Goal: Task Accomplishment & Management: Manage account settings

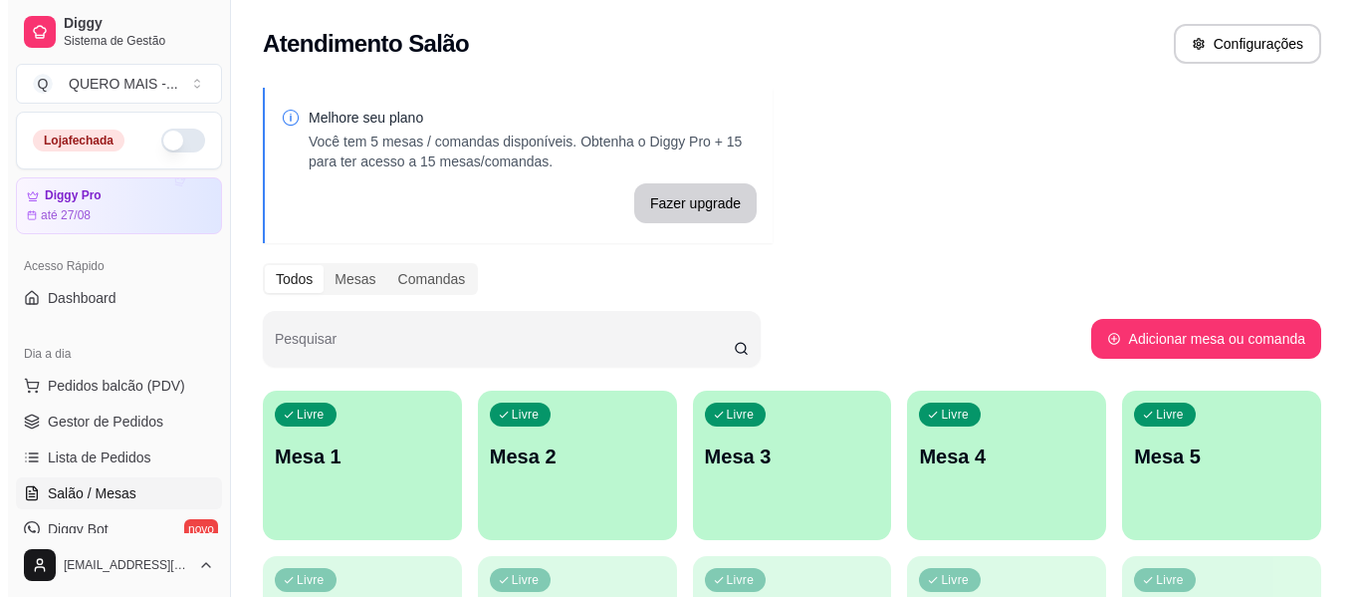
scroll to position [199, 0]
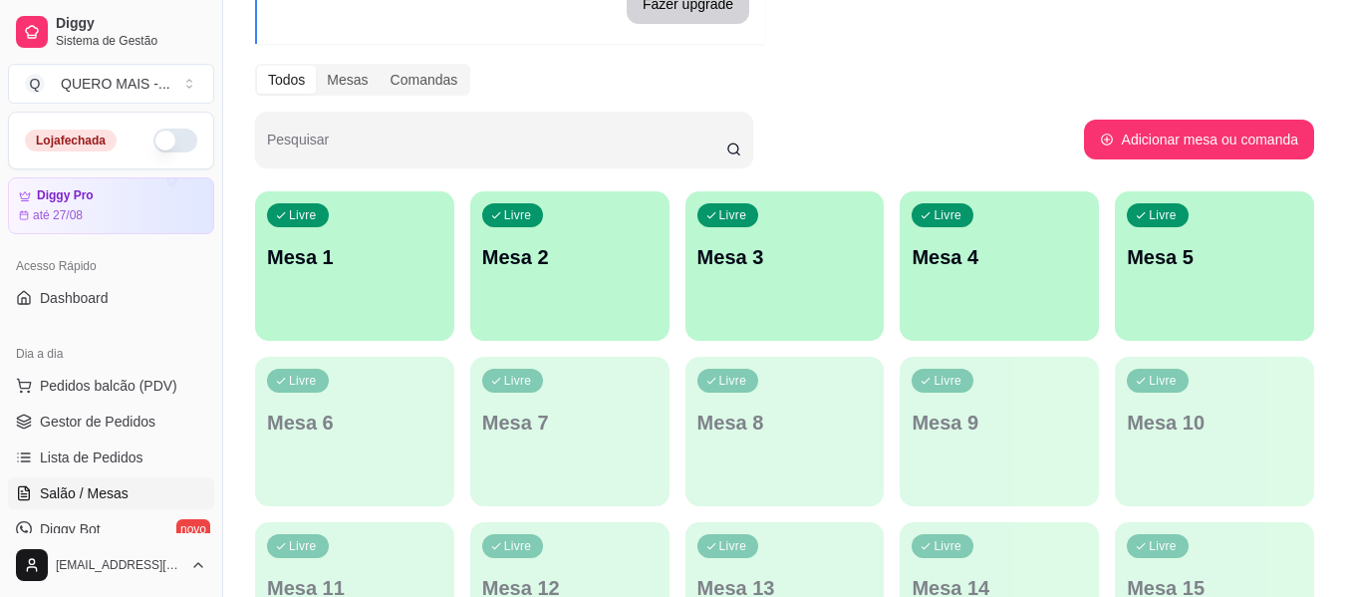
click at [382, 330] on div "button" at bounding box center [354, 329] width 199 height 24
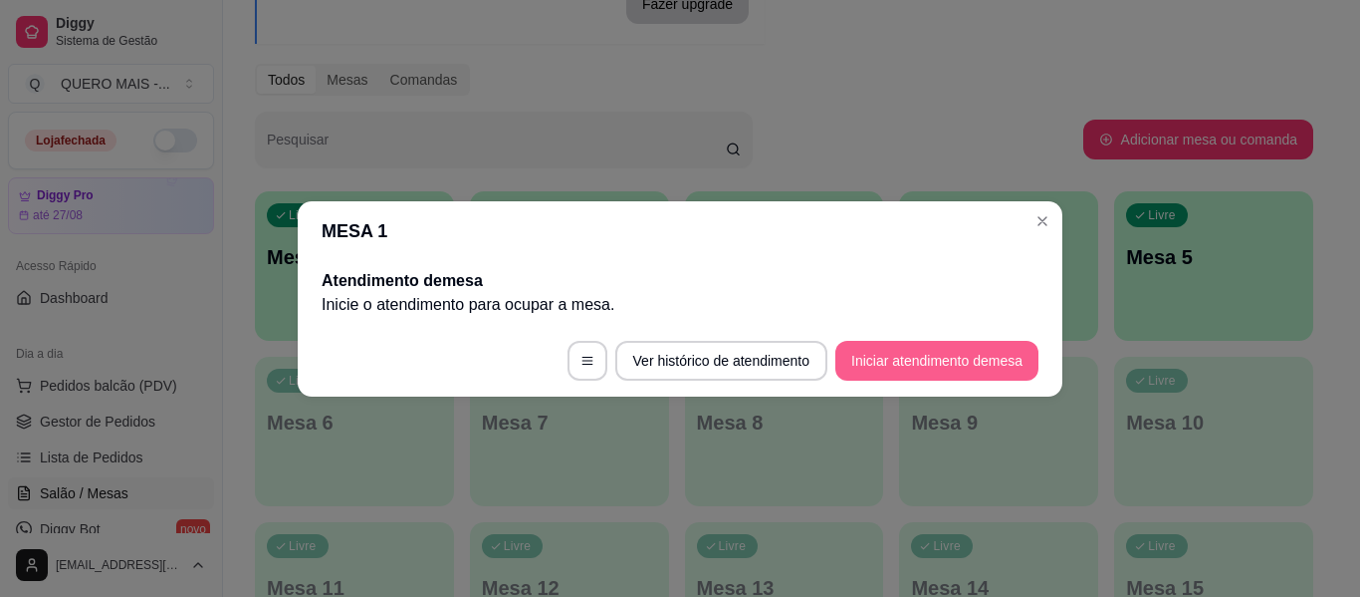
click at [868, 365] on button "Iniciar atendimento de mesa" at bounding box center [937, 361] width 203 height 40
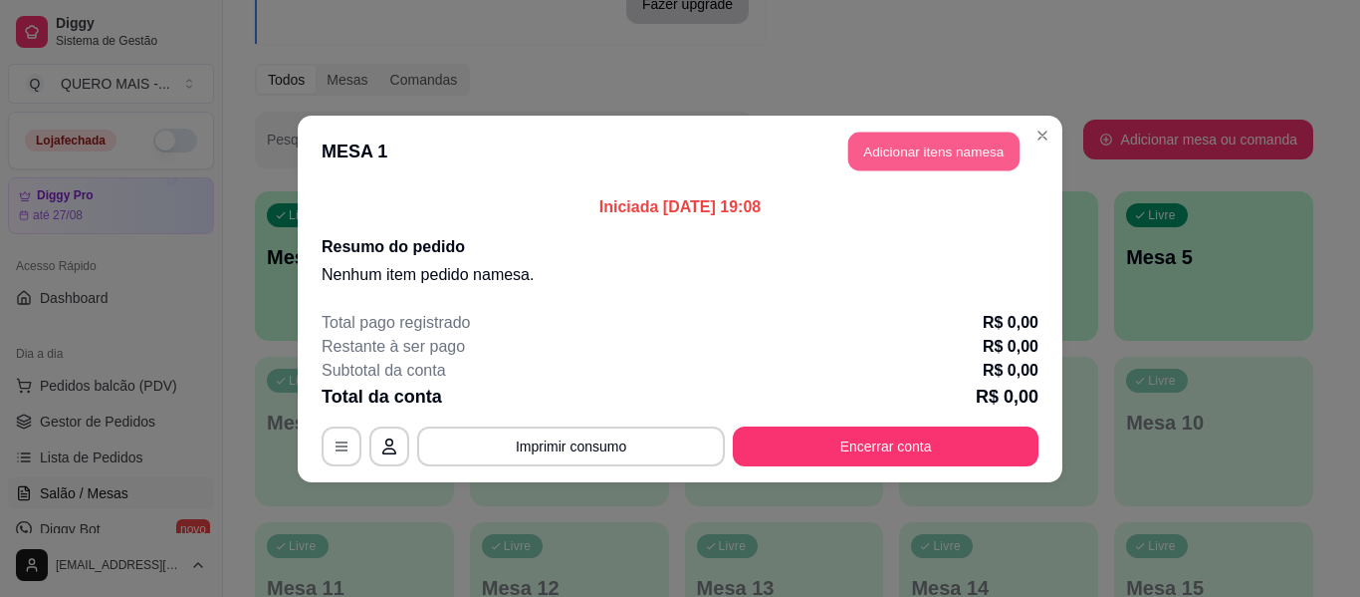
click at [941, 155] on button "Adicionar itens na mesa" at bounding box center [934, 150] width 171 height 39
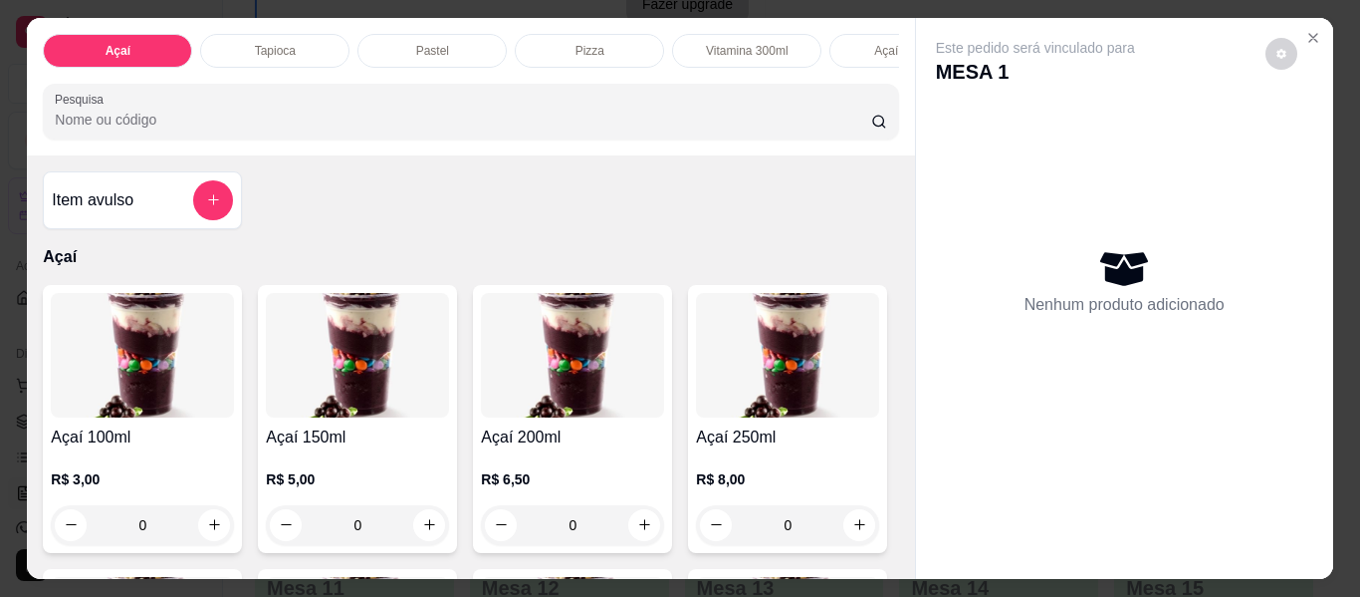
scroll to position [398, 0]
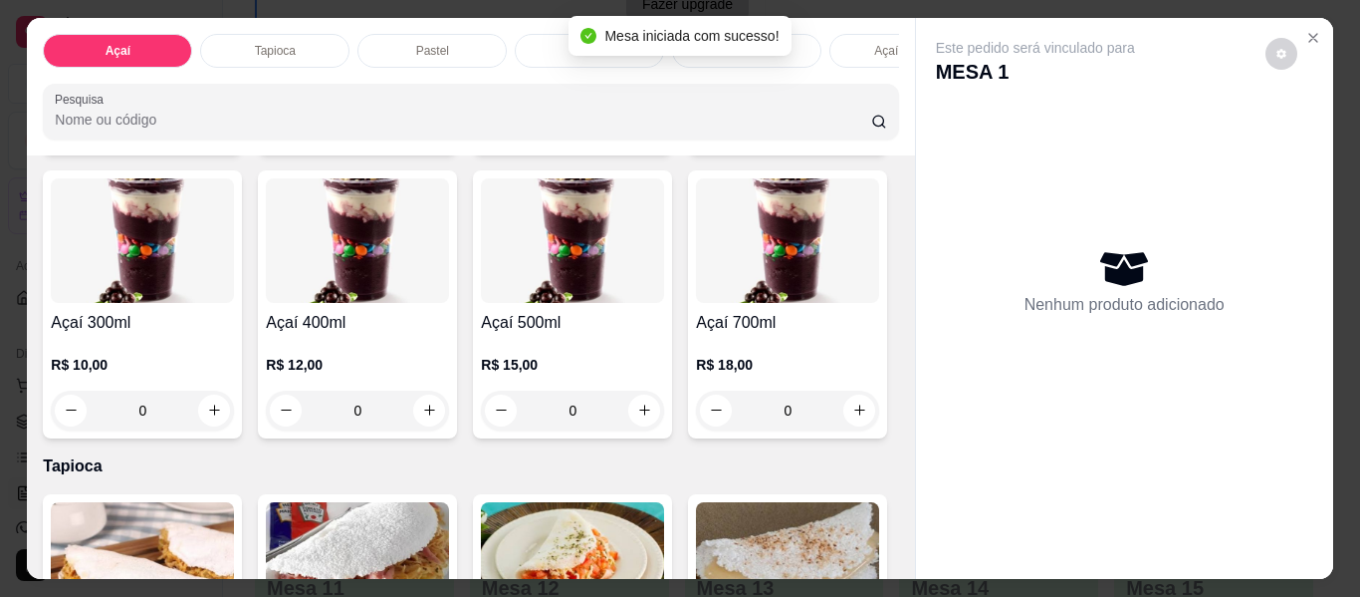
click at [449, 424] on div "0" at bounding box center [357, 410] width 183 height 40
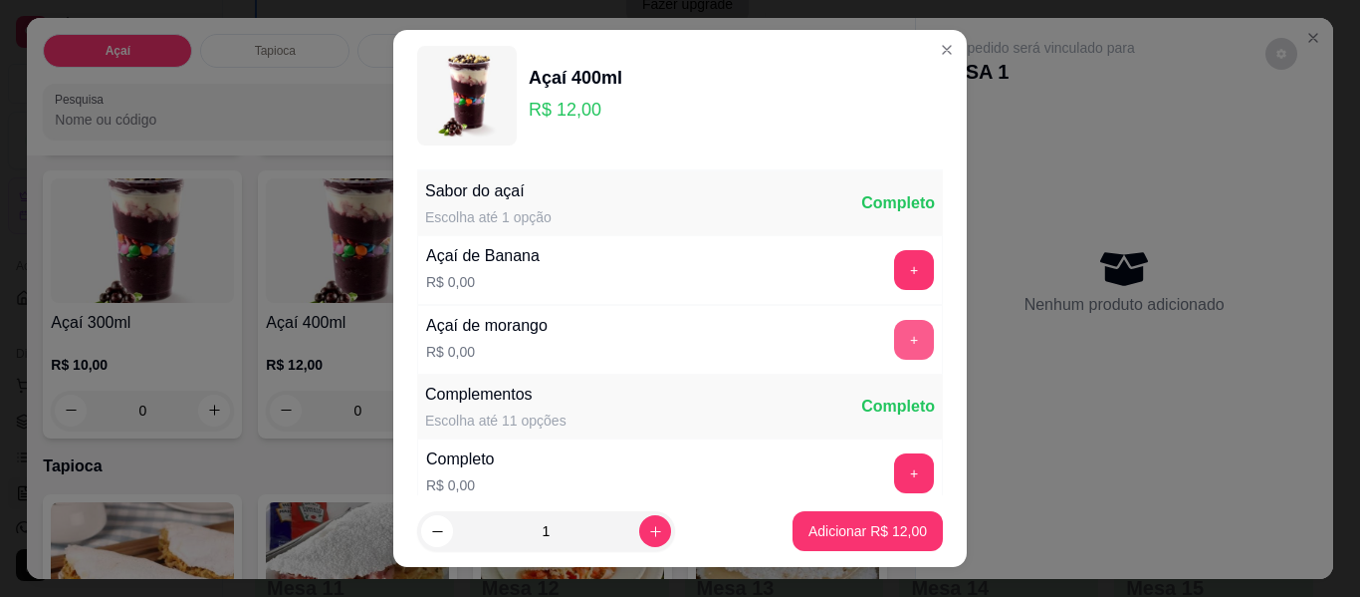
click at [894, 346] on button "+" at bounding box center [914, 340] width 40 height 40
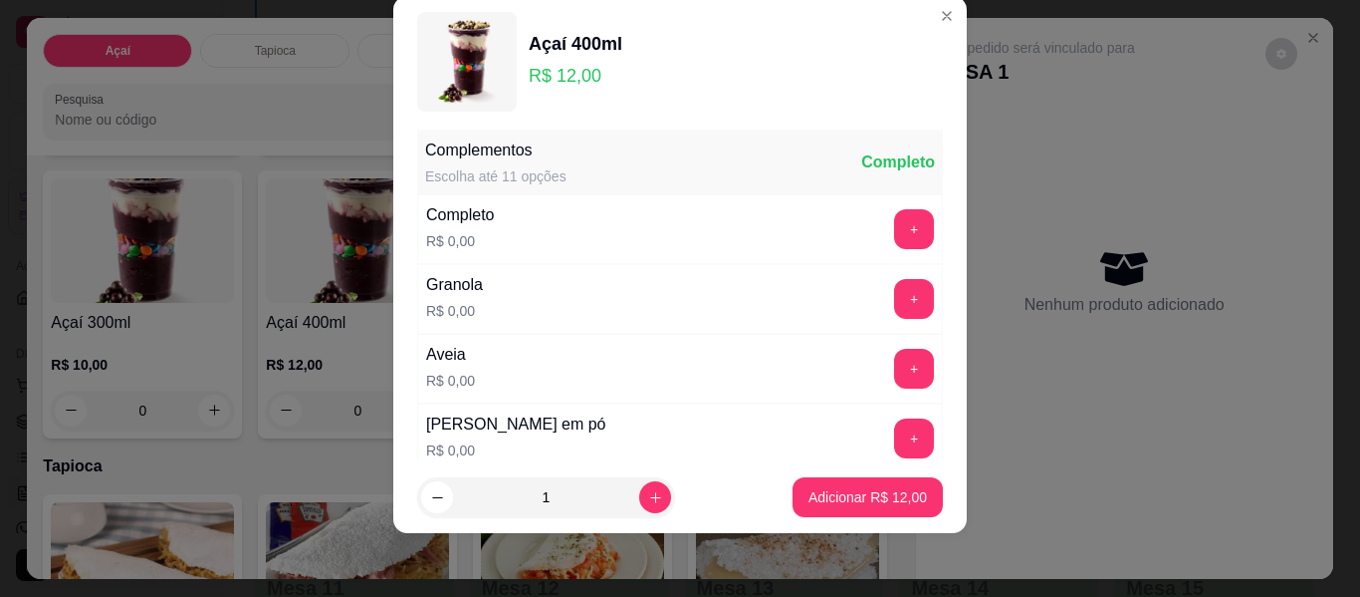
scroll to position [213, 0]
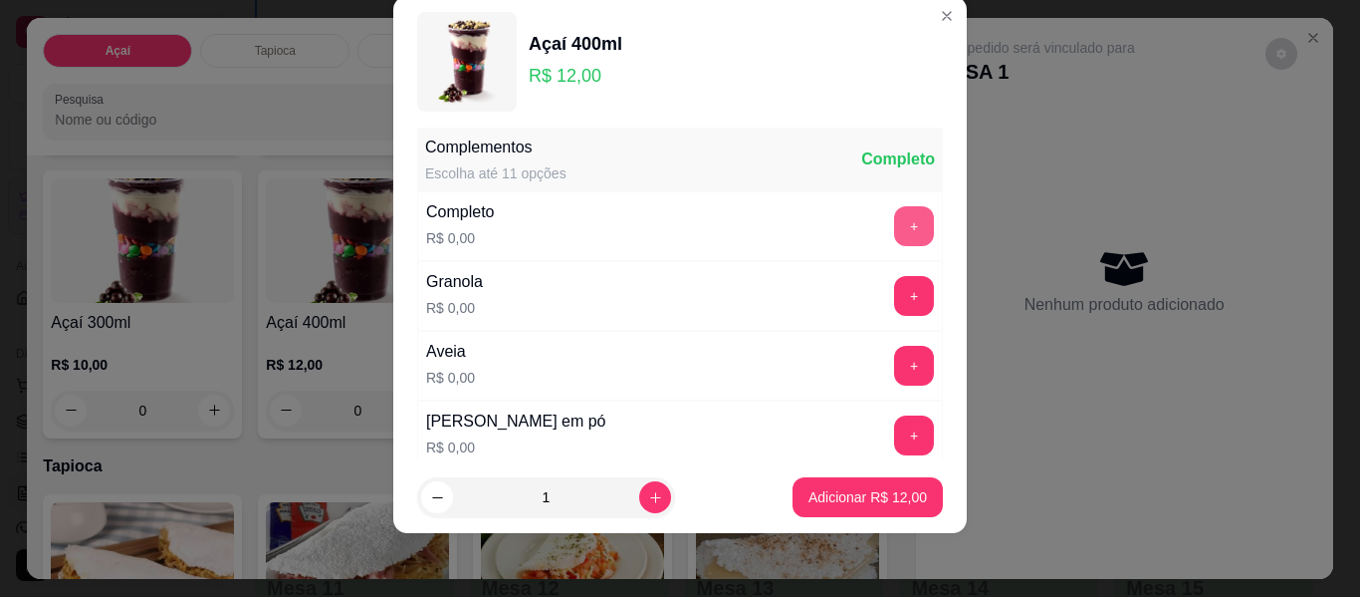
click at [894, 234] on button "+" at bounding box center [914, 226] width 40 height 40
click at [807, 228] on button "-" at bounding box center [826, 226] width 39 height 39
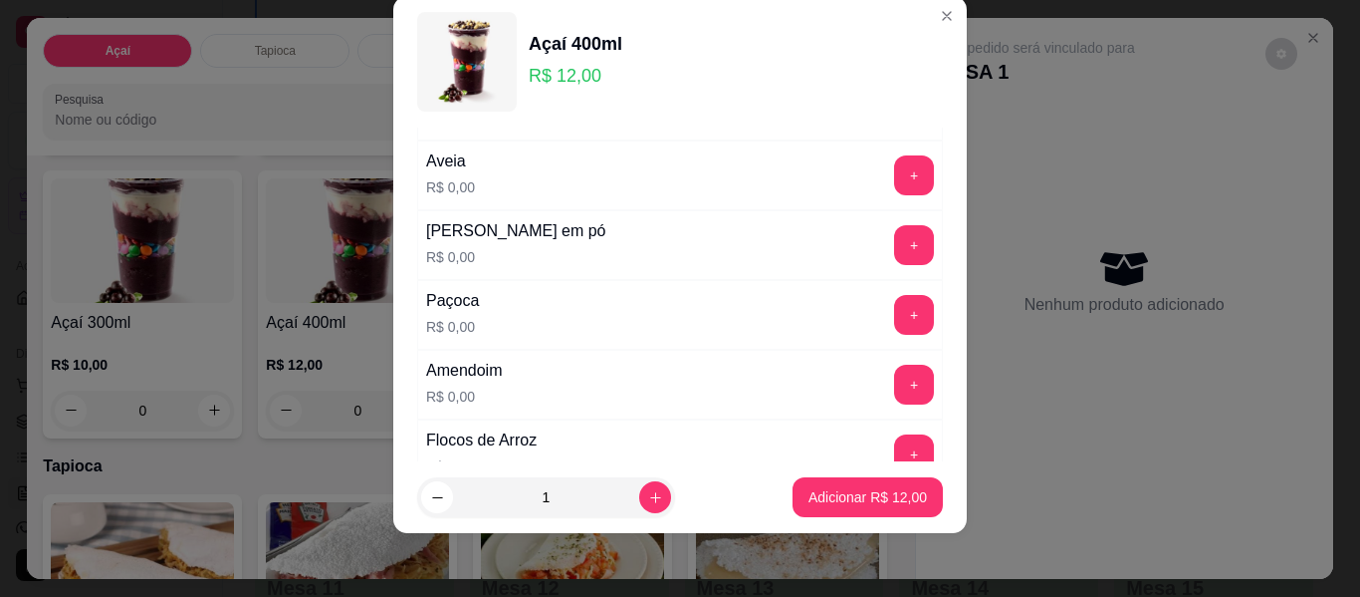
scroll to position [412, 0]
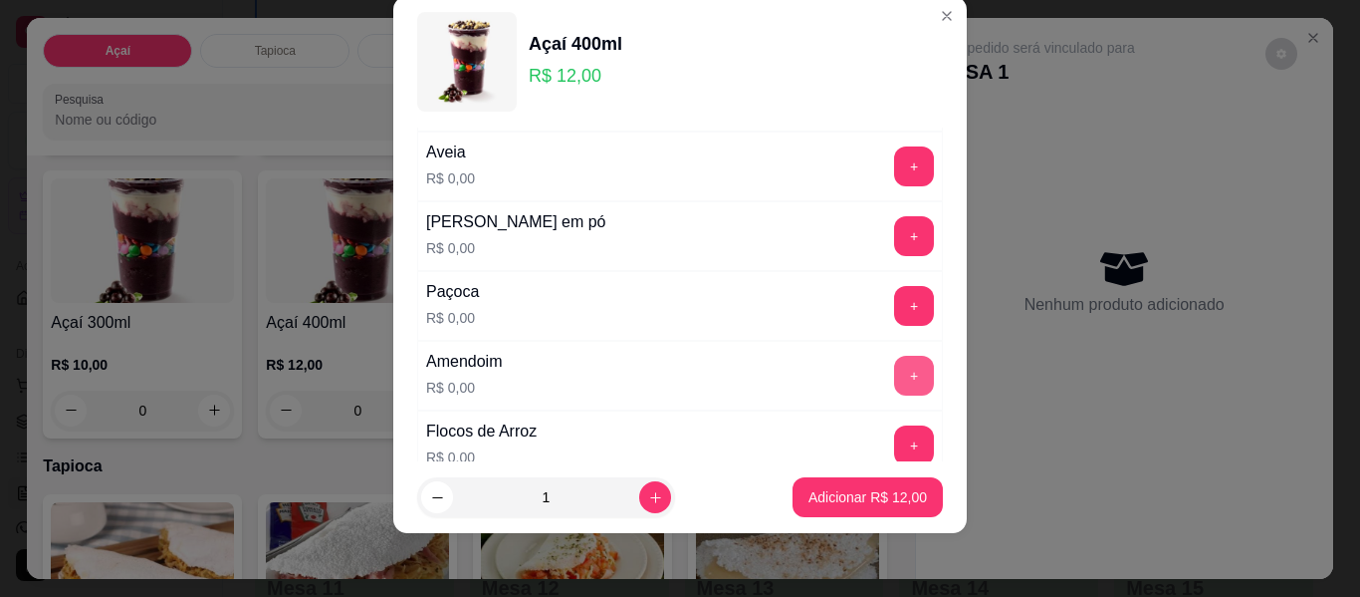
click at [894, 382] on button "+" at bounding box center [914, 376] width 40 height 40
click at [895, 235] on button "+" at bounding box center [914, 236] width 39 height 39
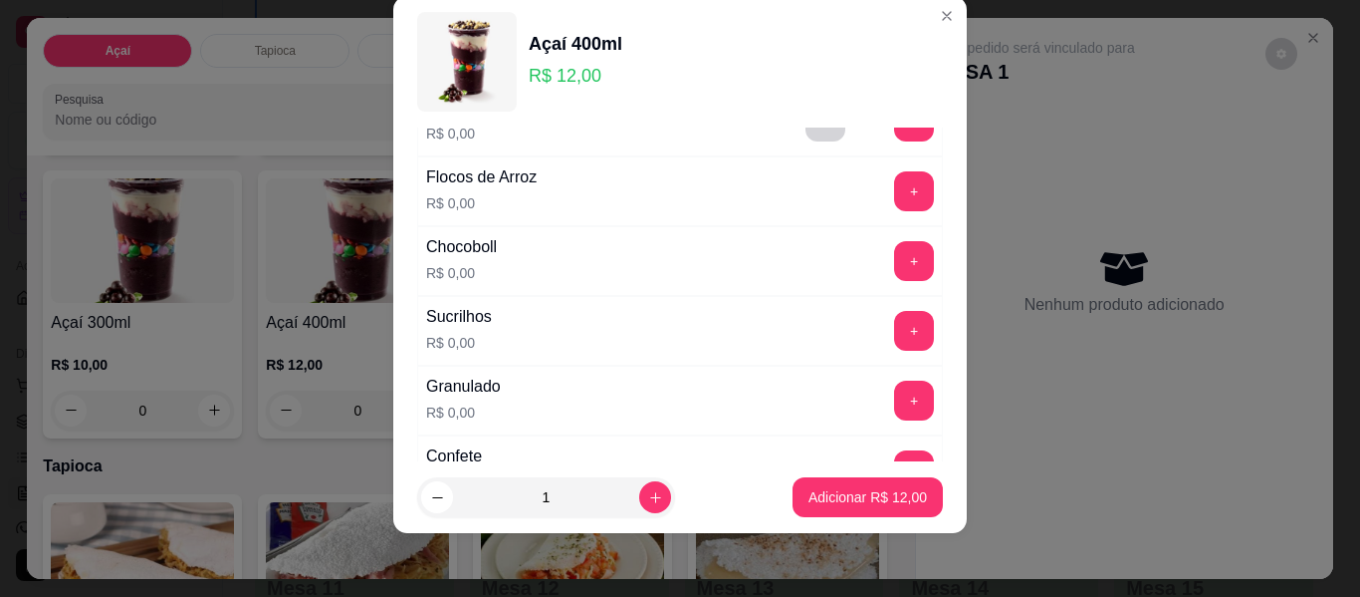
scroll to position [711, 0]
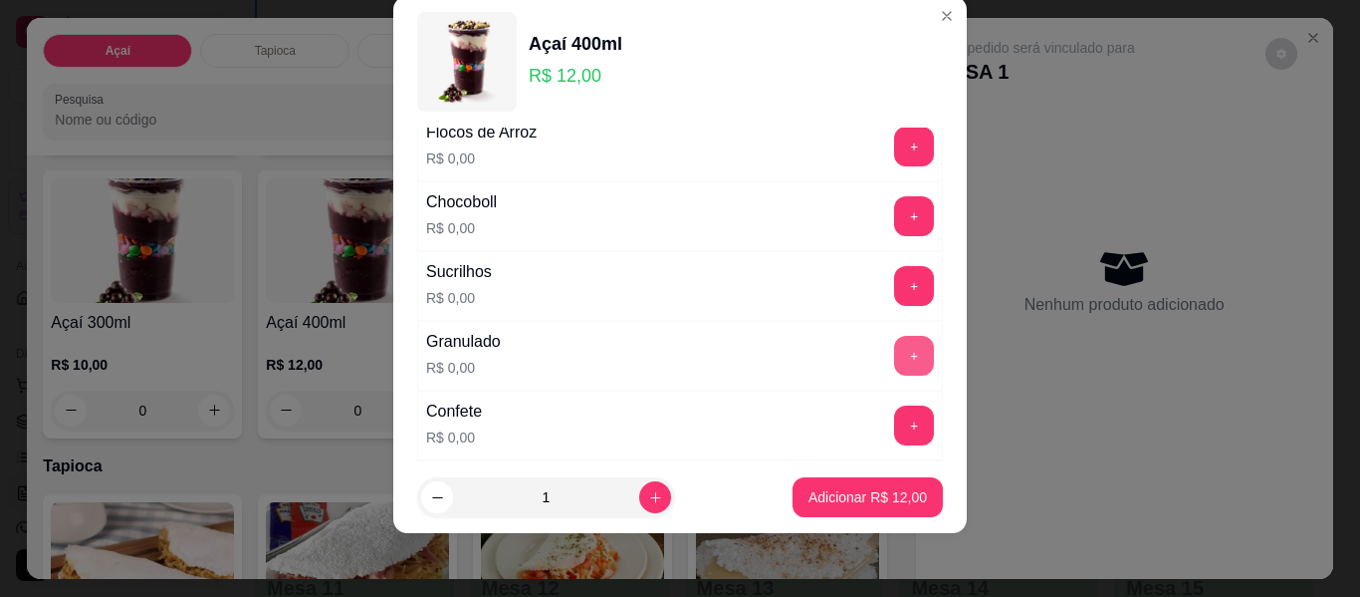
click at [894, 364] on button "+" at bounding box center [914, 356] width 40 height 40
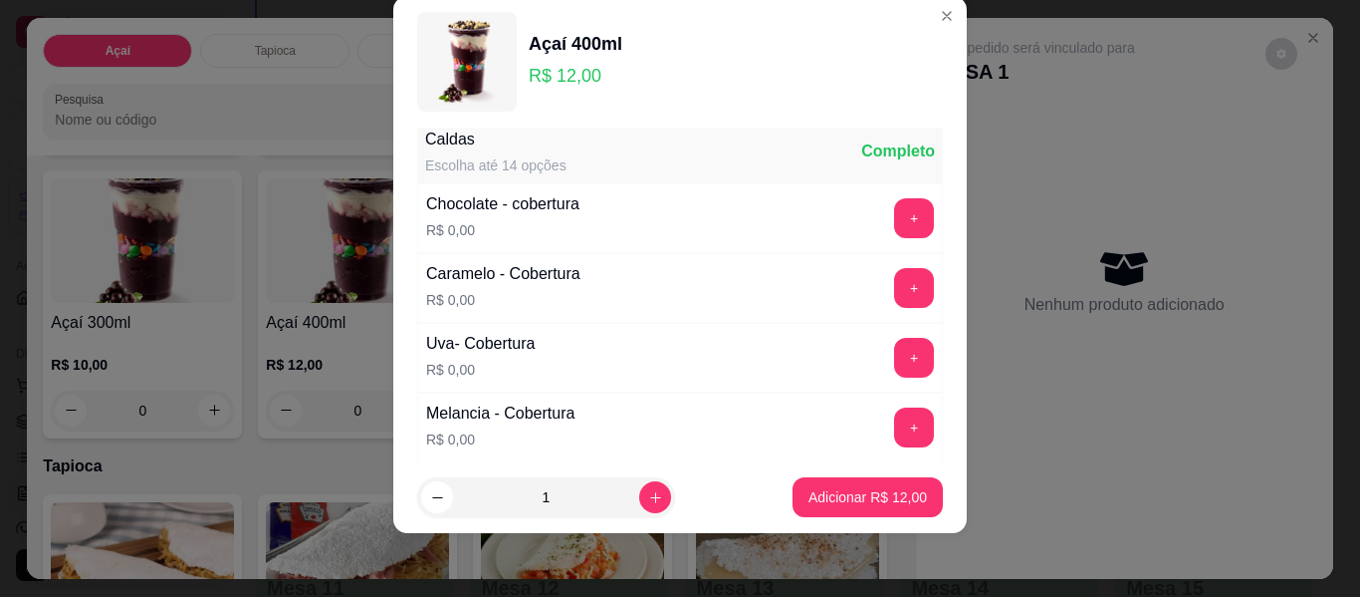
scroll to position [1109, 0]
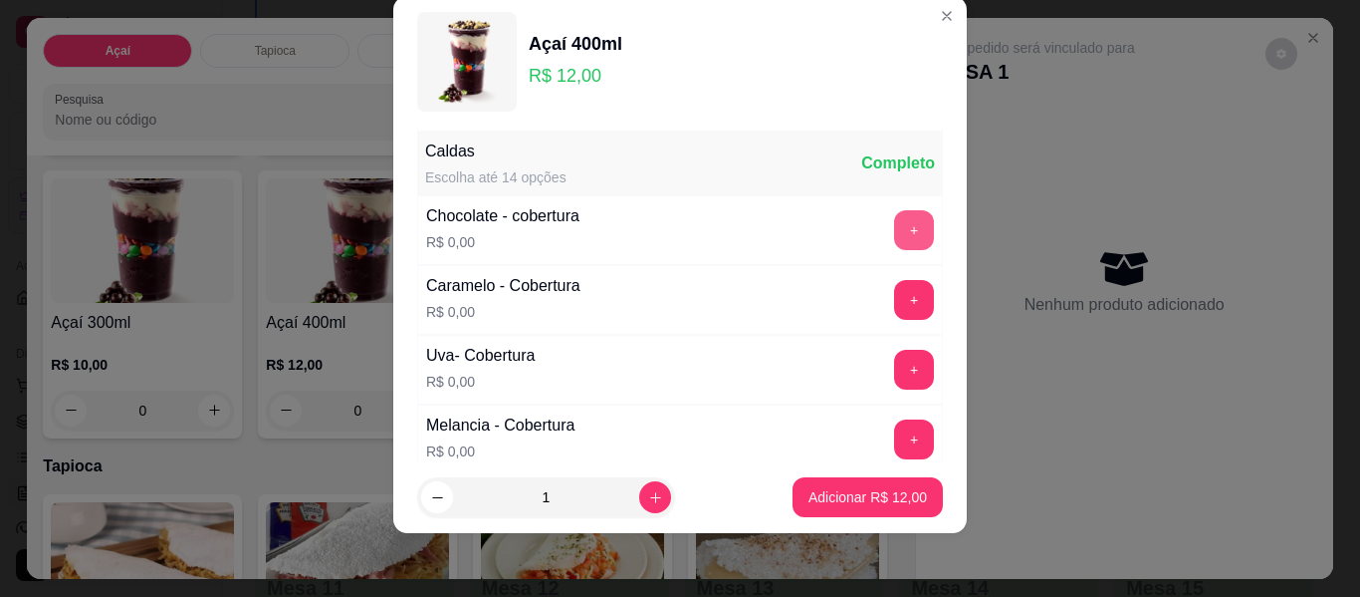
click at [894, 230] on button "+" at bounding box center [914, 230] width 40 height 40
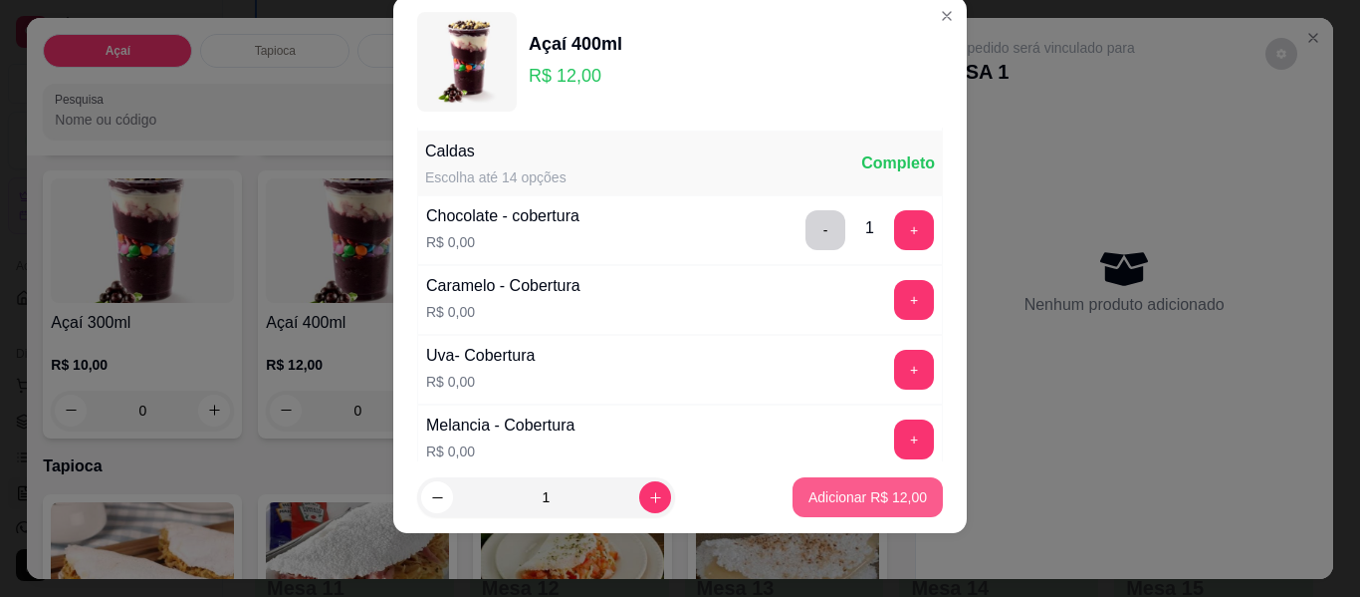
click at [831, 491] on p "Adicionar R$ 12,00" at bounding box center [868, 497] width 119 height 20
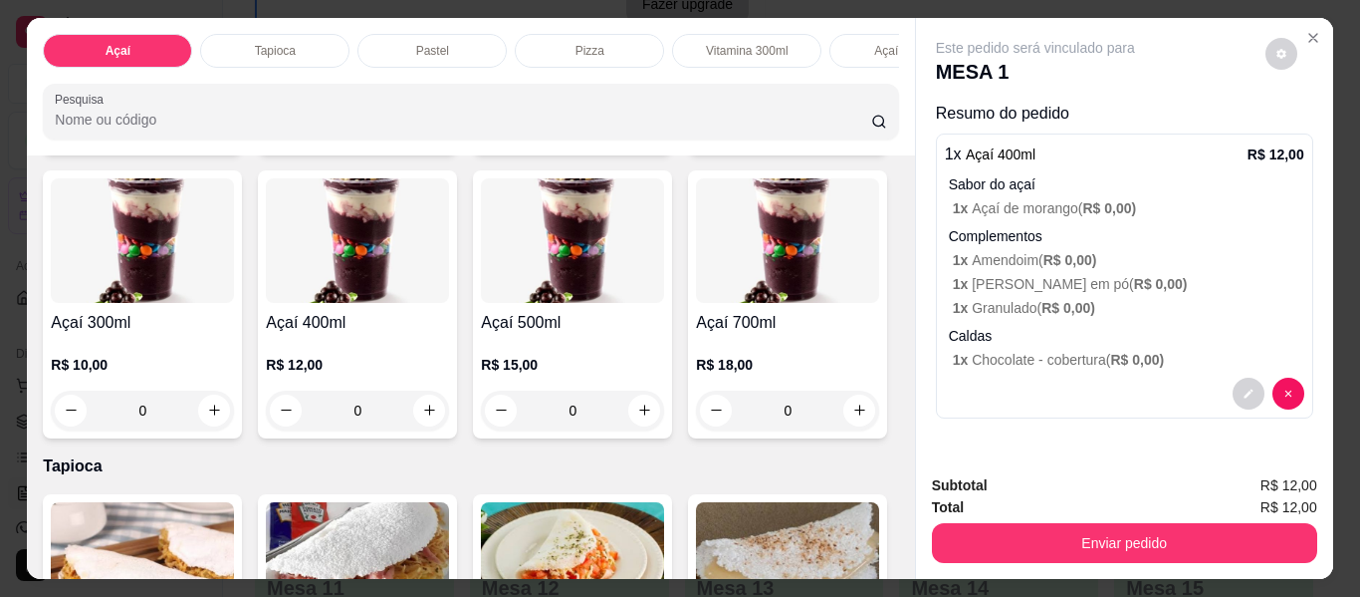
click at [449, 417] on div "0" at bounding box center [357, 410] width 183 height 40
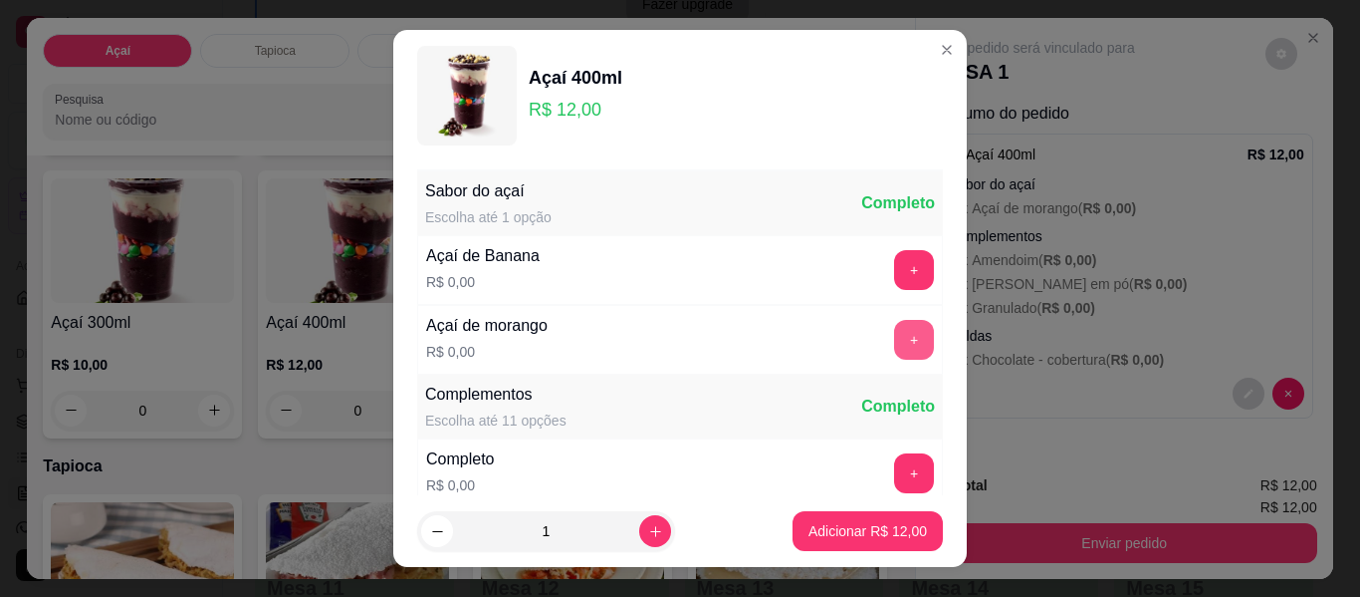
click at [894, 338] on button "+" at bounding box center [914, 340] width 40 height 40
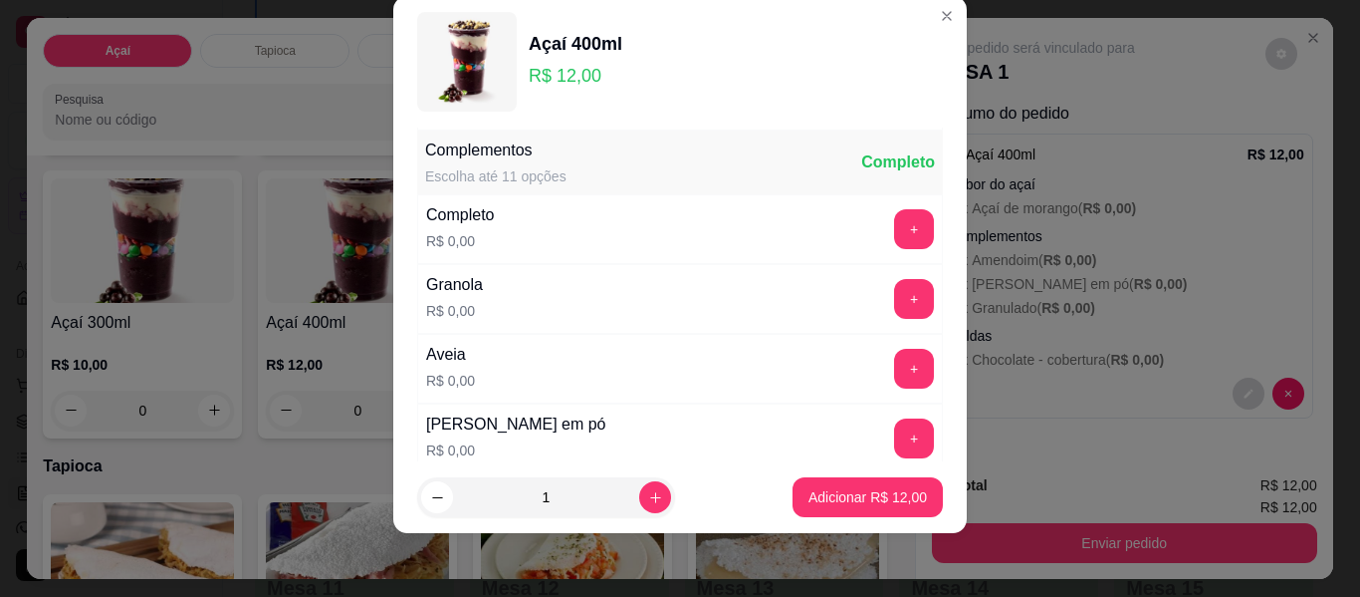
scroll to position [213, 0]
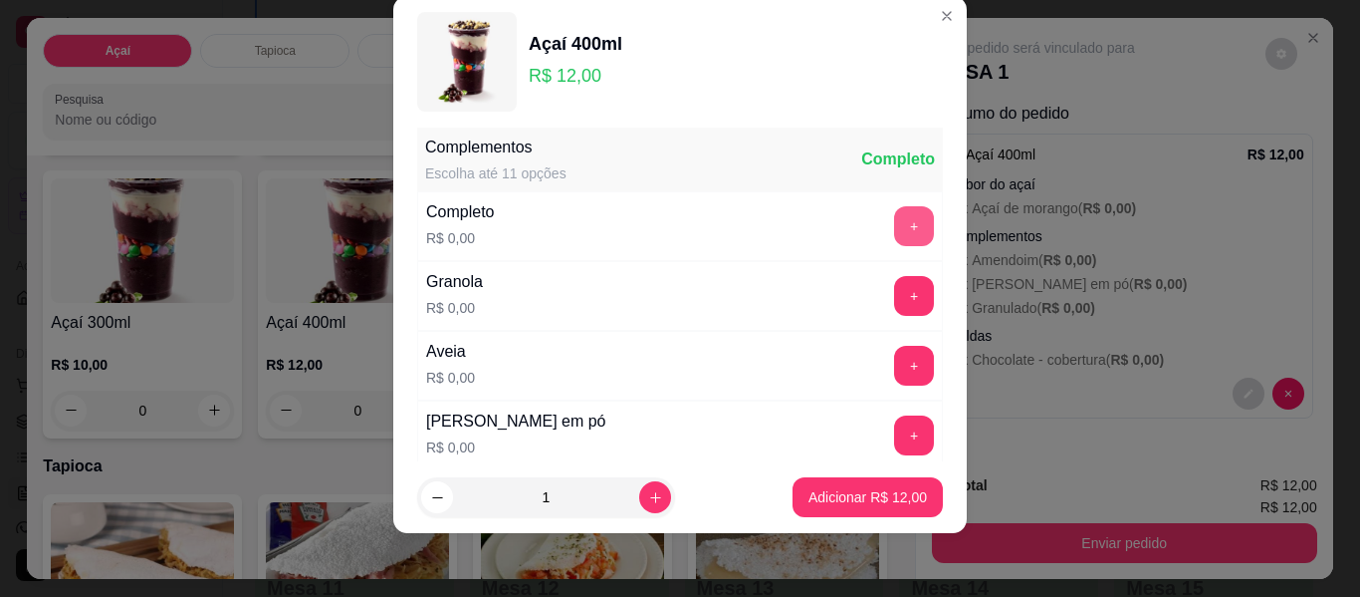
click at [894, 221] on button "+" at bounding box center [914, 226] width 40 height 40
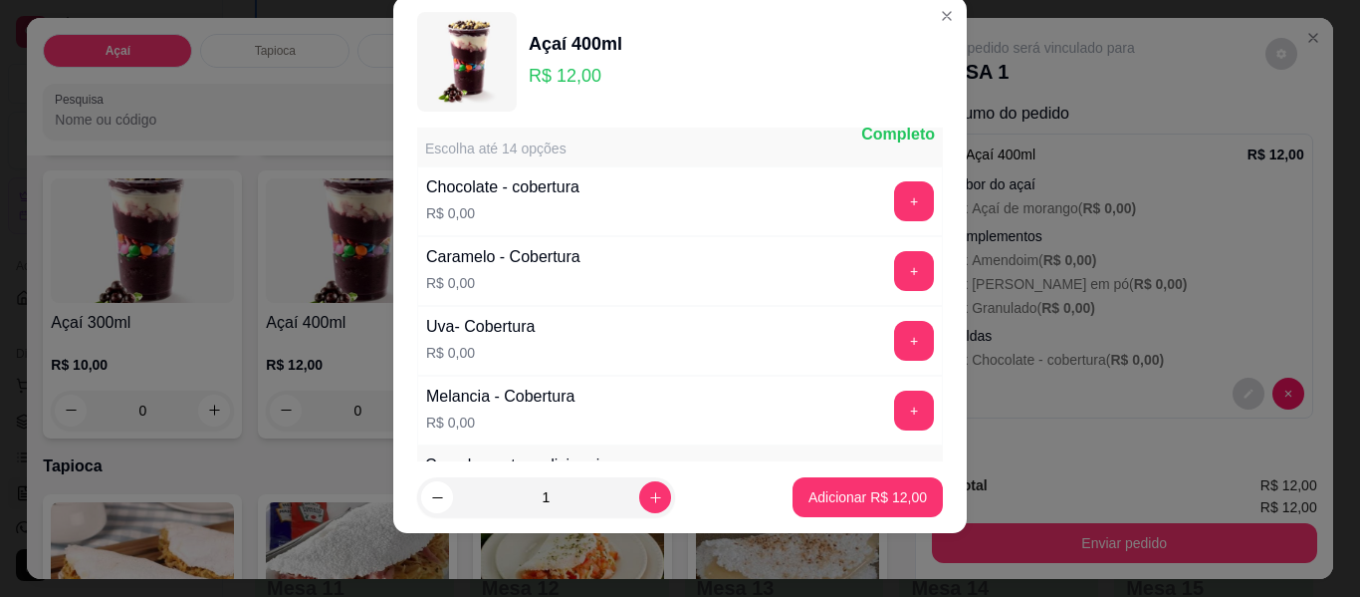
scroll to position [1109, 0]
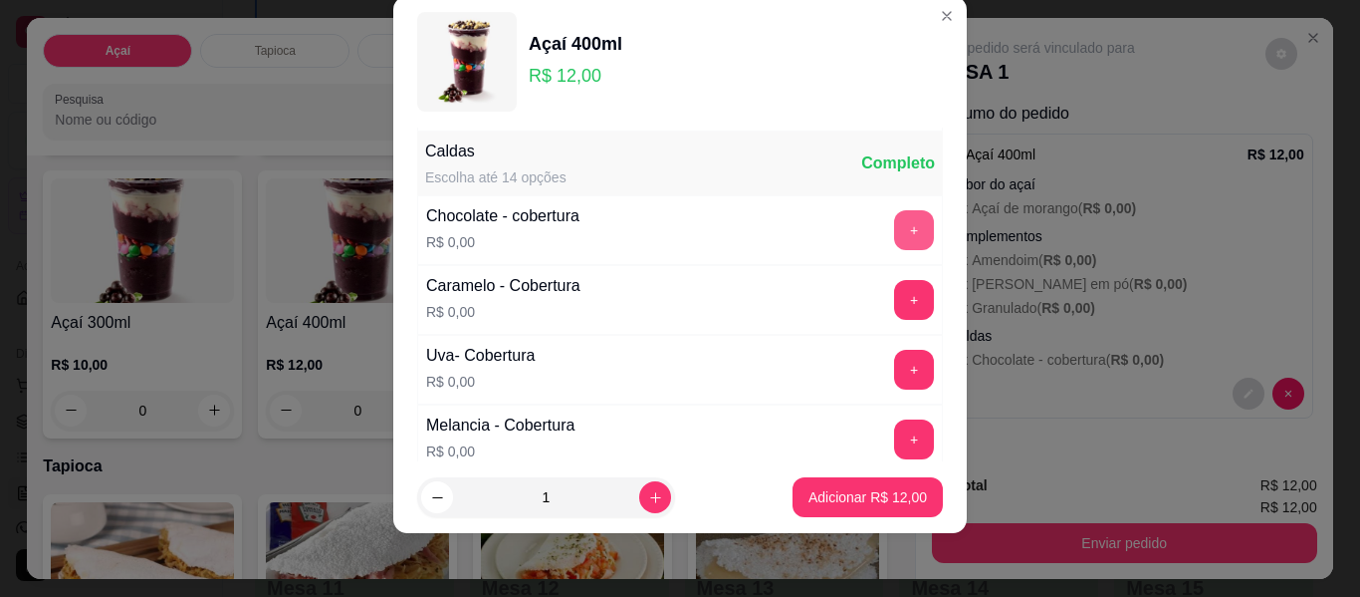
click at [894, 229] on button "+" at bounding box center [914, 230] width 40 height 40
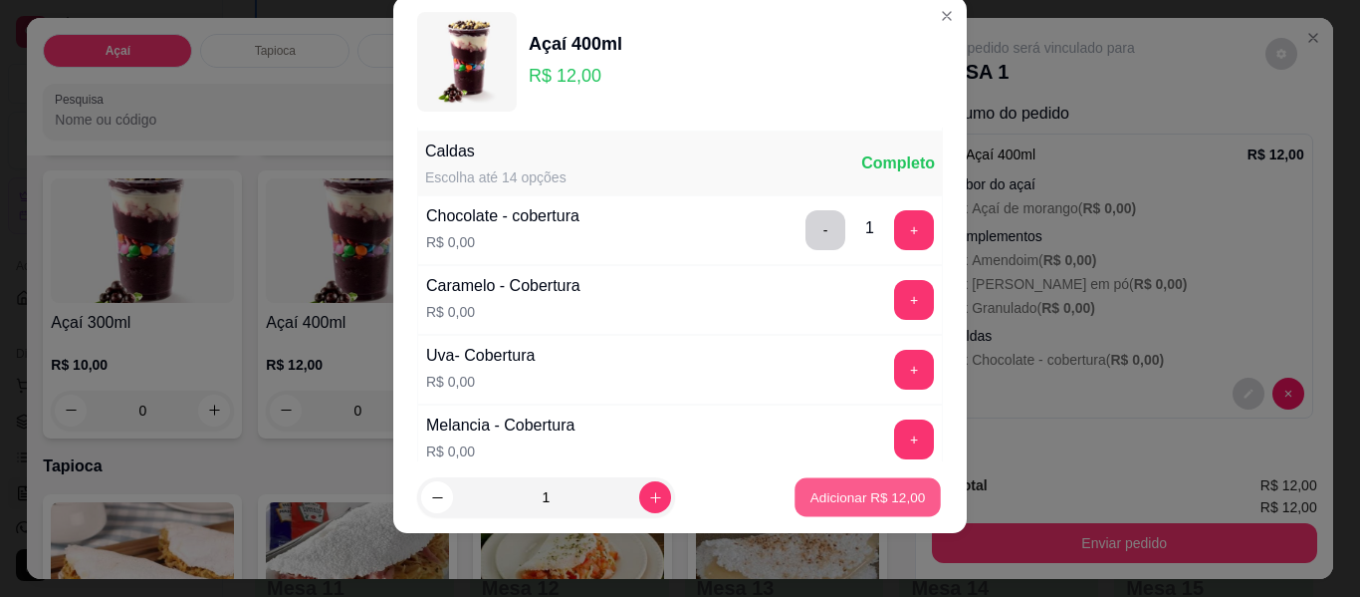
click at [840, 504] on p "Adicionar R$ 12,00" at bounding box center [869, 496] width 116 height 19
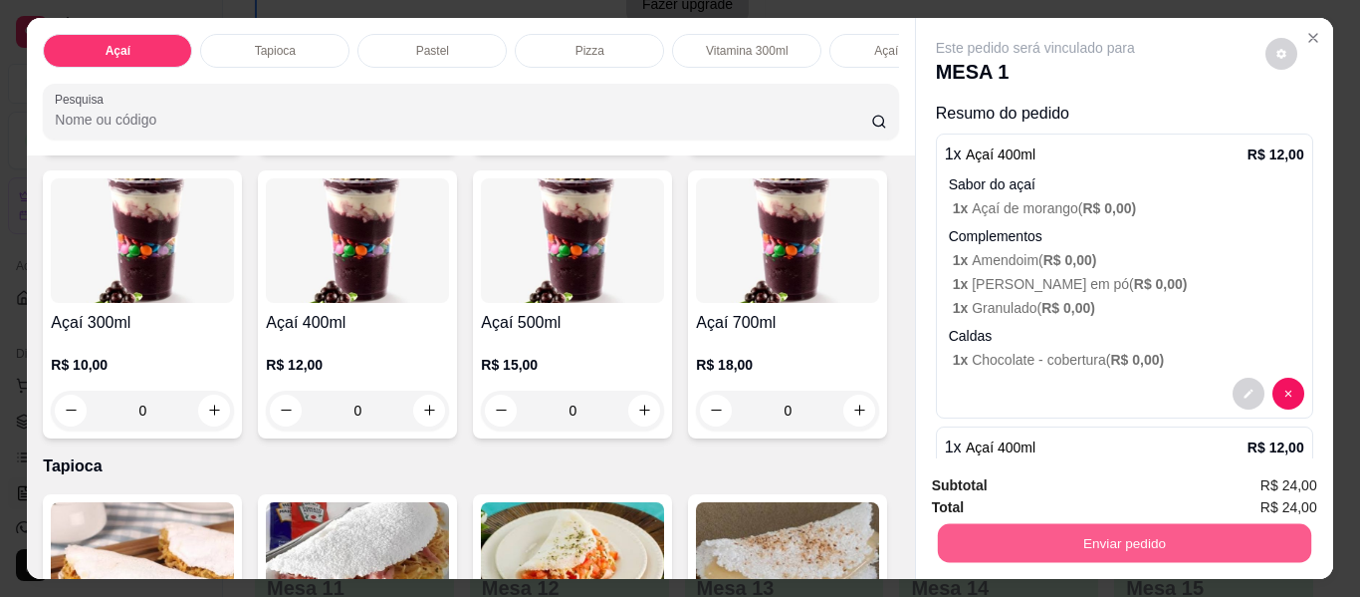
click at [1125, 524] on button "Enviar pedido" at bounding box center [1123, 543] width 373 height 39
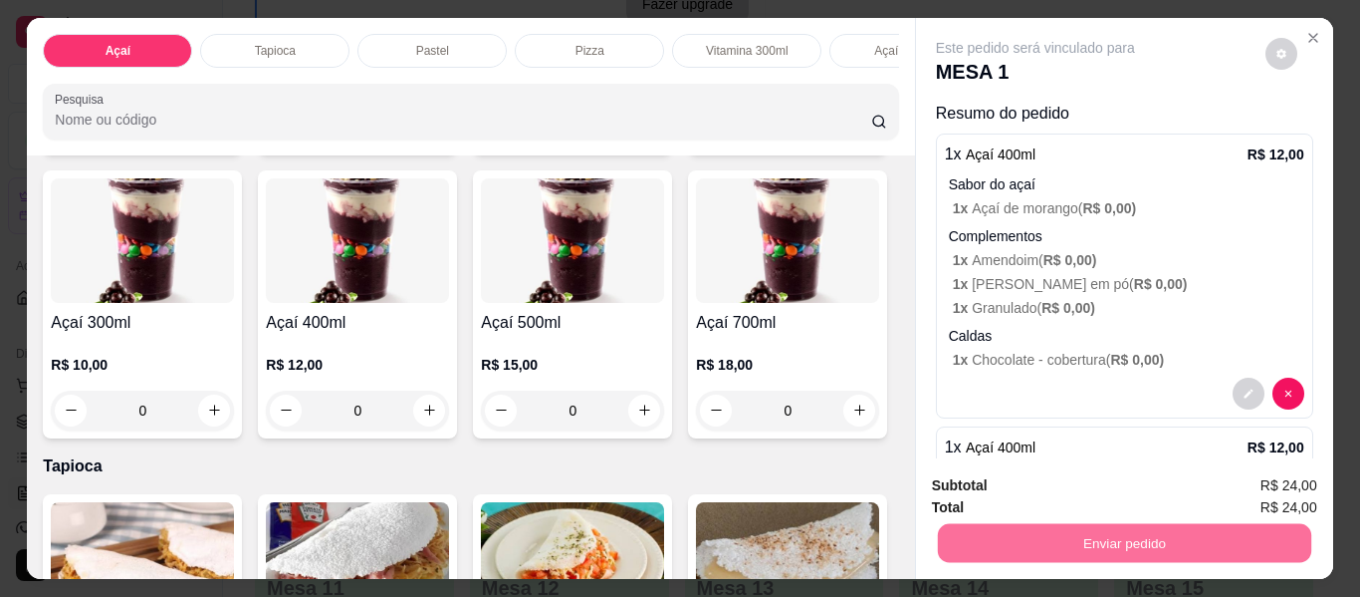
click at [989, 486] on button "Não registrar e enviar pedido" at bounding box center [1058, 487] width 207 height 38
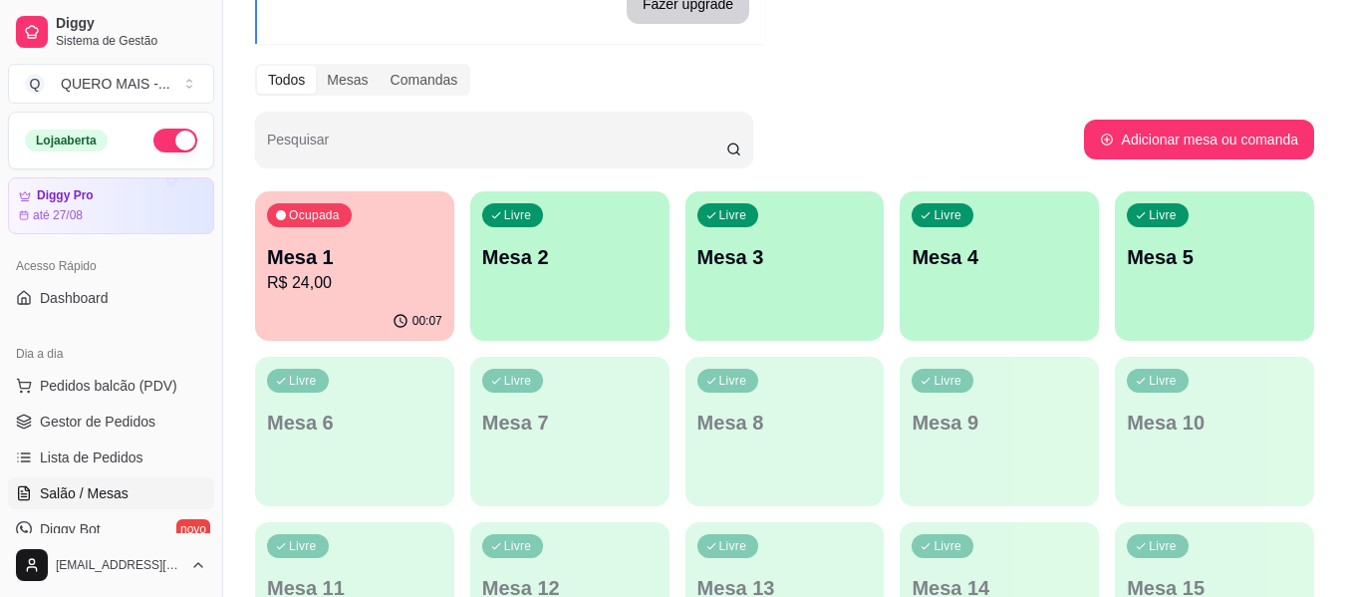
click at [368, 267] on p "Mesa 1" at bounding box center [354, 257] width 175 height 28
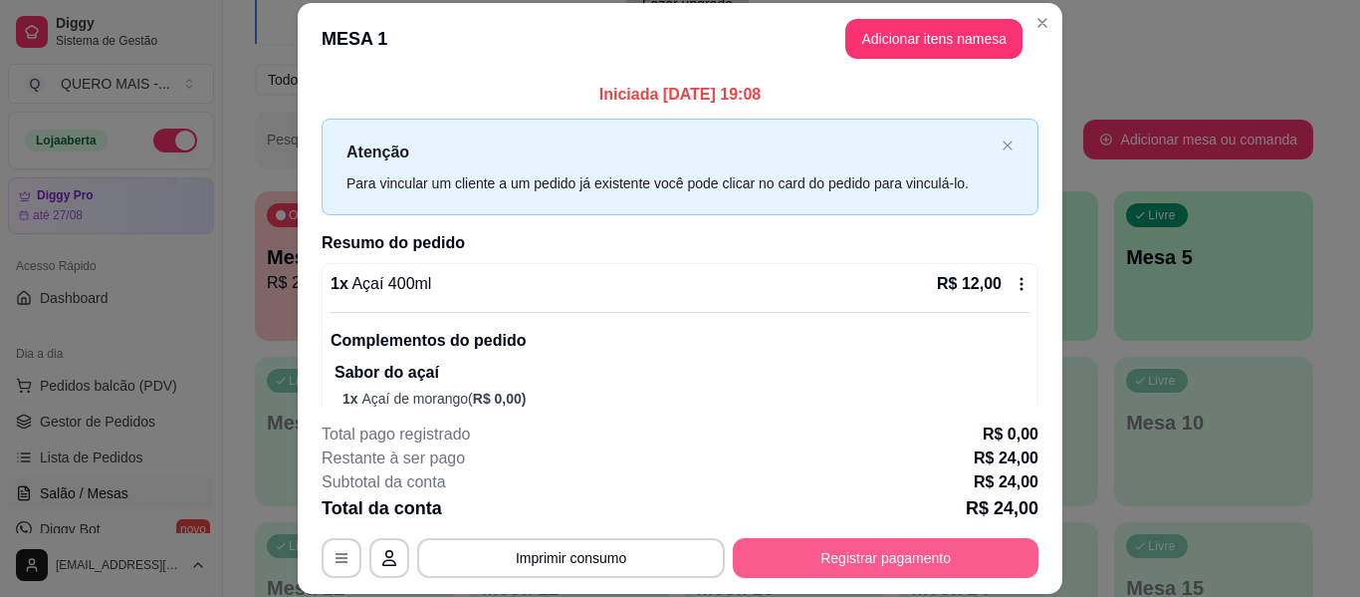
click at [856, 559] on button "Registrar pagamento" at bounding box center [886, 558] width 306 height 40
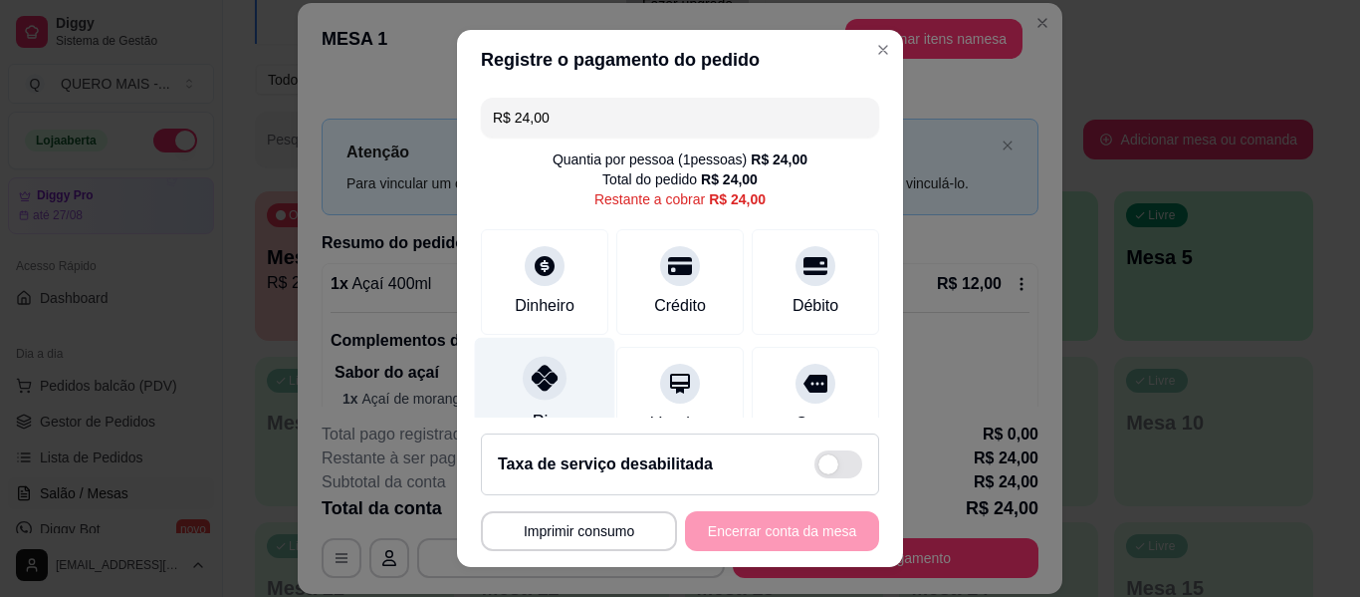
click at [532, 384] on icon at bounding box center [545, 378] width 26 height 26
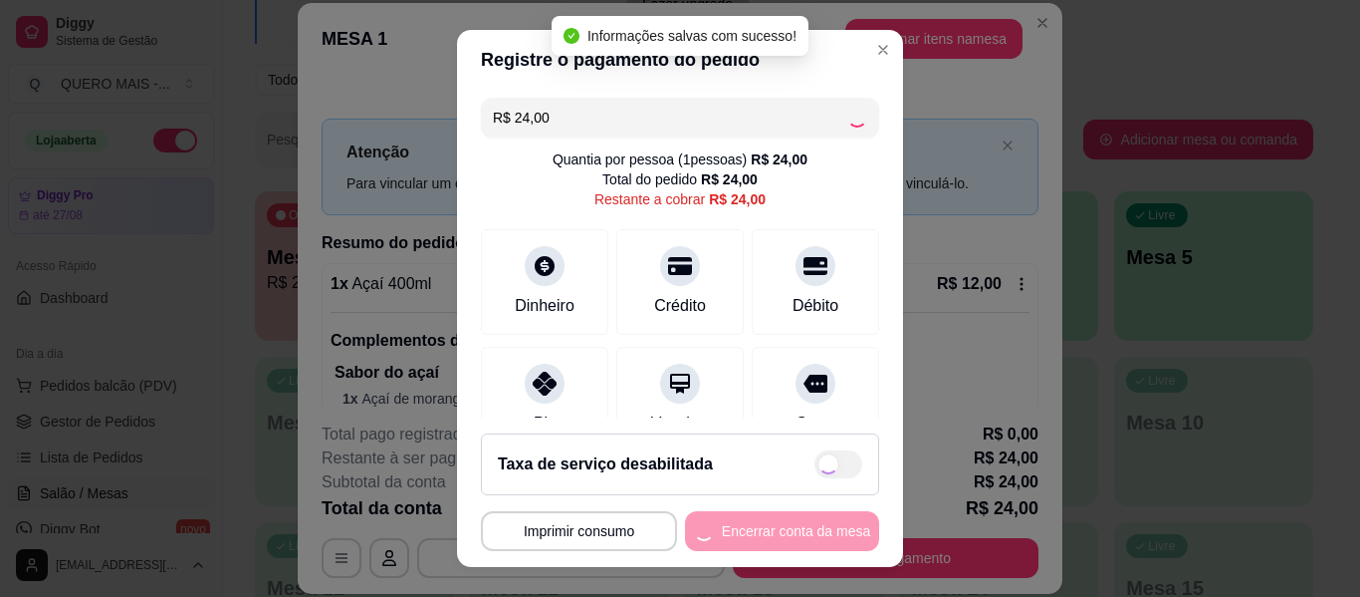
type input "R$ 0,00"
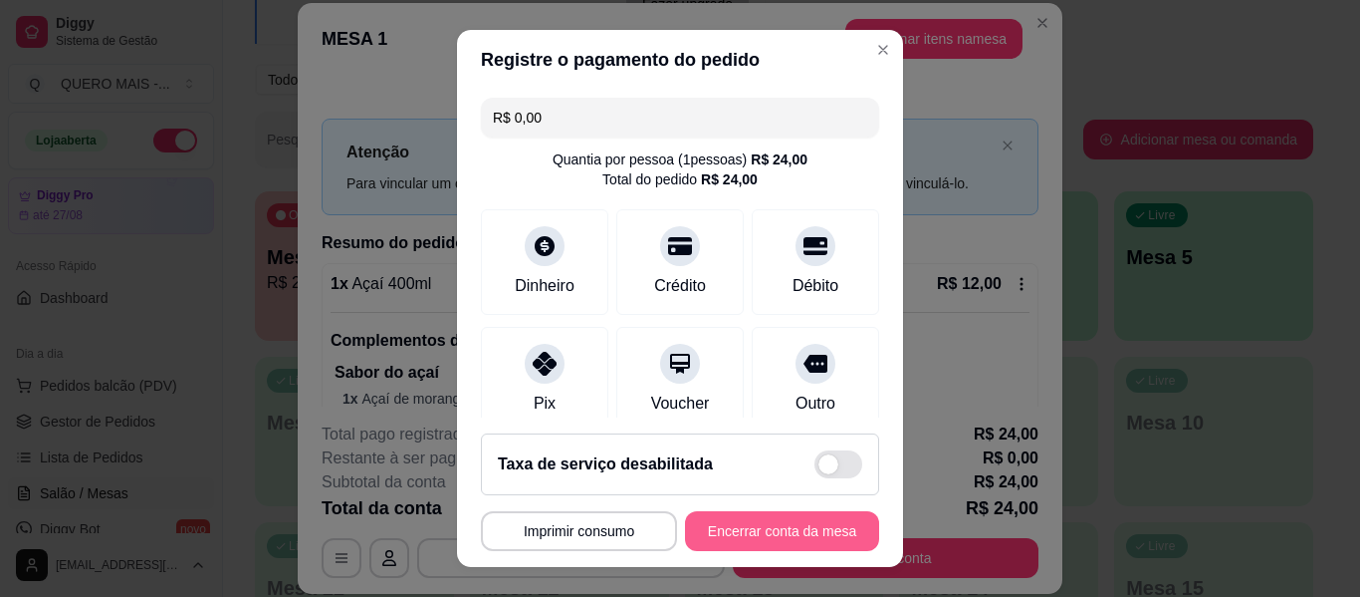
click at [739, 532] on button "Encerrar conta da mesa" at bounding box center [782, 531] width 194 height 40
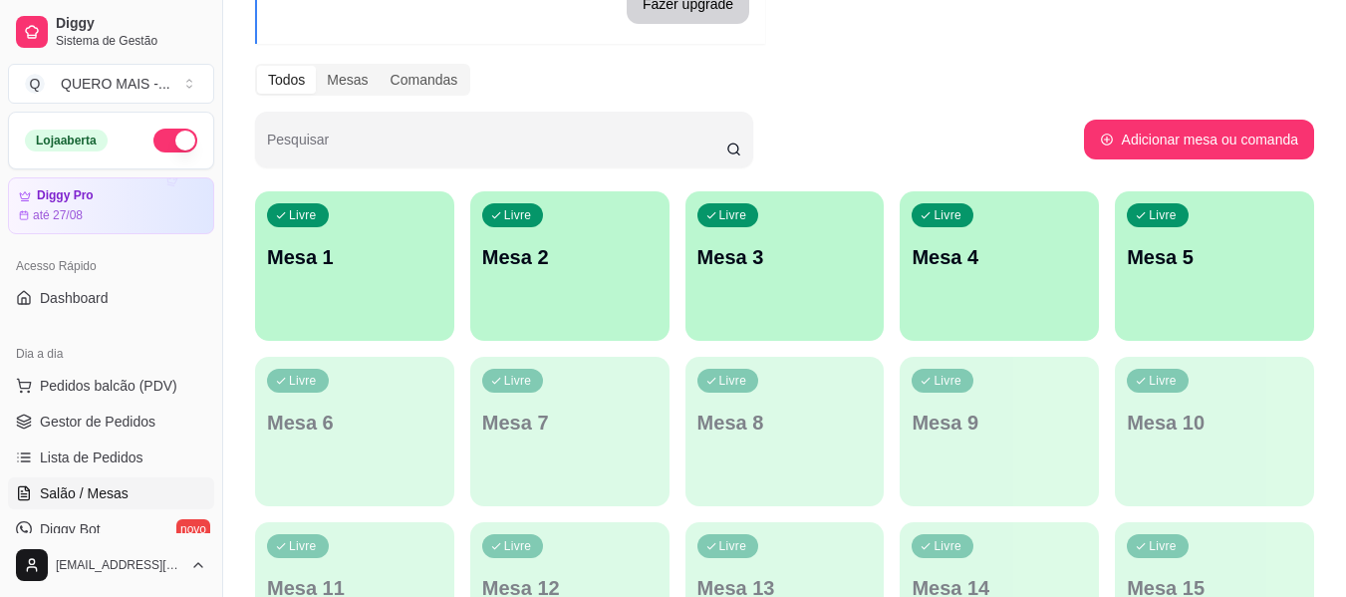
click at [358, 258] on p "Mesa 1" at bounding box center [354, 257] width 175 height 28
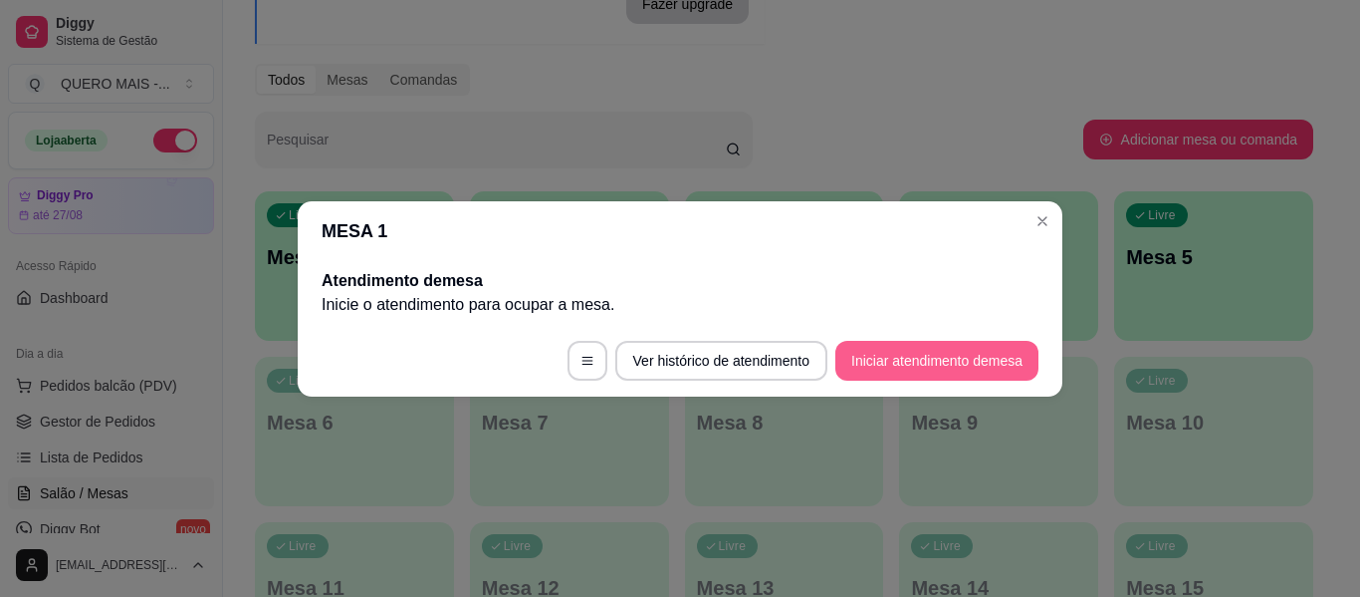
click at [889, 358] on button "Iniciar atendimento de mesa" at bounding box center [937, 361] width 203 height 40
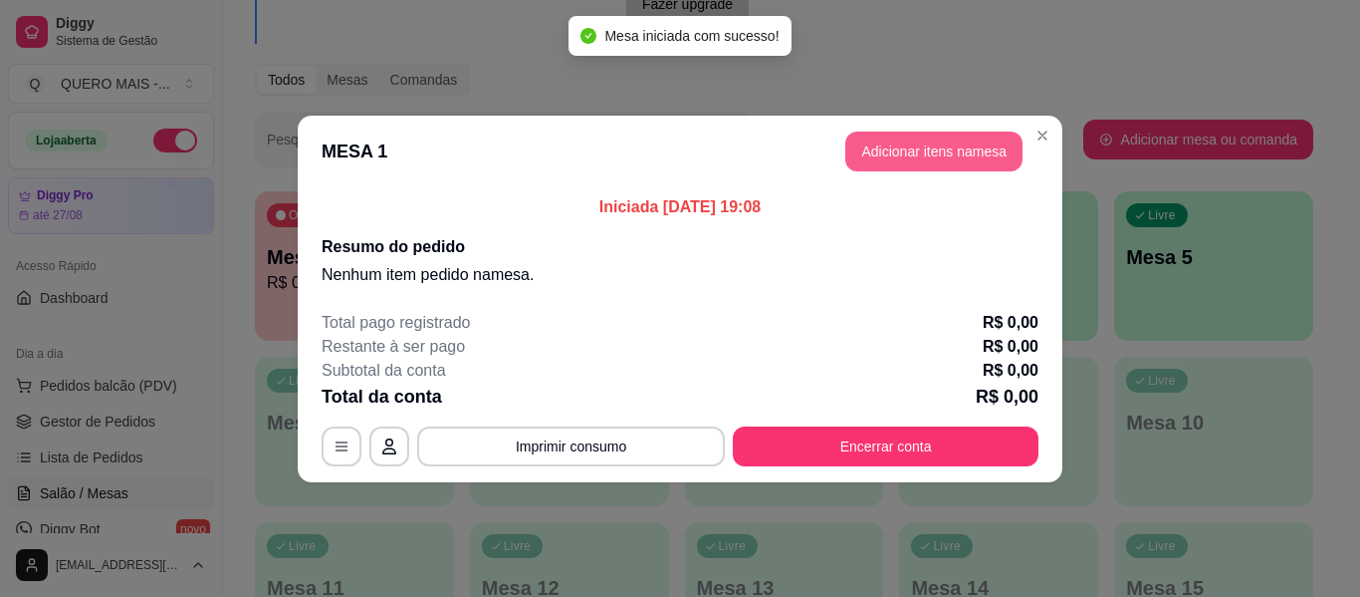
click at [918, 159] on button "Adicionar itens na mesa" at bounding box center [934, 151] width 177 height 40
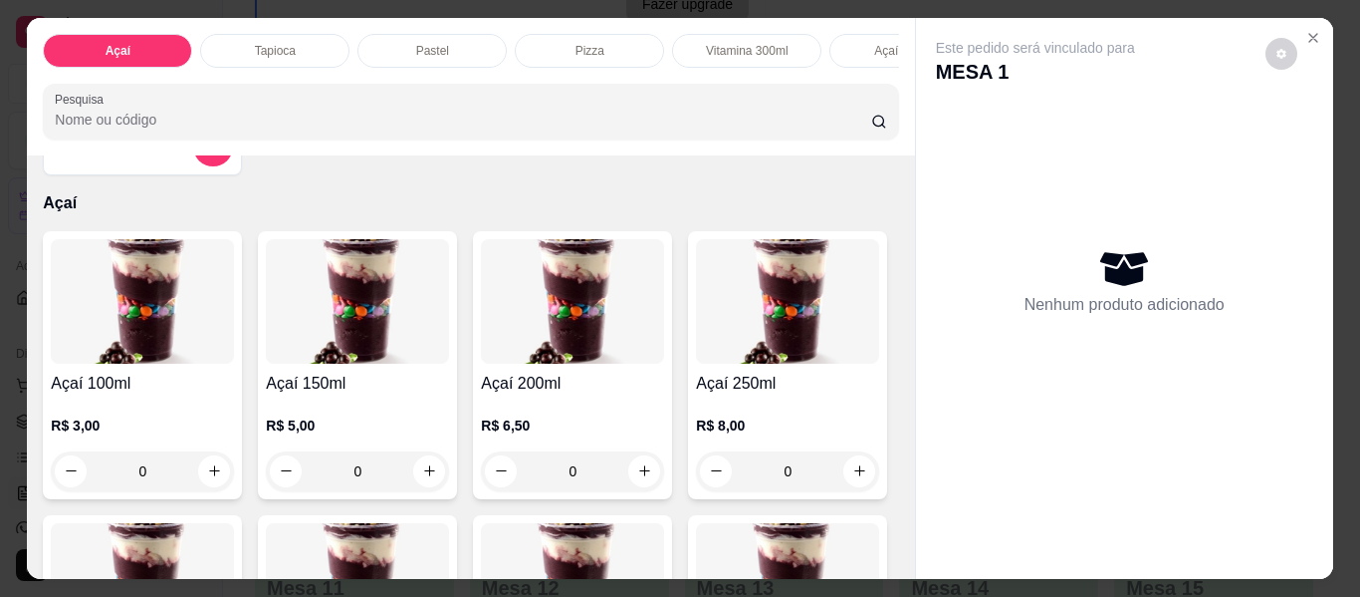
scroll to position [100, 0]
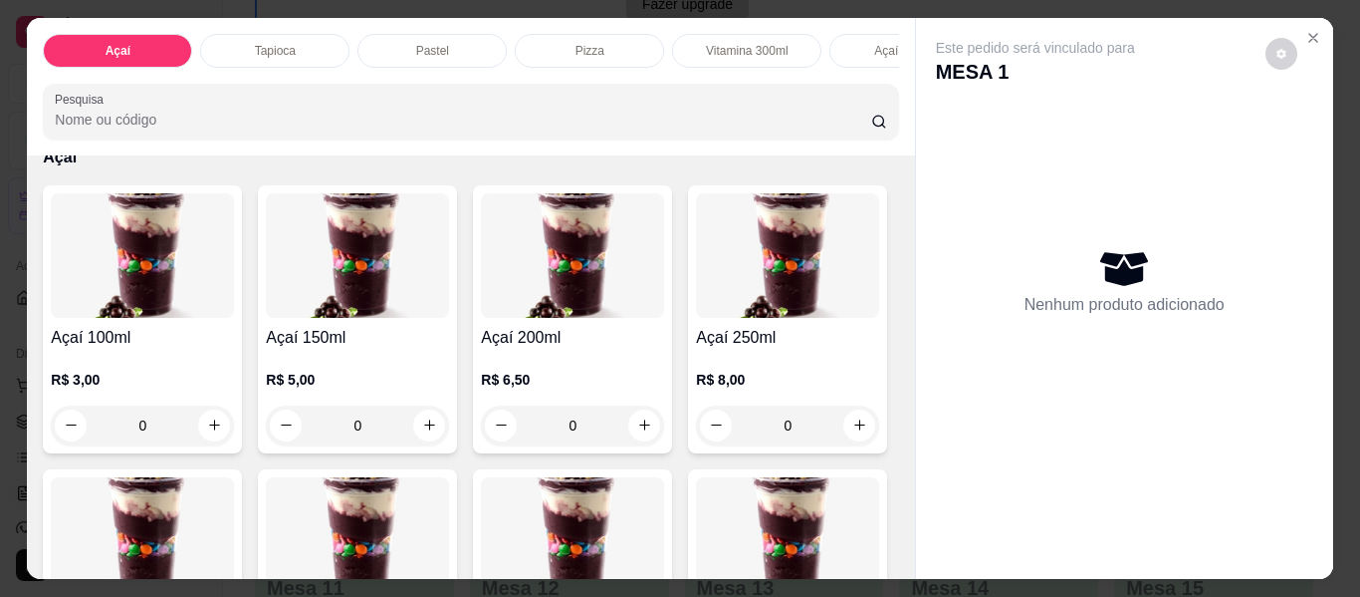
click at [636, 432] on div "0" at bounding box center [572, 425] width 183 height 40
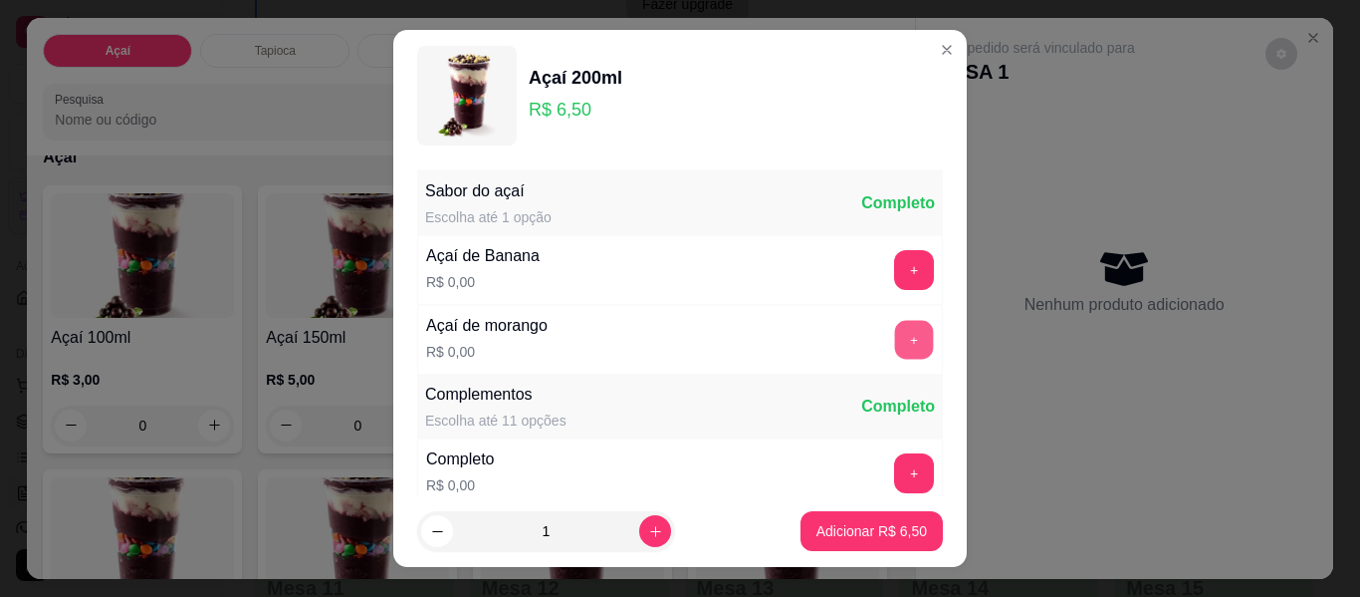
click at [895, 344] on button "+" at bounding box center [914, 340] width 39 height 39
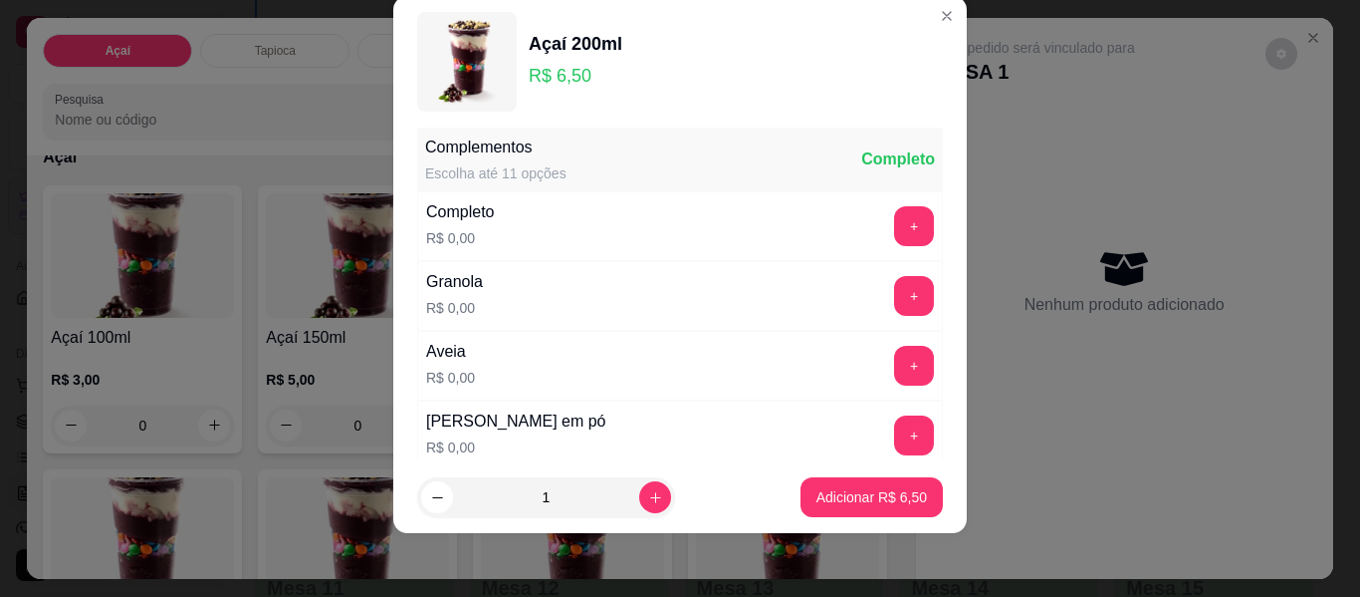
scroll to position [313, 0]
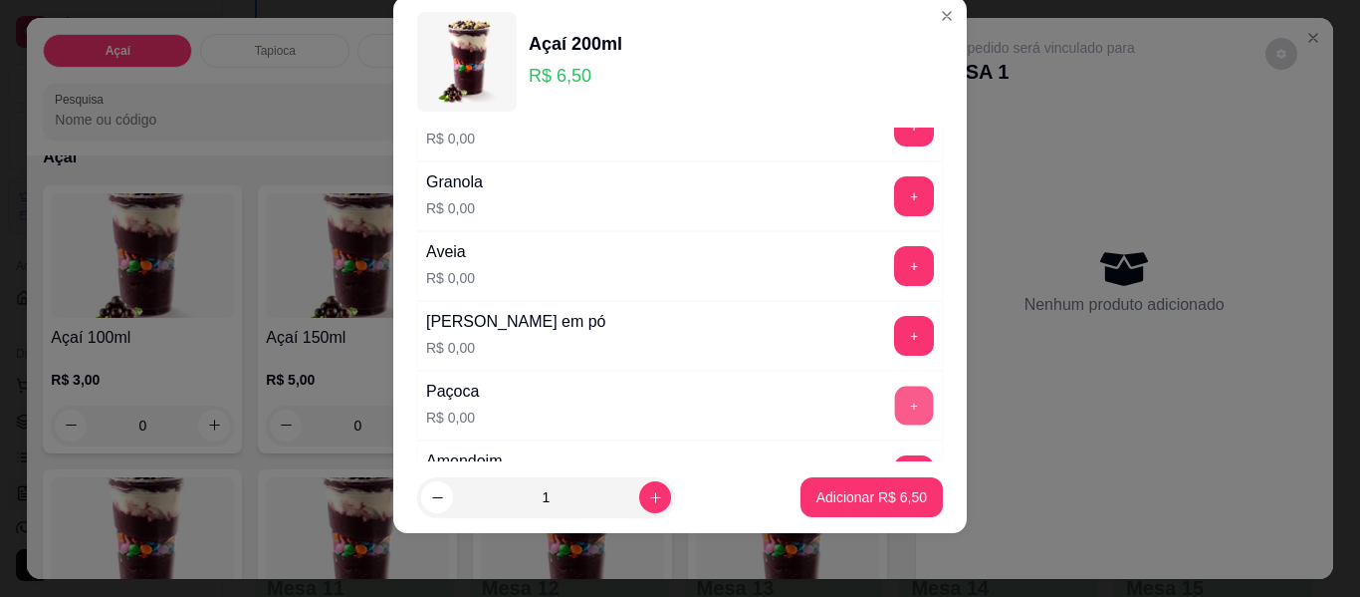
click at [895, 408] on button "+" at bounding box center [914, 405] width 39 height 39
click at [895, 327] on button "+" at bounding box center [914, 336] width 40 height 40
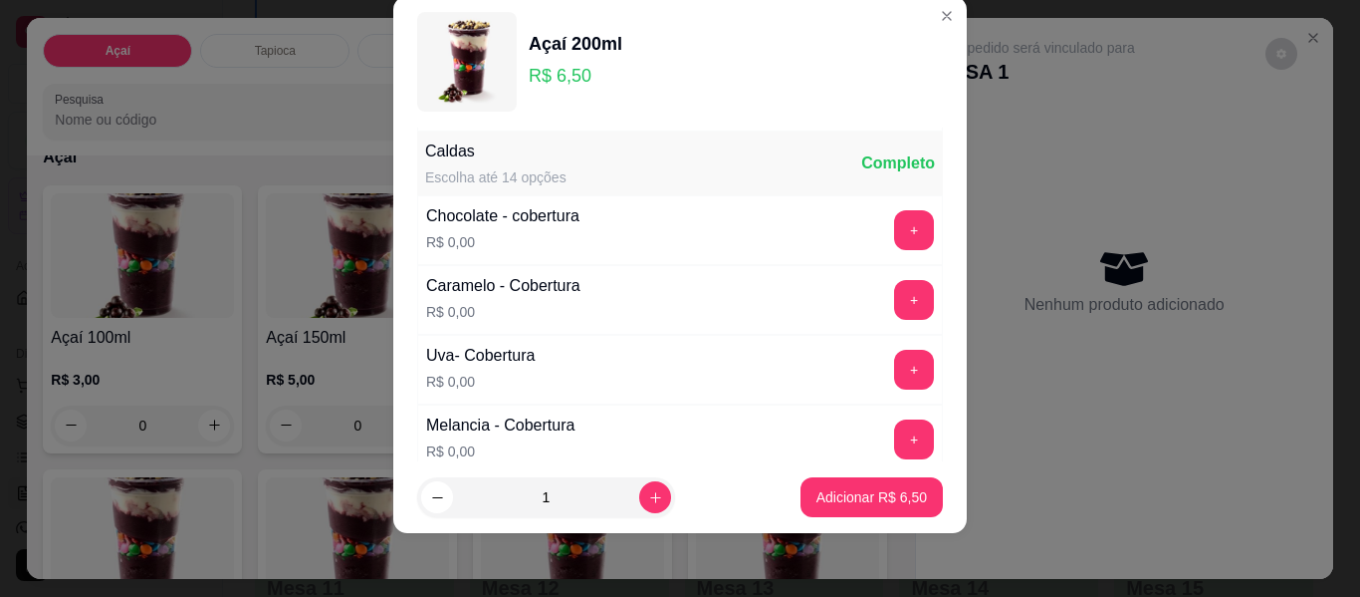
scroll to position [1475, 0]
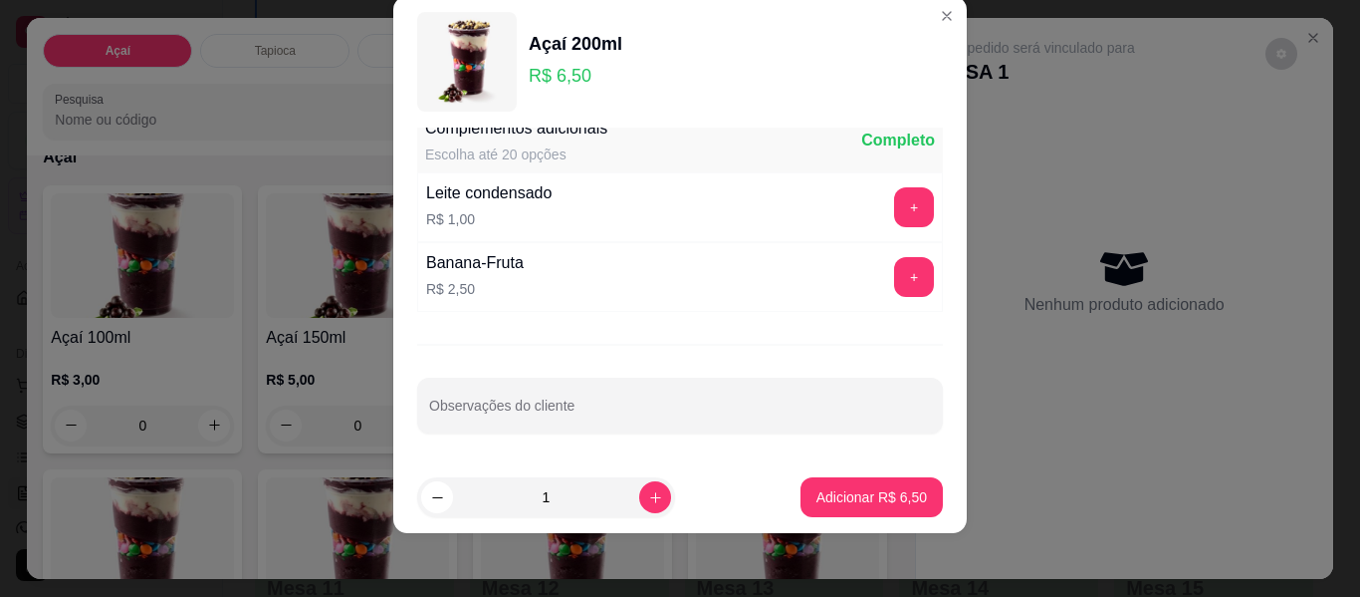
click at [738, 433] on div "Sabor do açaí Escolha até 1 opção Completo Açaí de Banana R$ 0,00 + Açaí de mor…" at bounding box center [680, 294] width 574 height 334
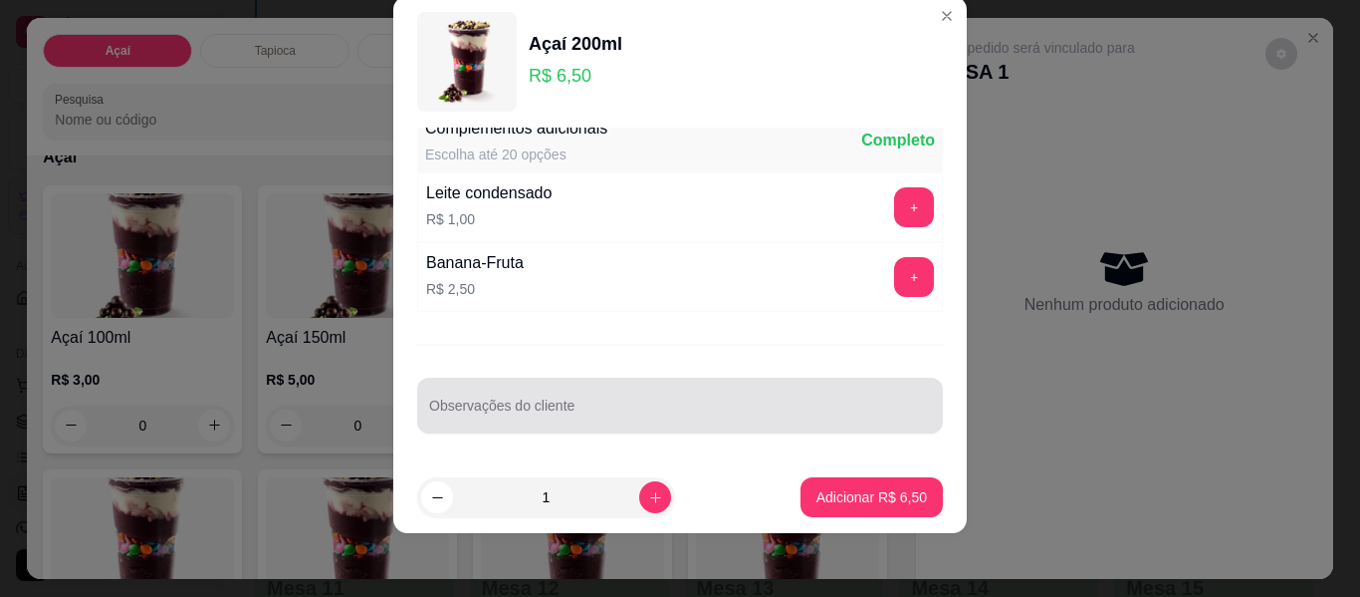
click at [738, 421] on input "Observações do cliente" at bounding box center [680, 413] width 502 height 20
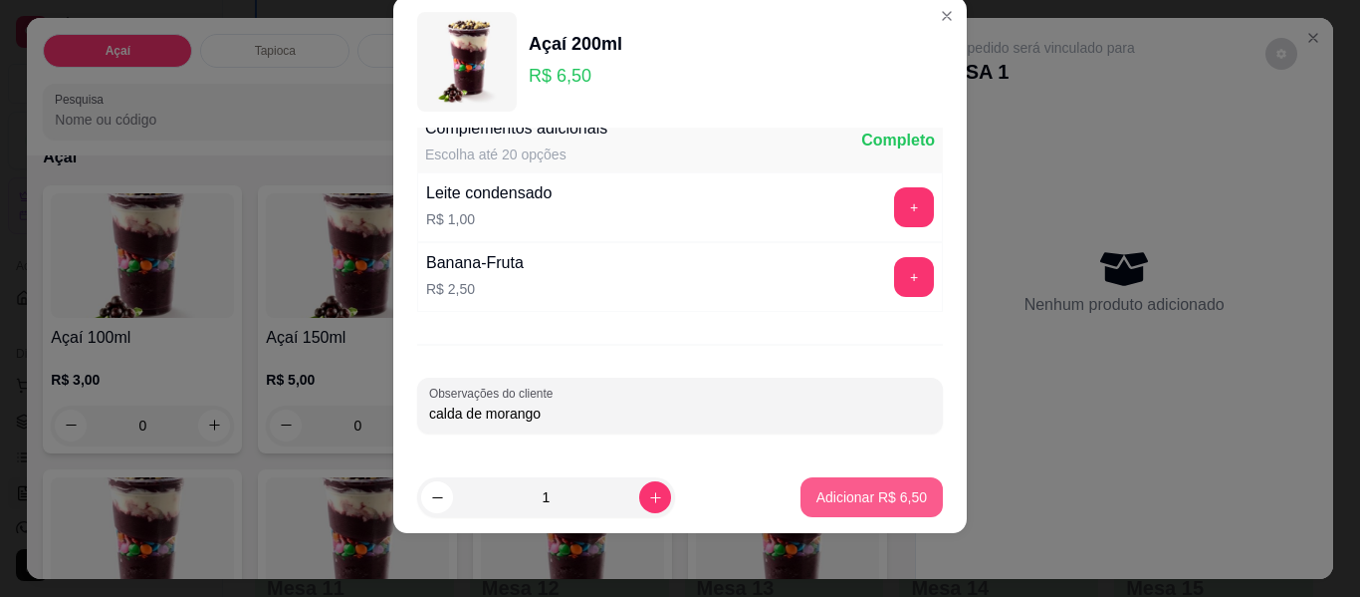
type input "calda de morango"
click at [804, 509] on button "Adicionar R$ 6,50" at bounding box center [872, 497] width 142 height 40
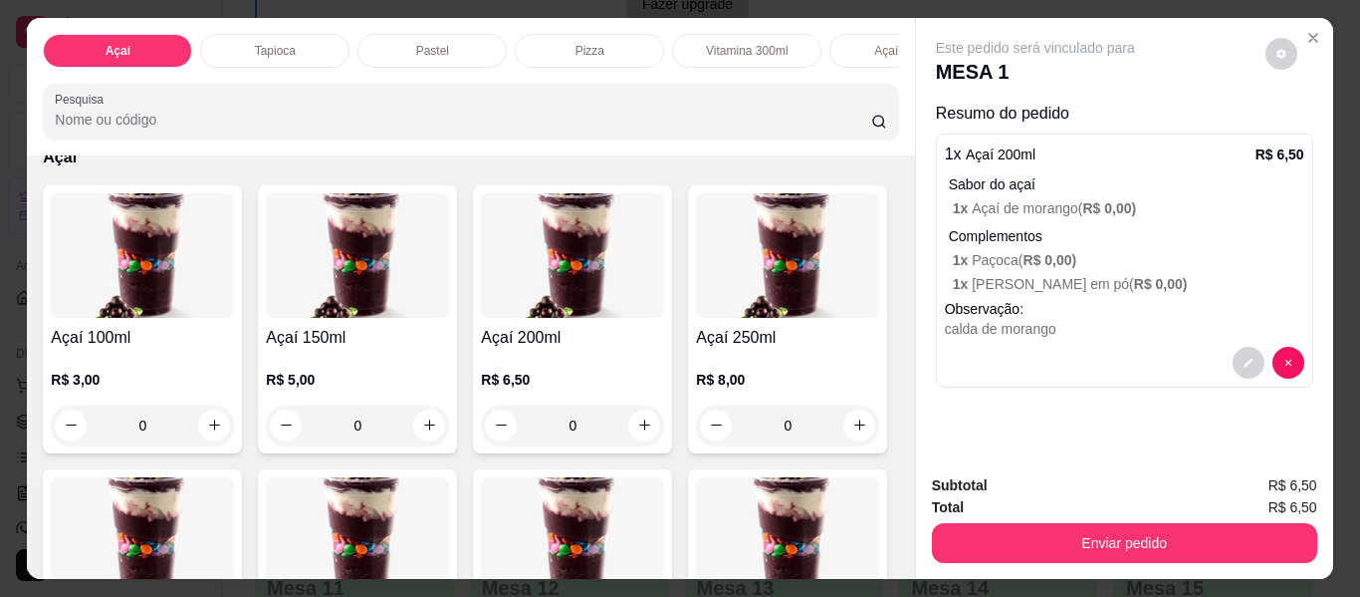
click at [420, 428] on div "0" at bounding box center [357, 425] width 183 height 40
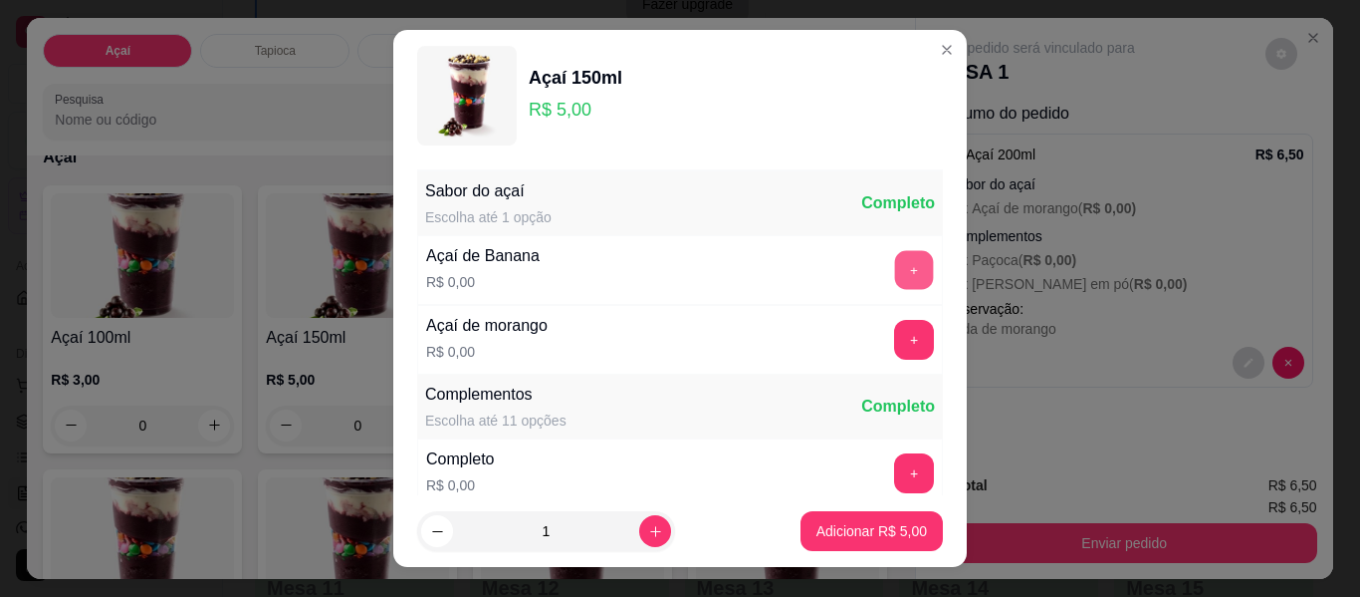
click at [895, 279] on button "+" at bounding box center [914, 270] width 39 height 39
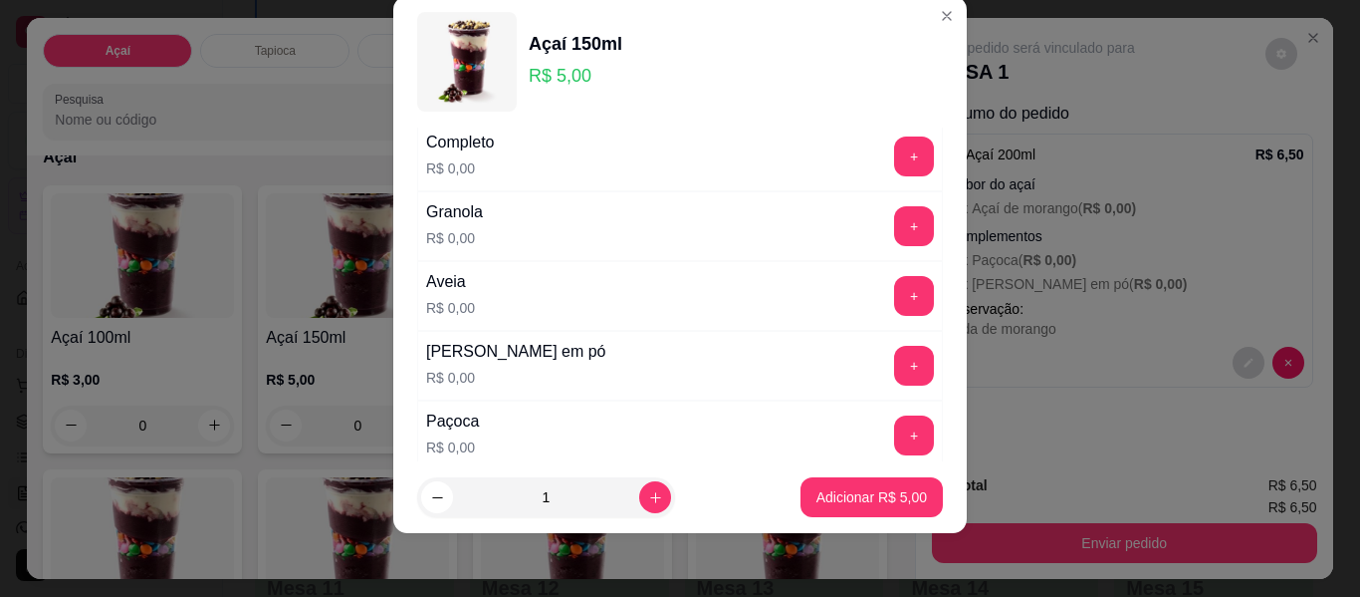
scroll to position [313, 0]
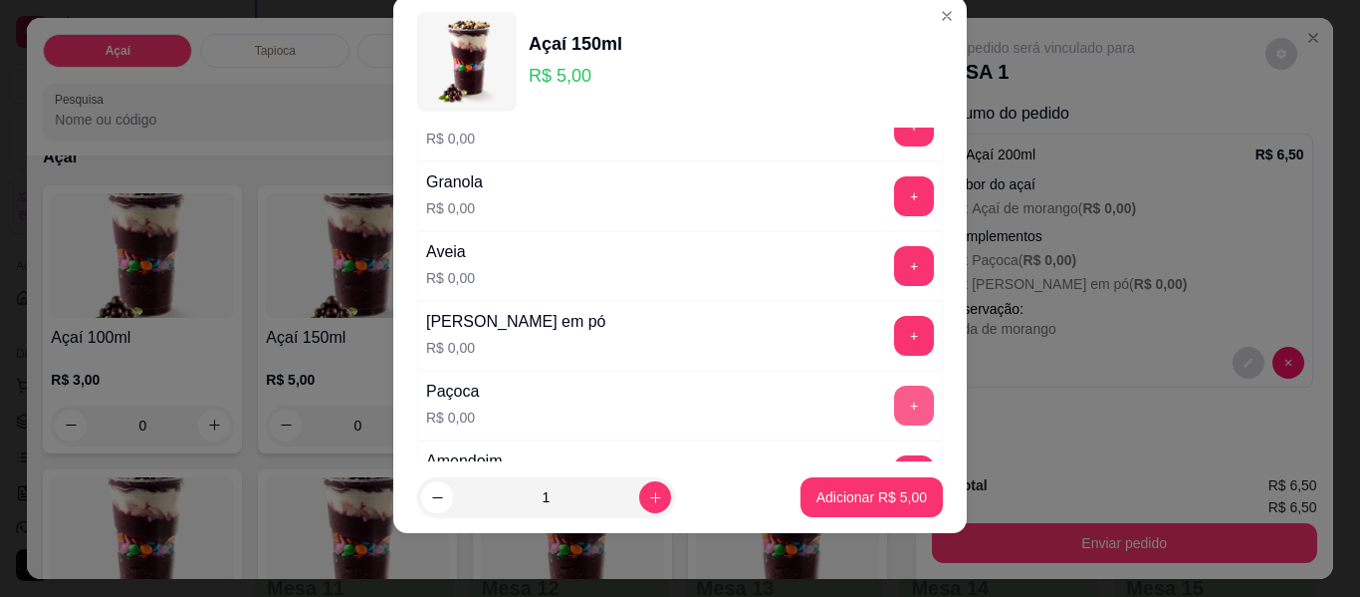
click at [894, 407] on button "+" at bounding box center [914, 405] width 40 height 40
click at [895, 345] on button "+" at bounding box center [914, 336] width 39 height 39
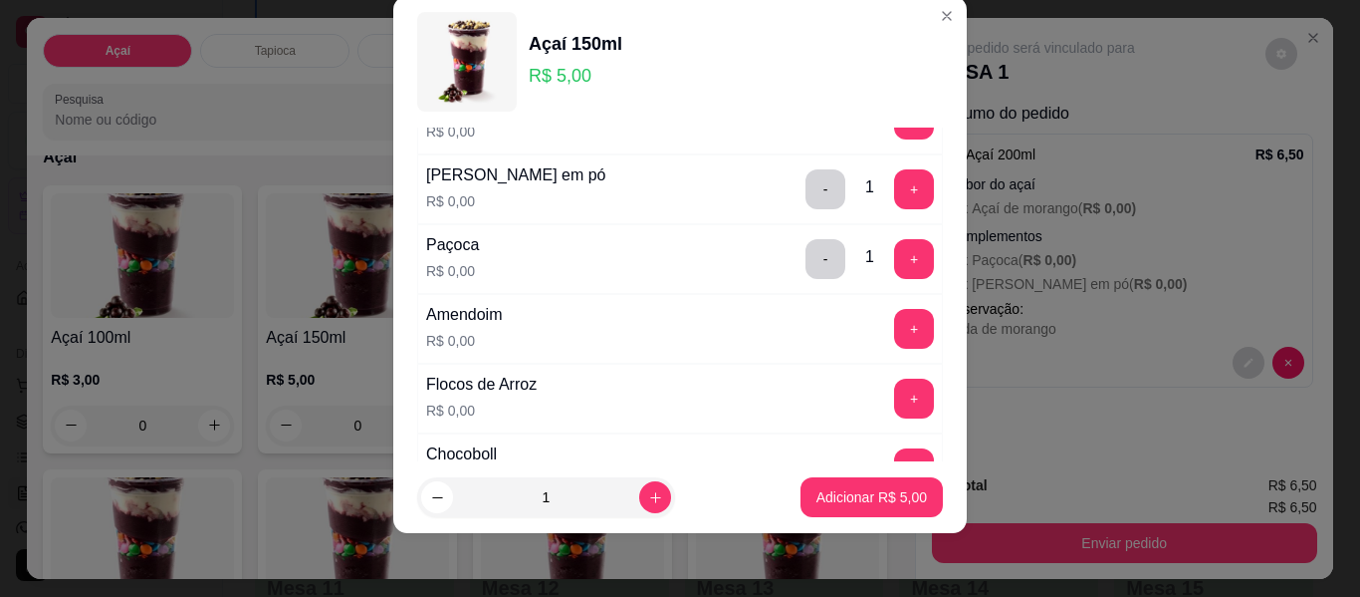
scroll to position [213, 0]
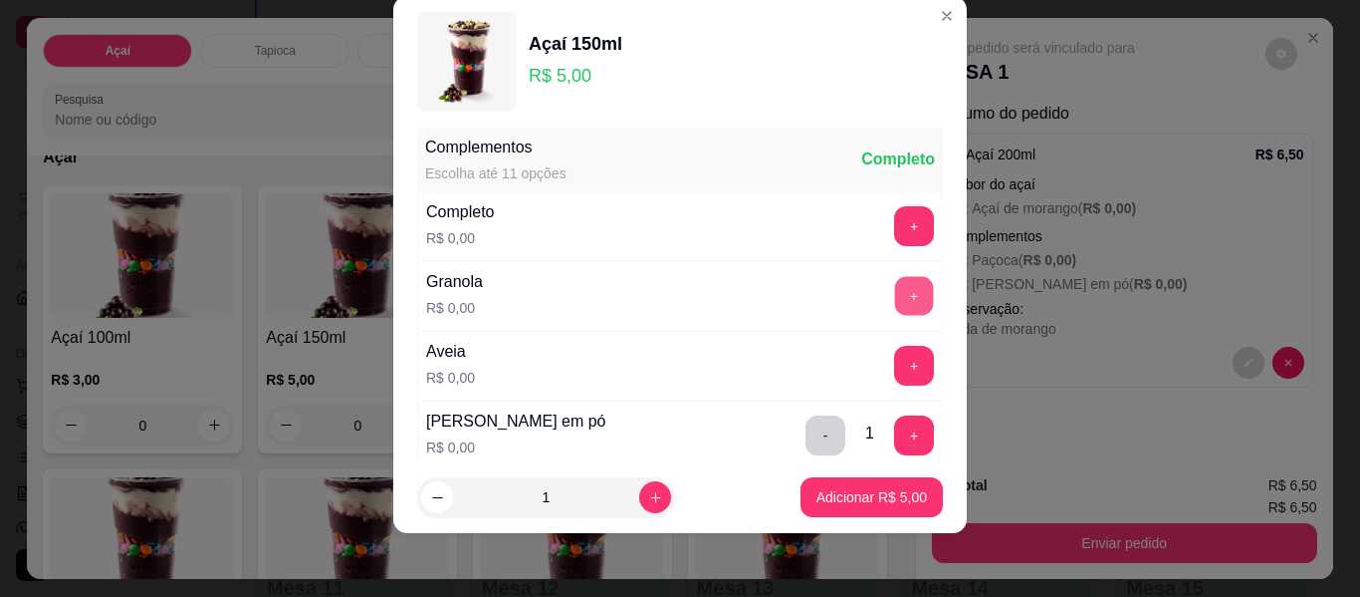
click at [895, 290] on button "+" at bounding box center [914, 296] width 39 height 39
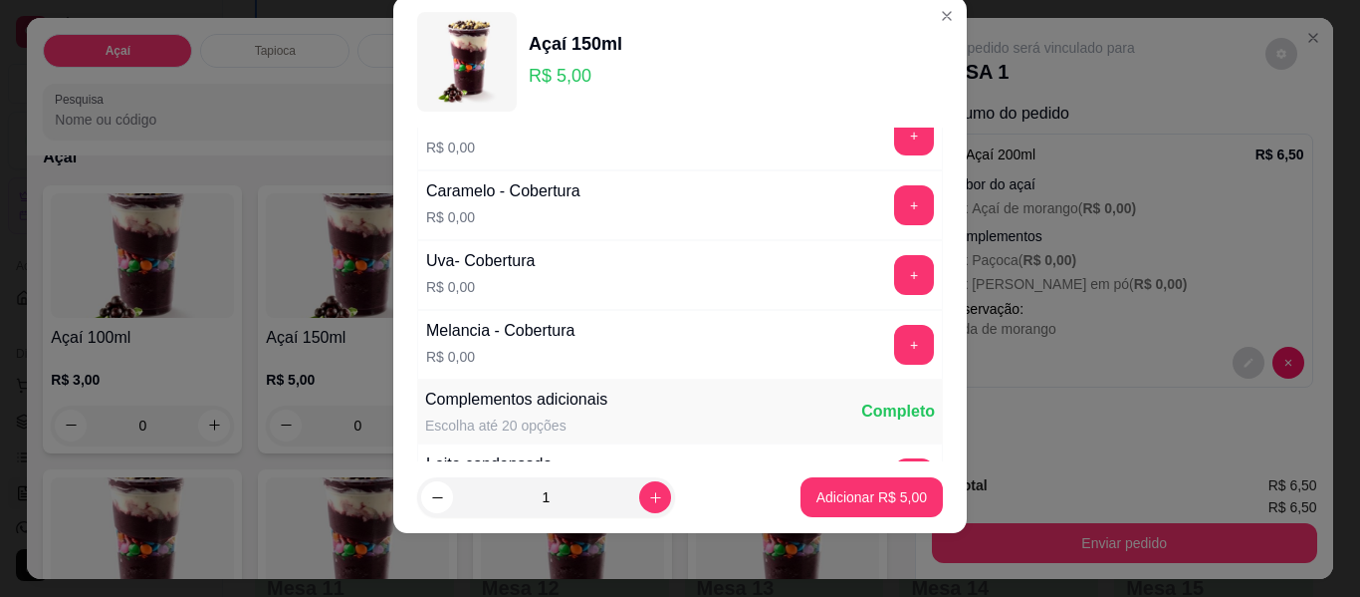
scroll to position [1209, 0]
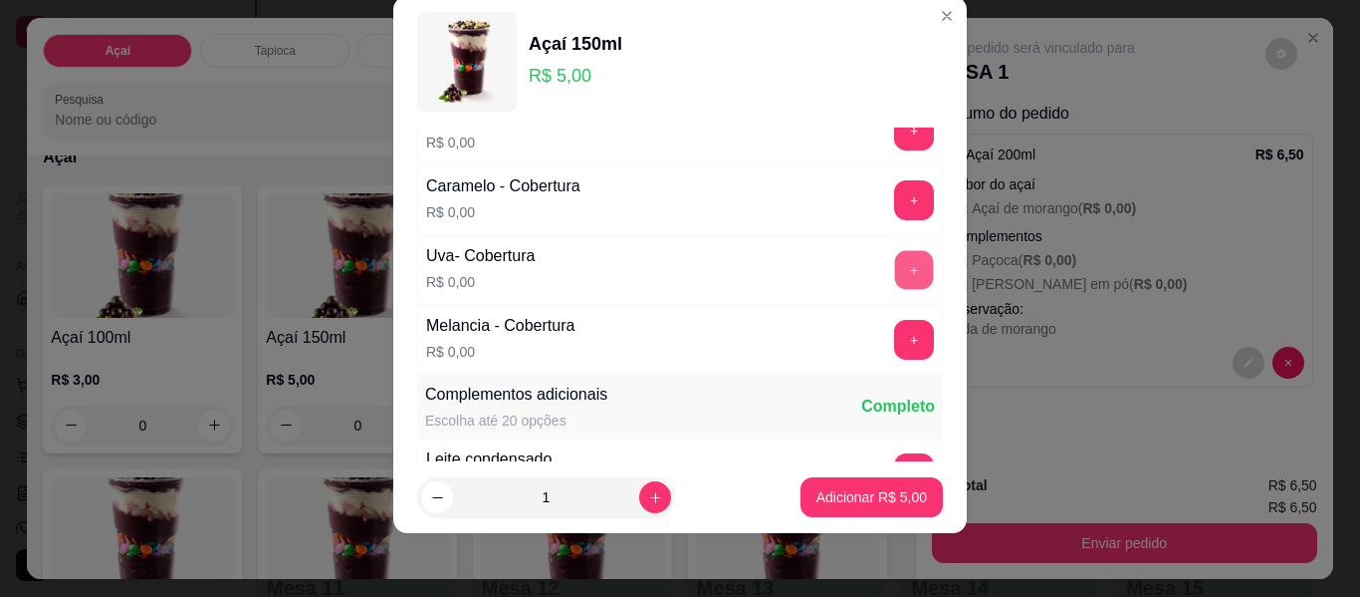
click at [895, 258] on button "+" at bounding box center [914, 270] width 39 height 39
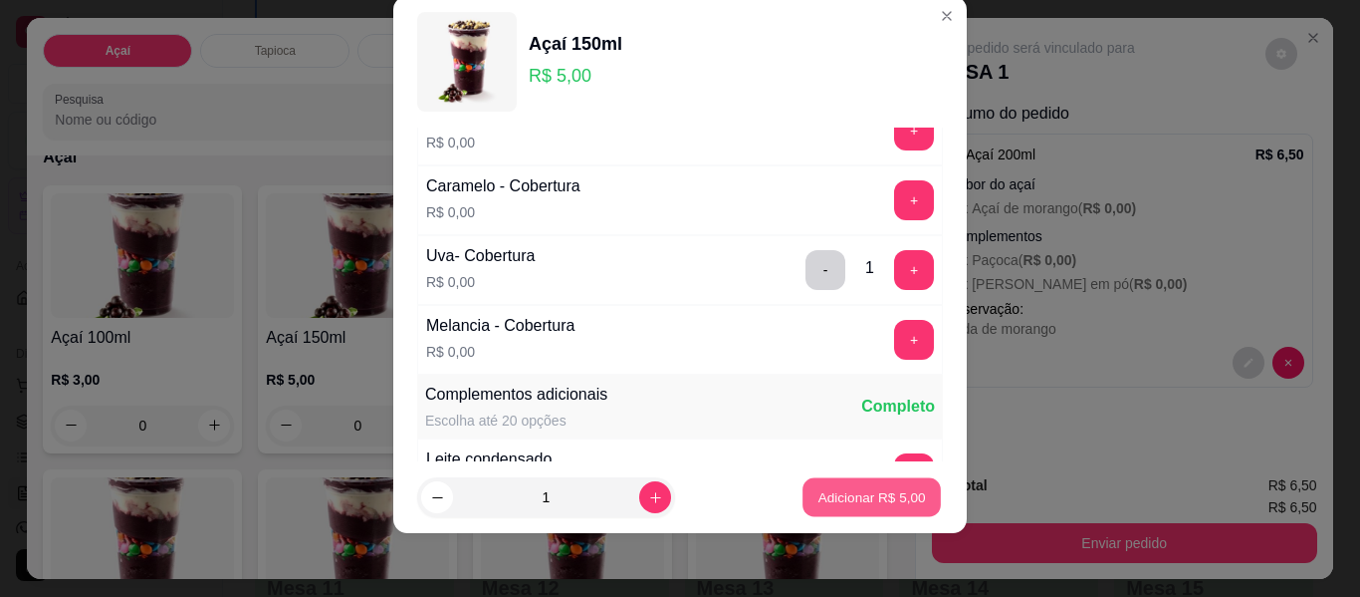
click at [835, 496] on p "Adicionar R$ 5,00" at bounding box center [872, 496] width 108 height 19
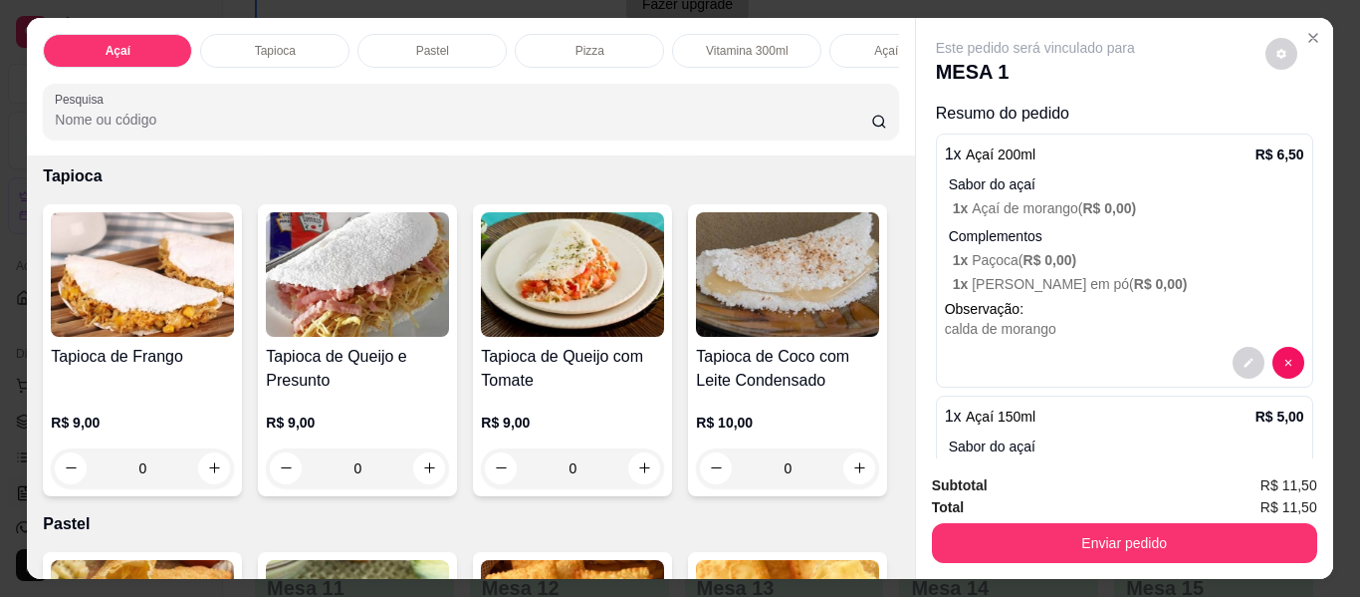
scroll to position [697, 0]
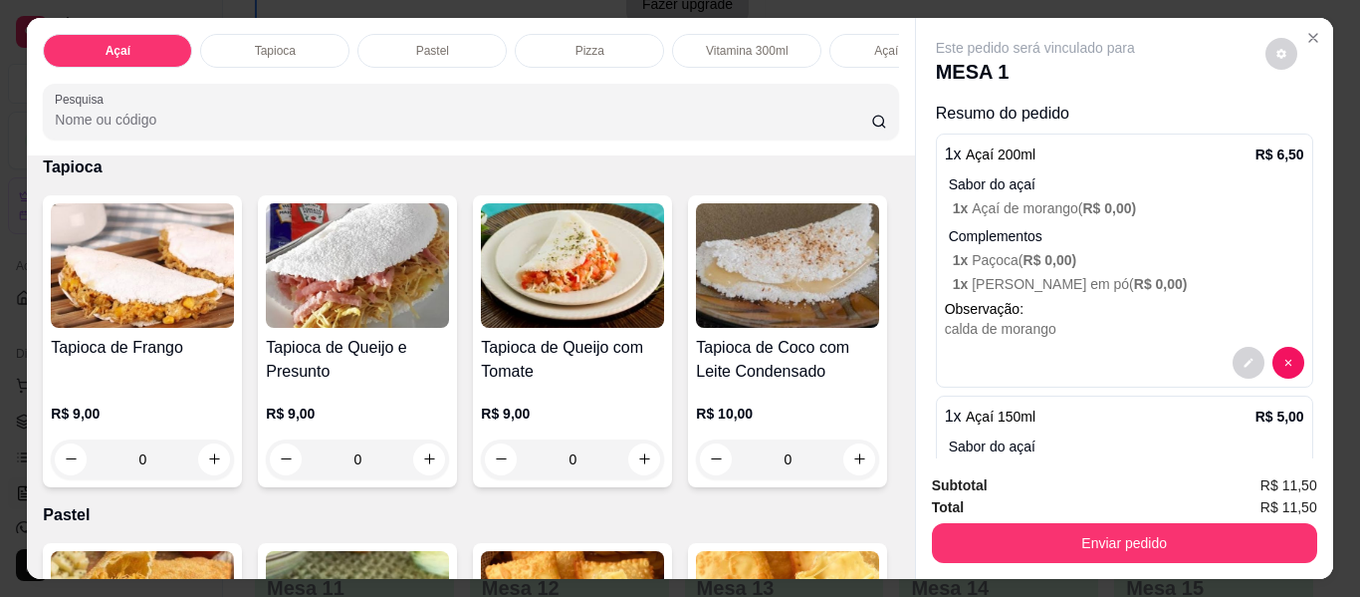
click at [696, 131] on div "0" at bounding box center [787, 112] width 183 height 40
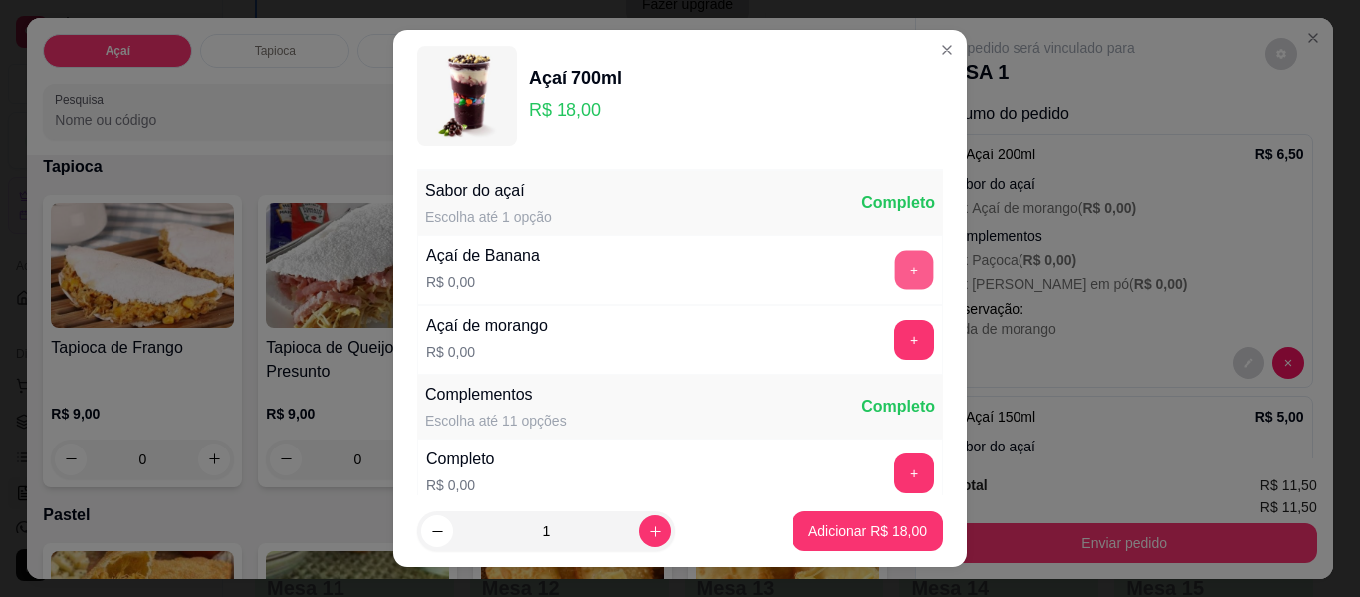
click at [895, 272] on button "+" at bounding box center [914, 270] width 39 height 39
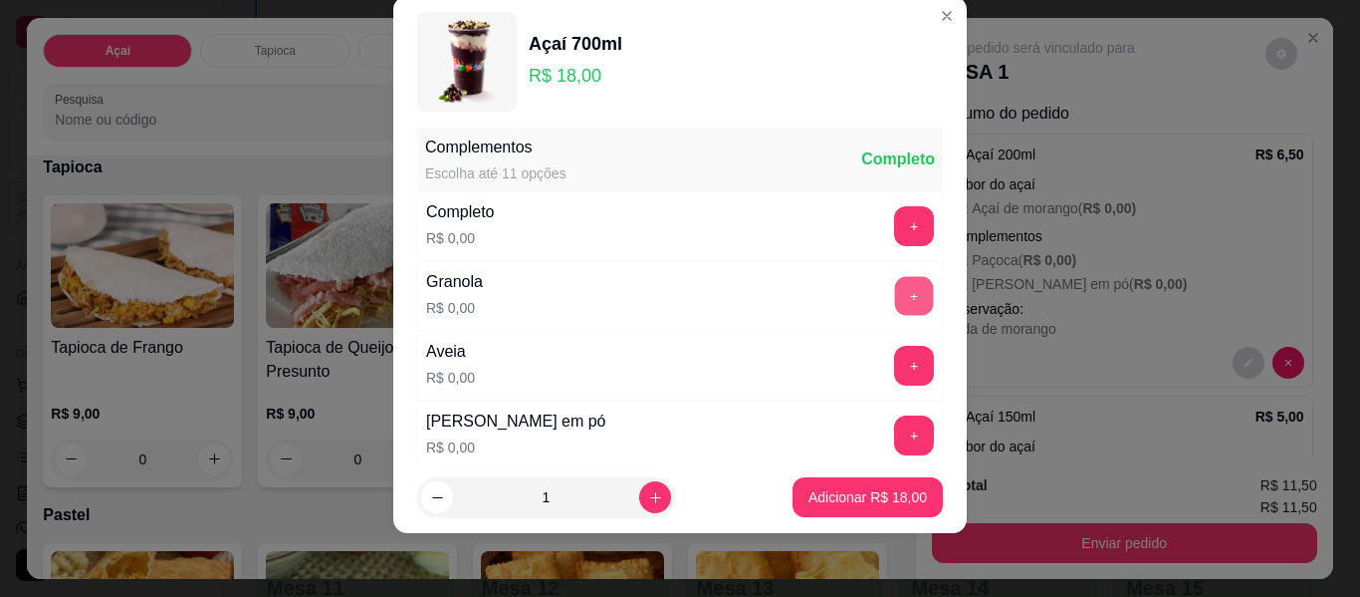
click at [895, 311] on button "+" at bounding box center [914, 296] width 39 height 39
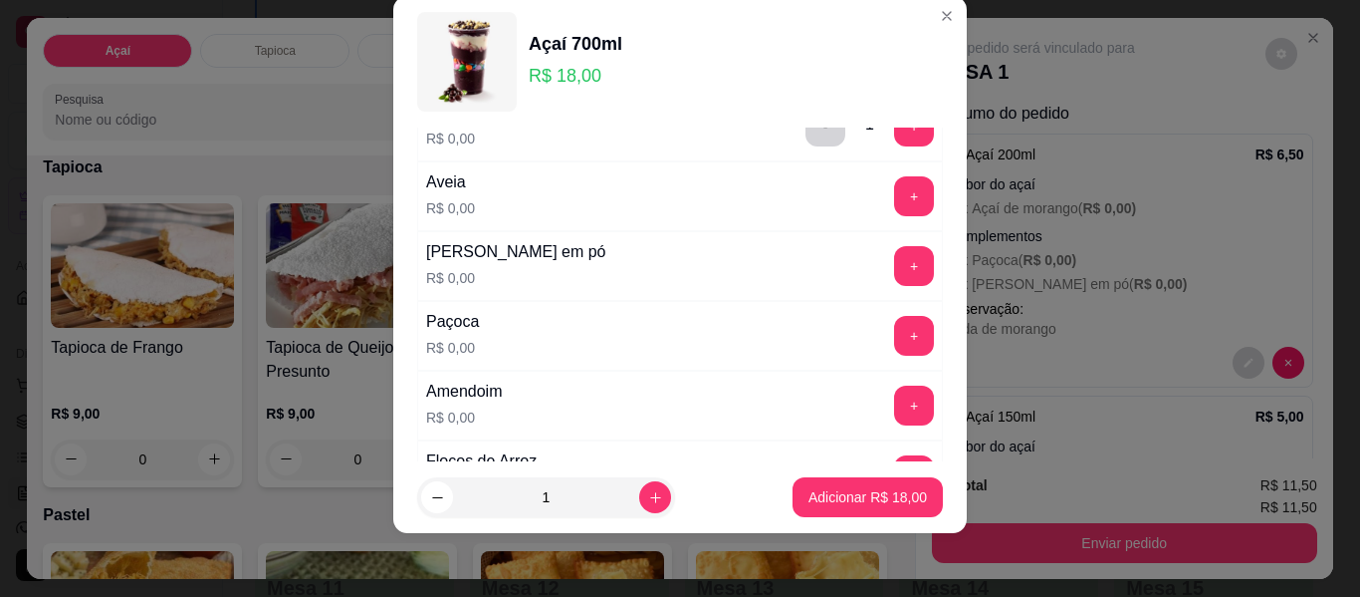
scroll to position [412, 0]
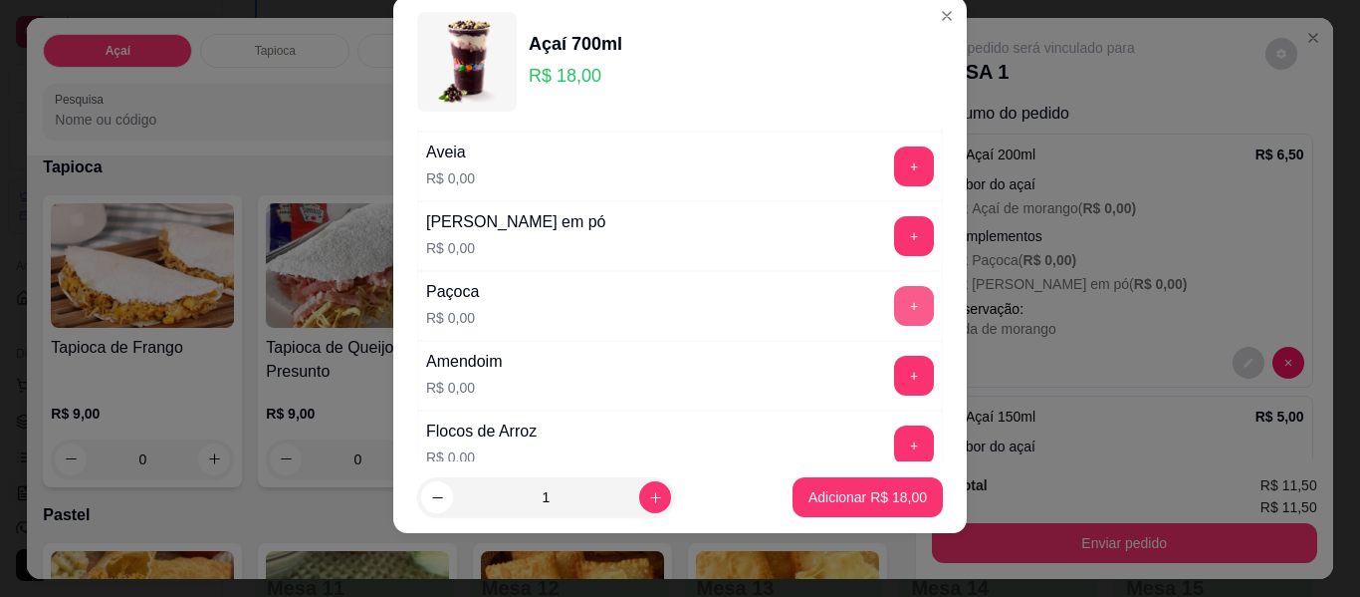
click at [894, 313] on button "+" at bounding box center [914, 306] width 40 height 40
click at [894, 242] on button "+" at bounding box center [914, 236] width 40 height 40
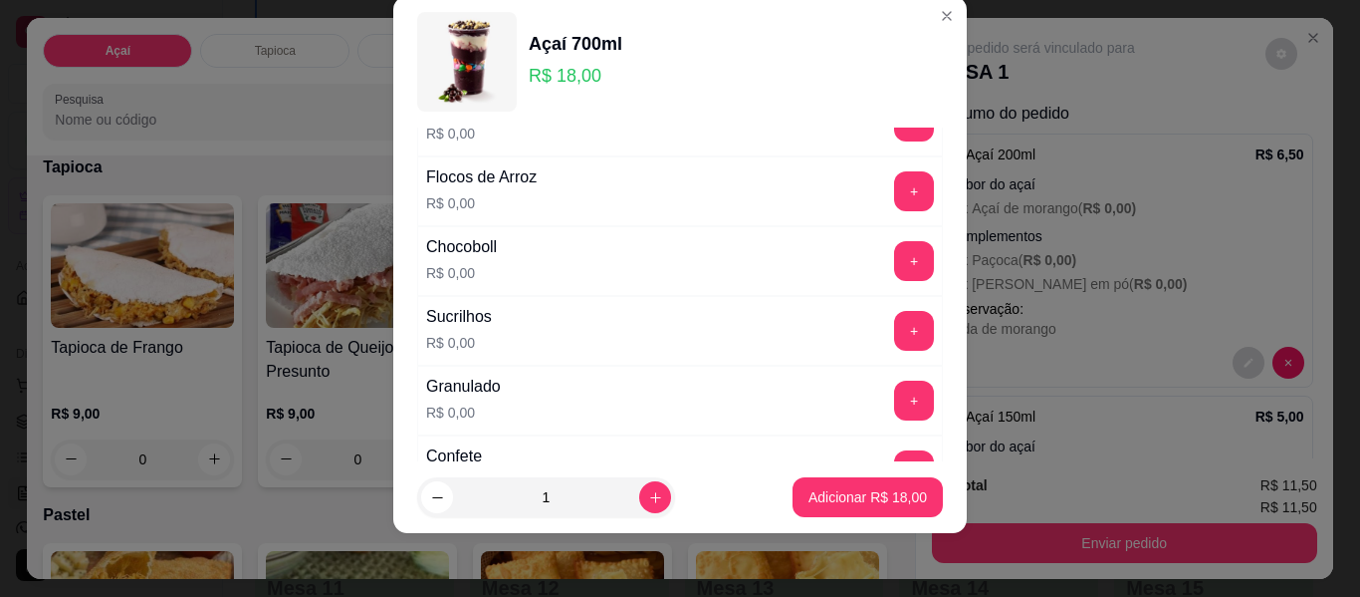
scroll to position [711, 0]
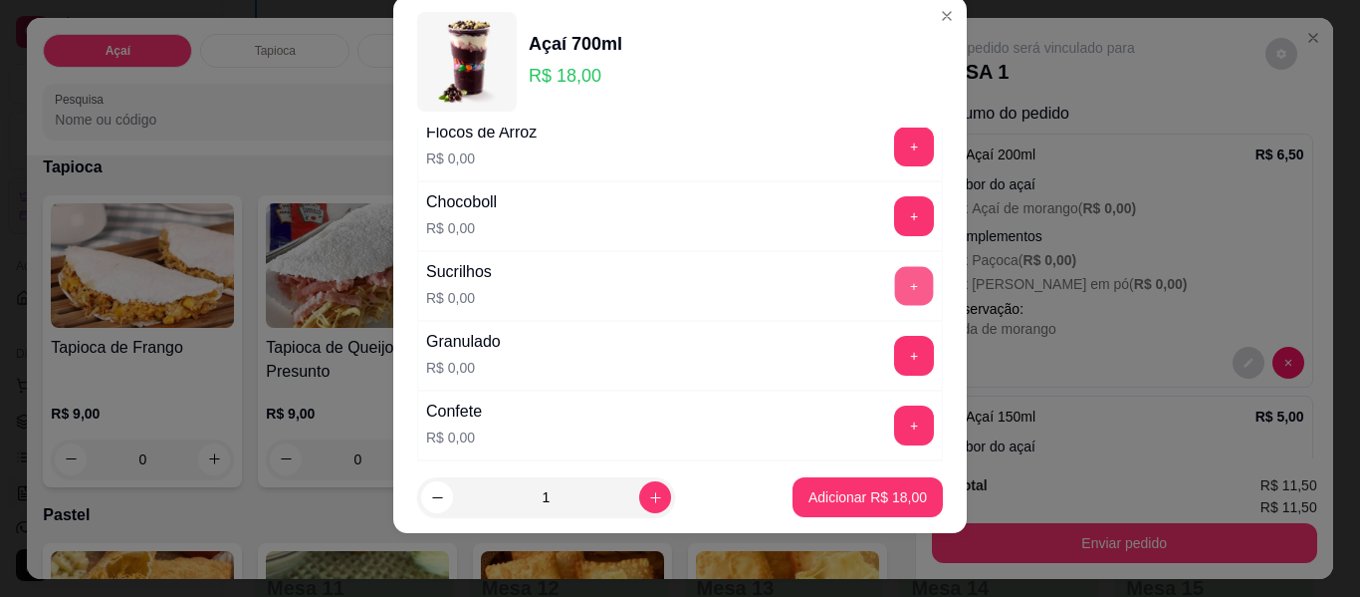
click at [895, 285] on button "+" at bounding box center [914, 286] width 39 height 39
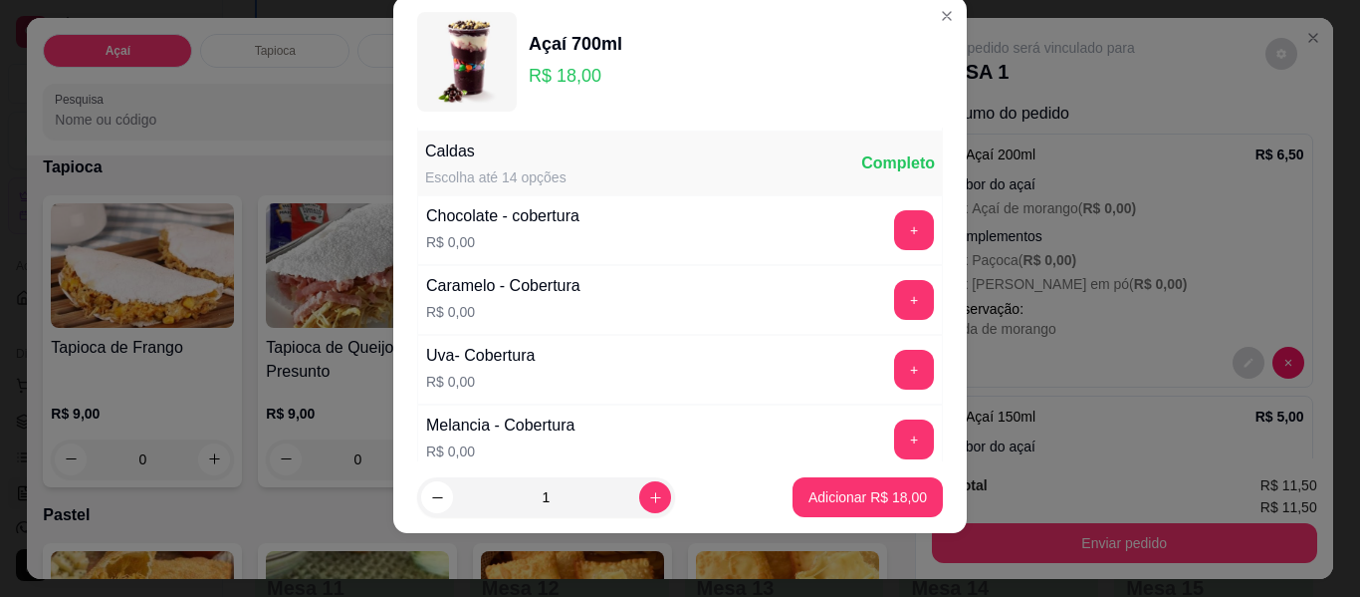
scroll to position [1209, 0]
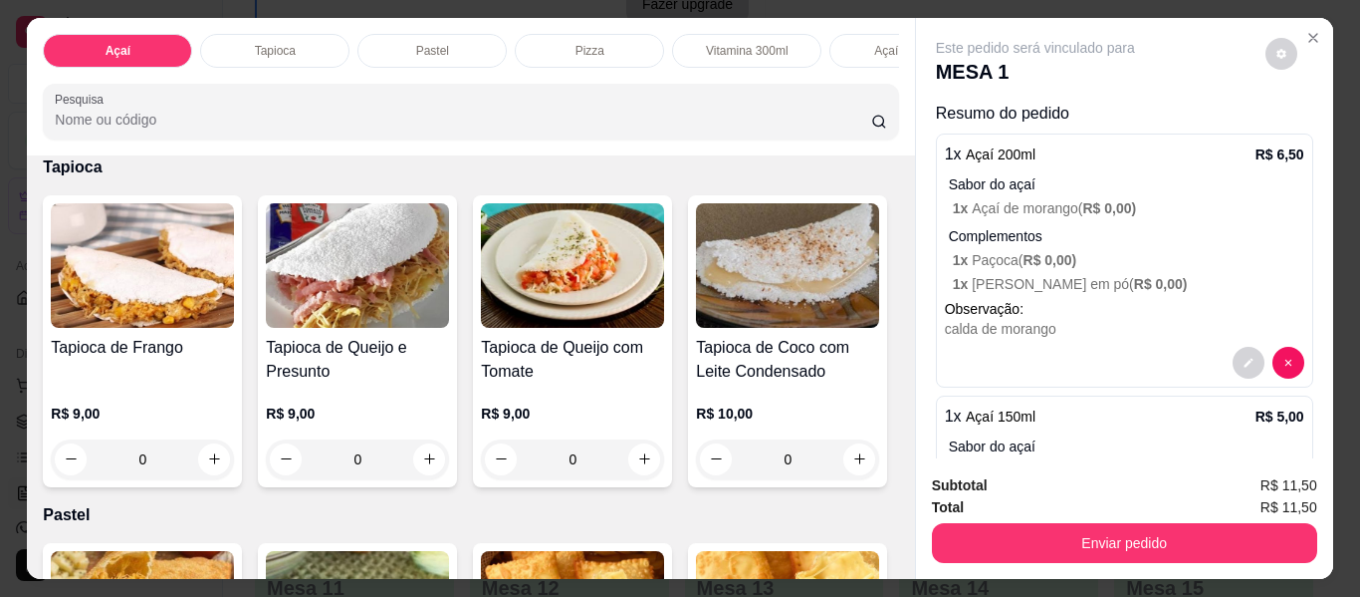
click at [481, 131] on div "0" at bounding box center [572, 112] width 183 height 40
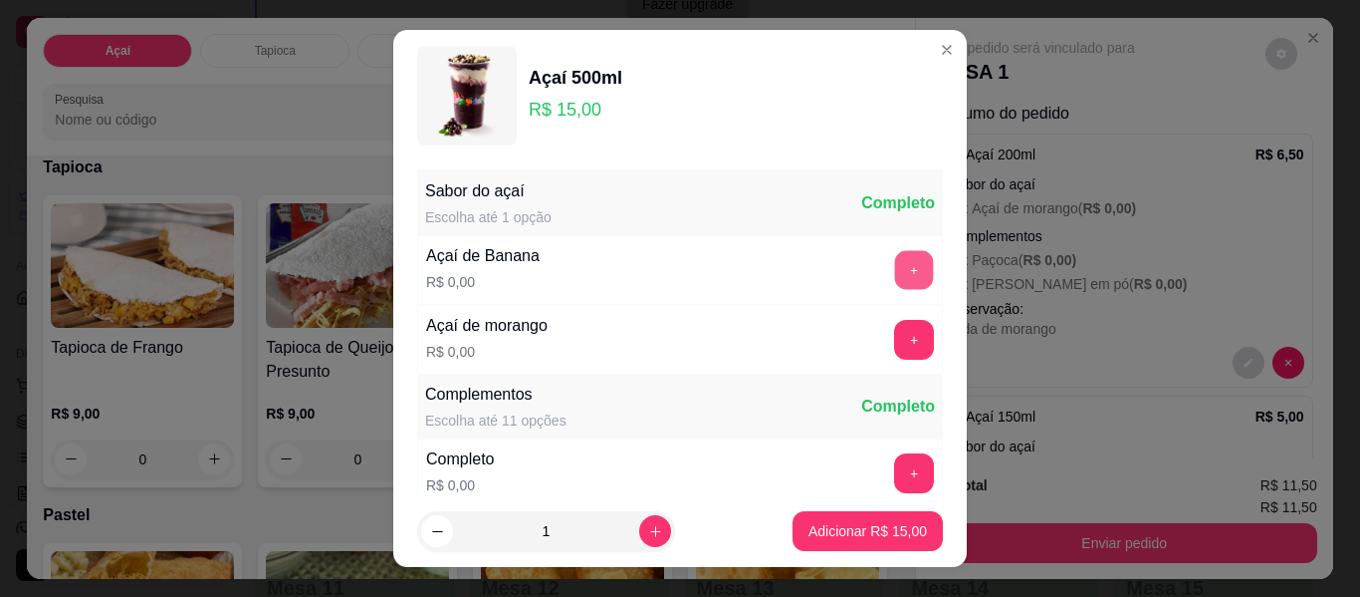
click at [895, 262] on button "+" at bounding box center [914, 270] width 39 height 39
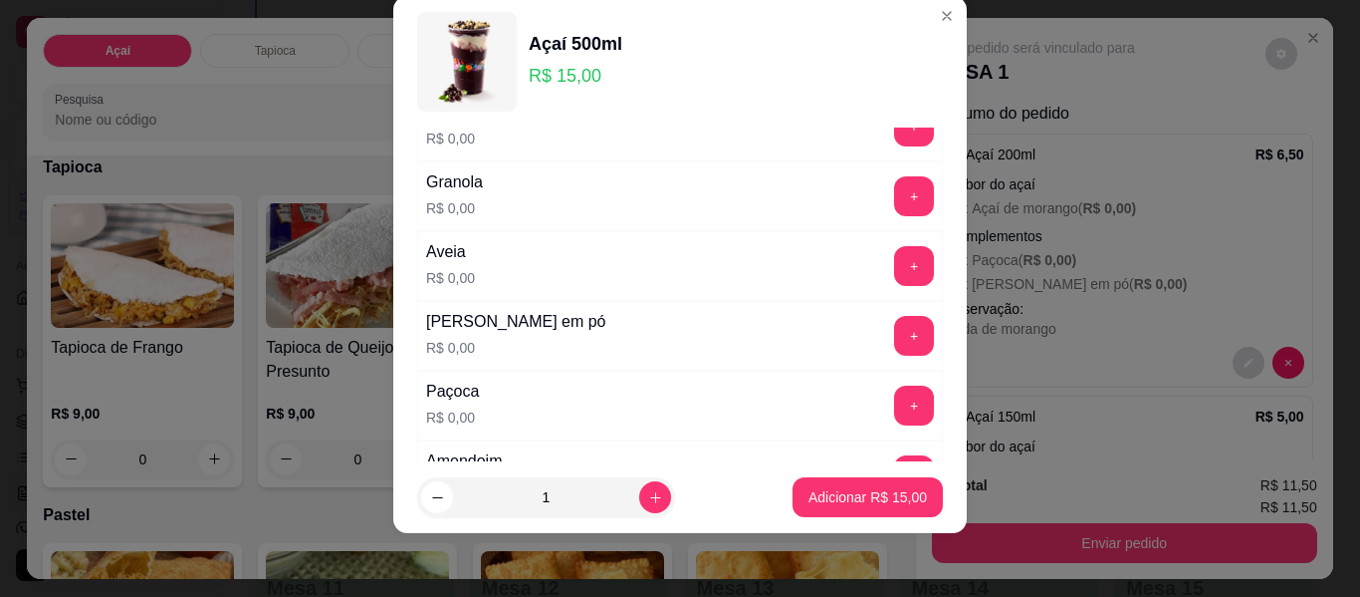
scroll to position [412, 0]
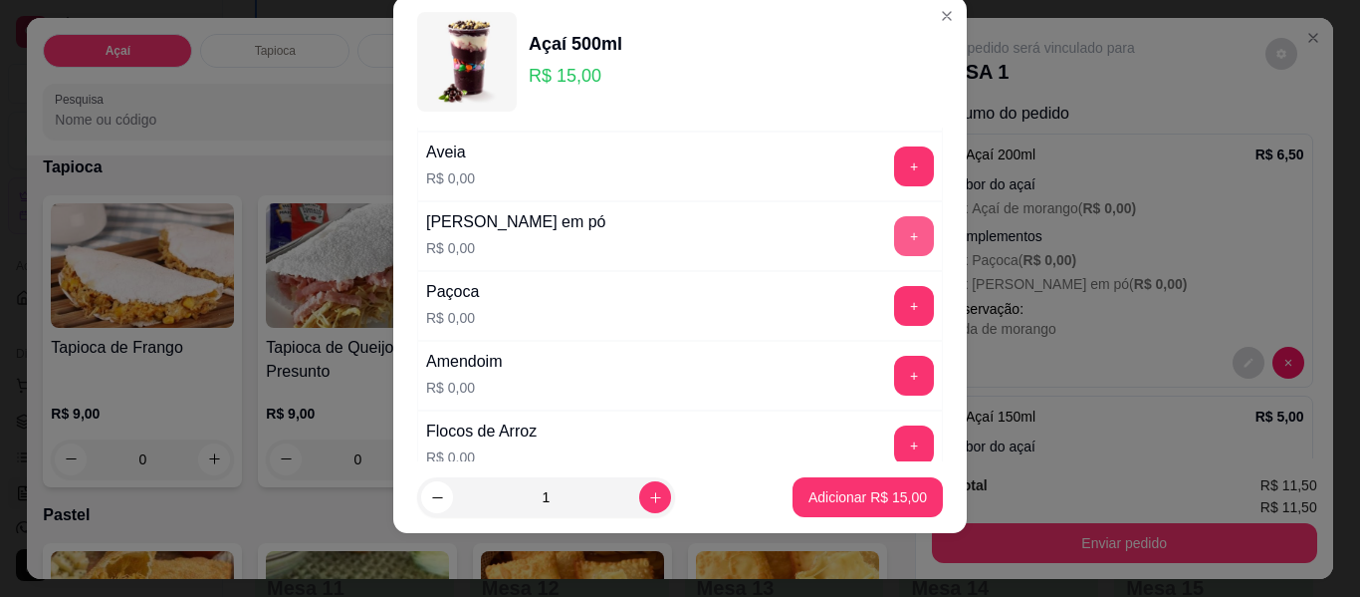
click at [894, 239] on button "+" at bounding box center [914, 236] width 40 height 40
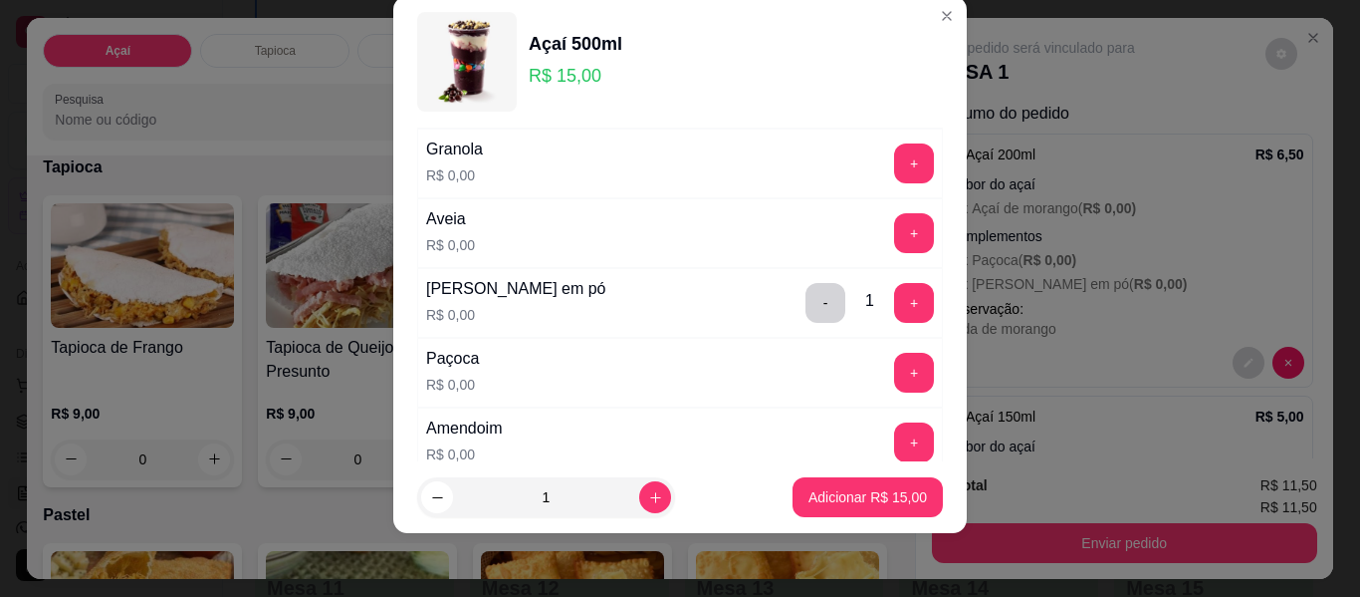
scroll to position [313, 0]
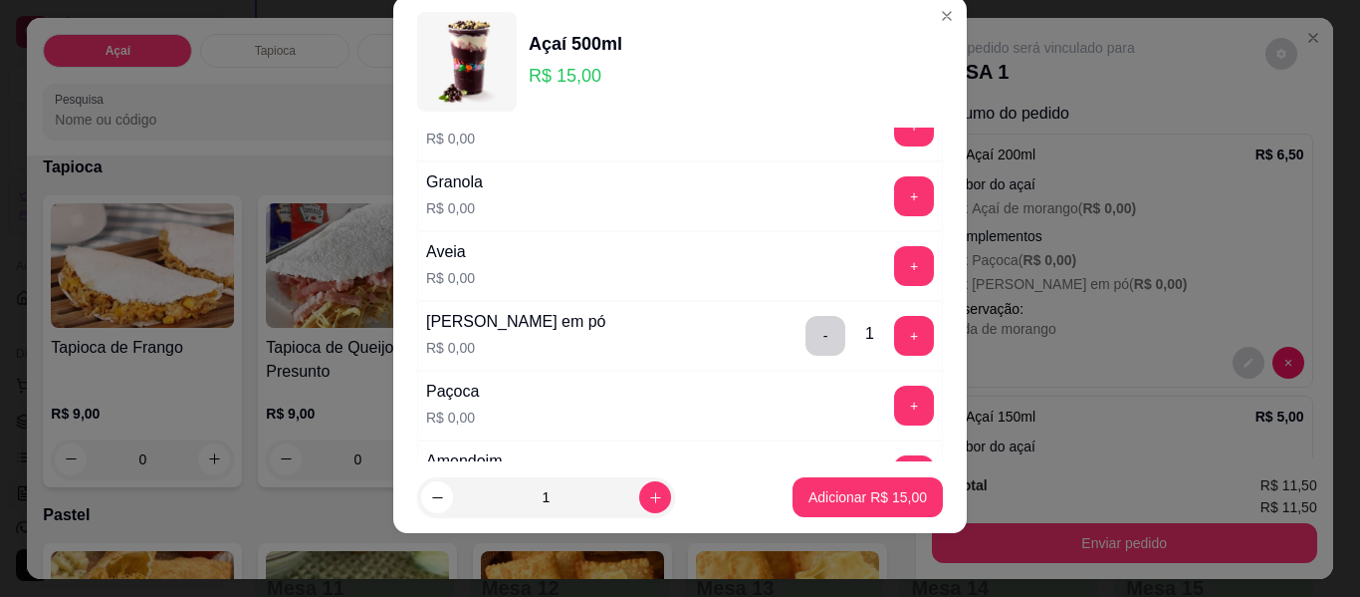
click at [894, 189] on button "+" at bounding box center [914, 196] width 40 height 40
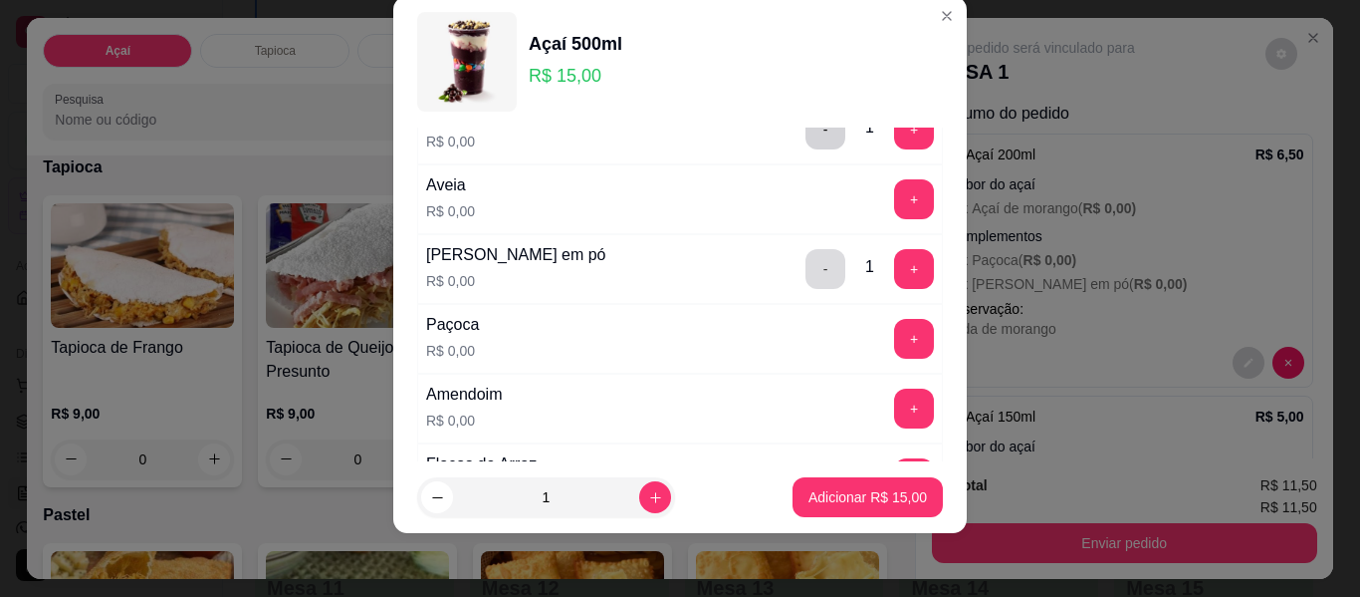
scroll to position [512, 0]
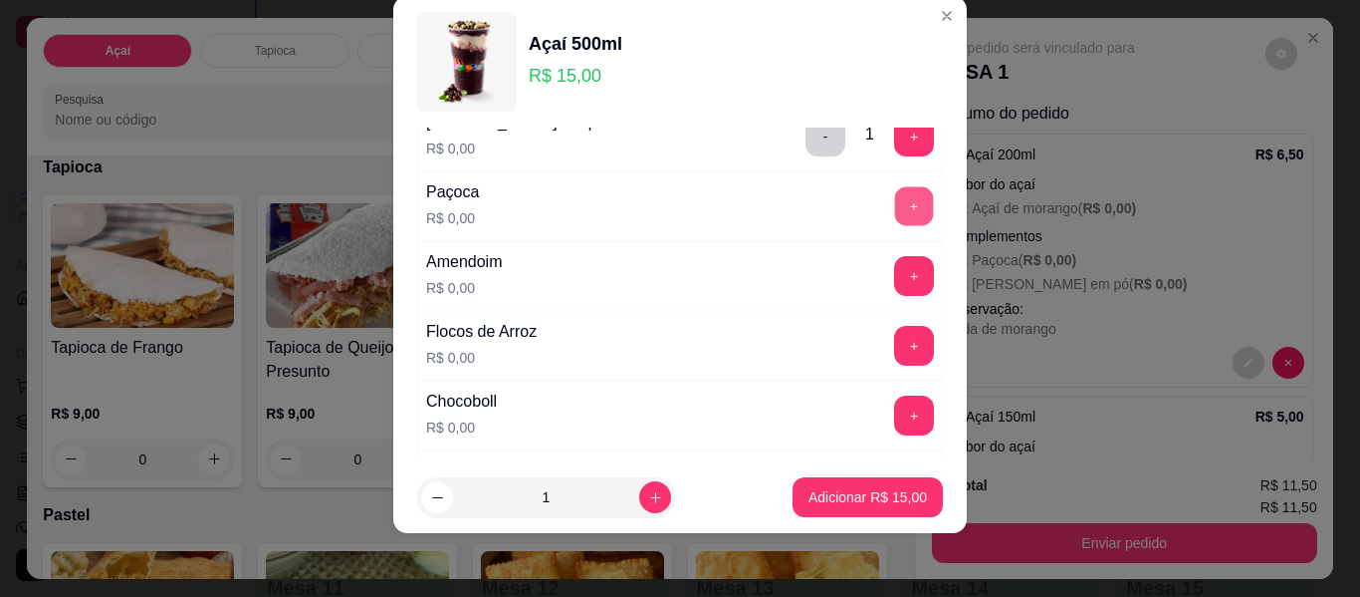
click at [895, 207] on button "+" at bounding box center [914, 206] width 39 height 39
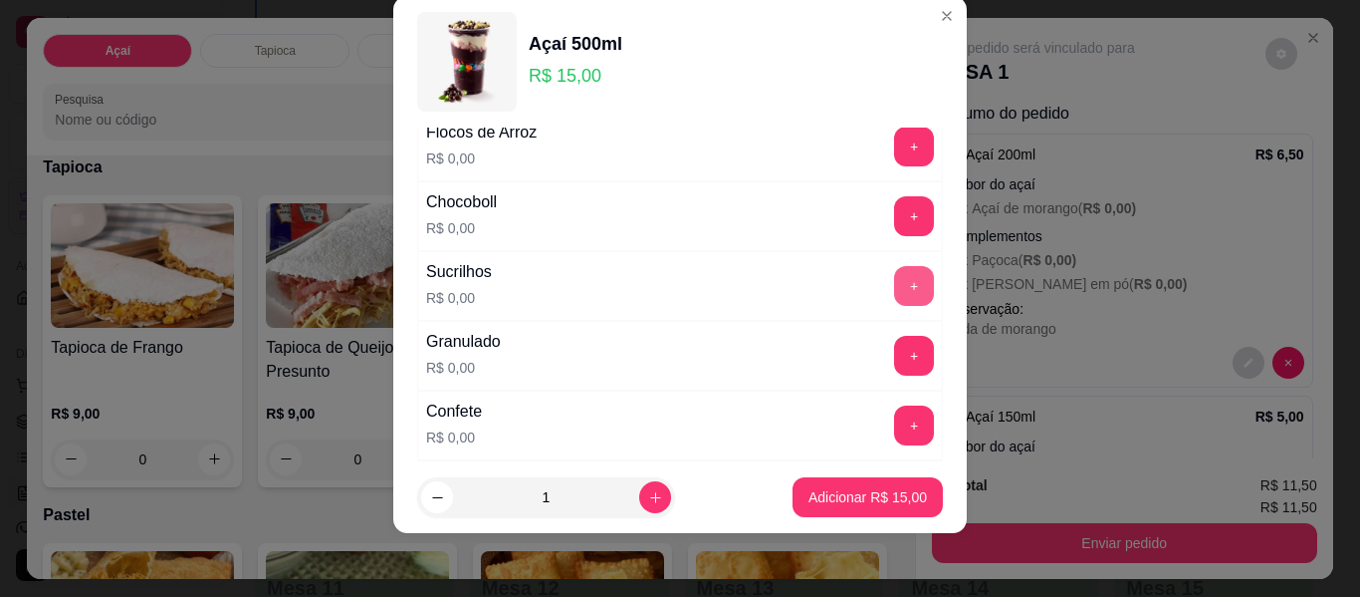
click at [894, 291] on button "+" at bounding box center [914, 286] width 40 height 40
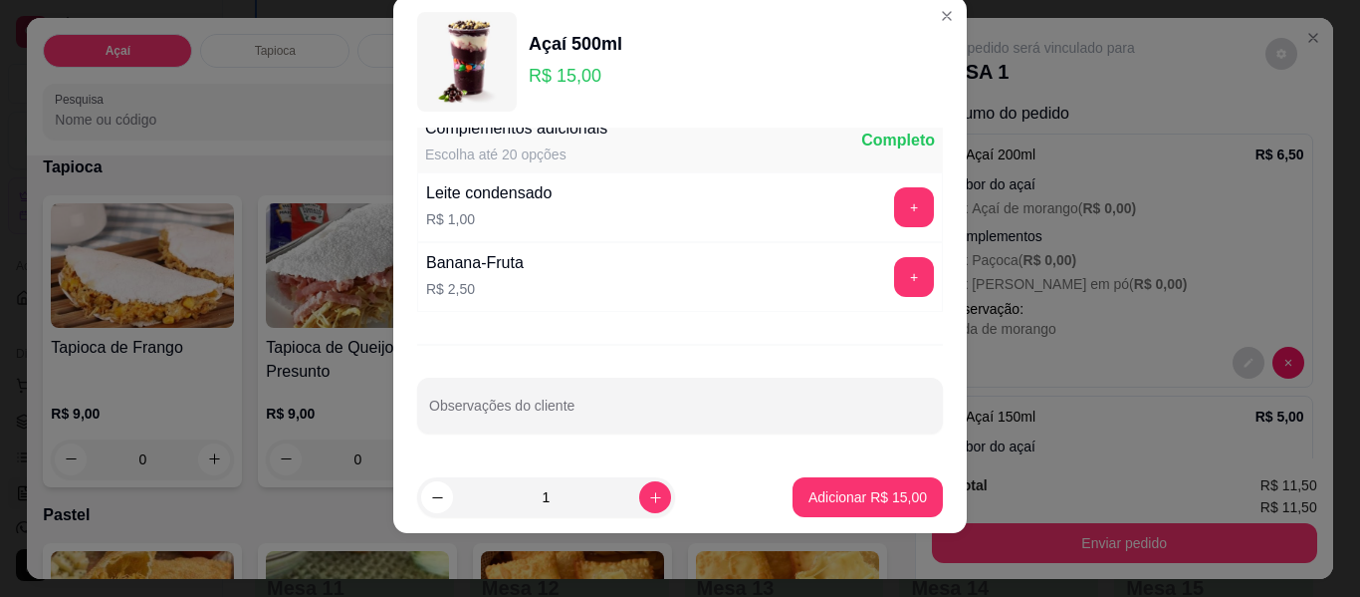
scroll to position [1077, 0]
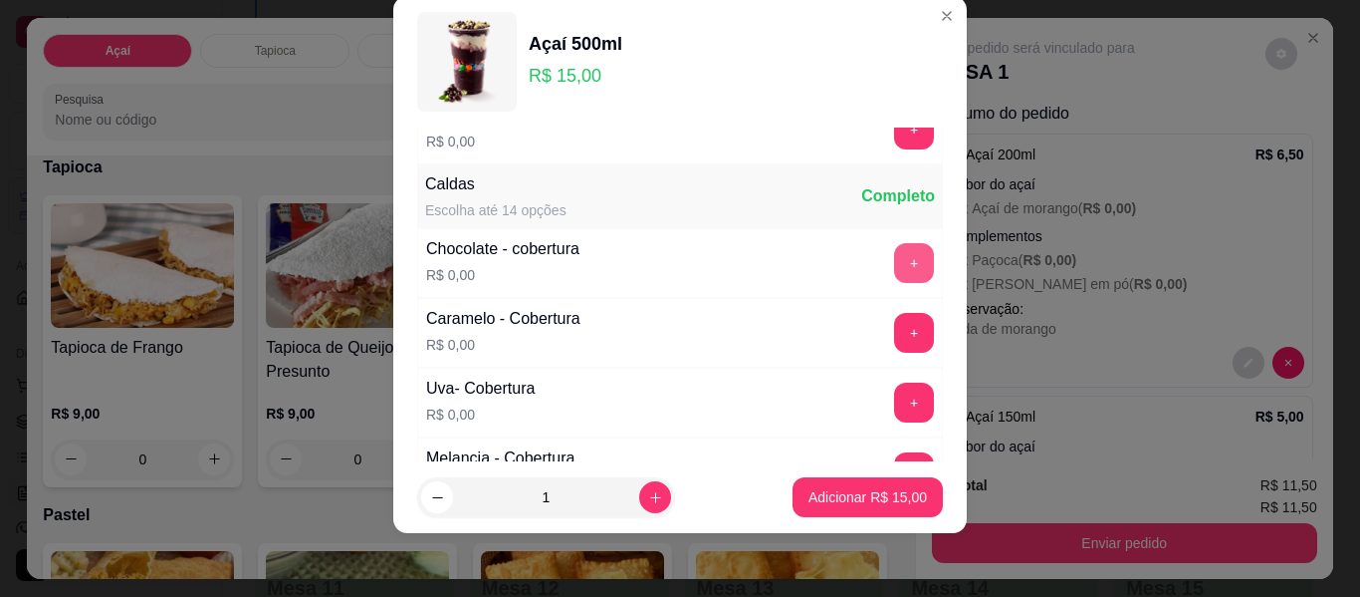
click at [894, 257] on button "+" at bounding box center [914, 263] width 40 height 40
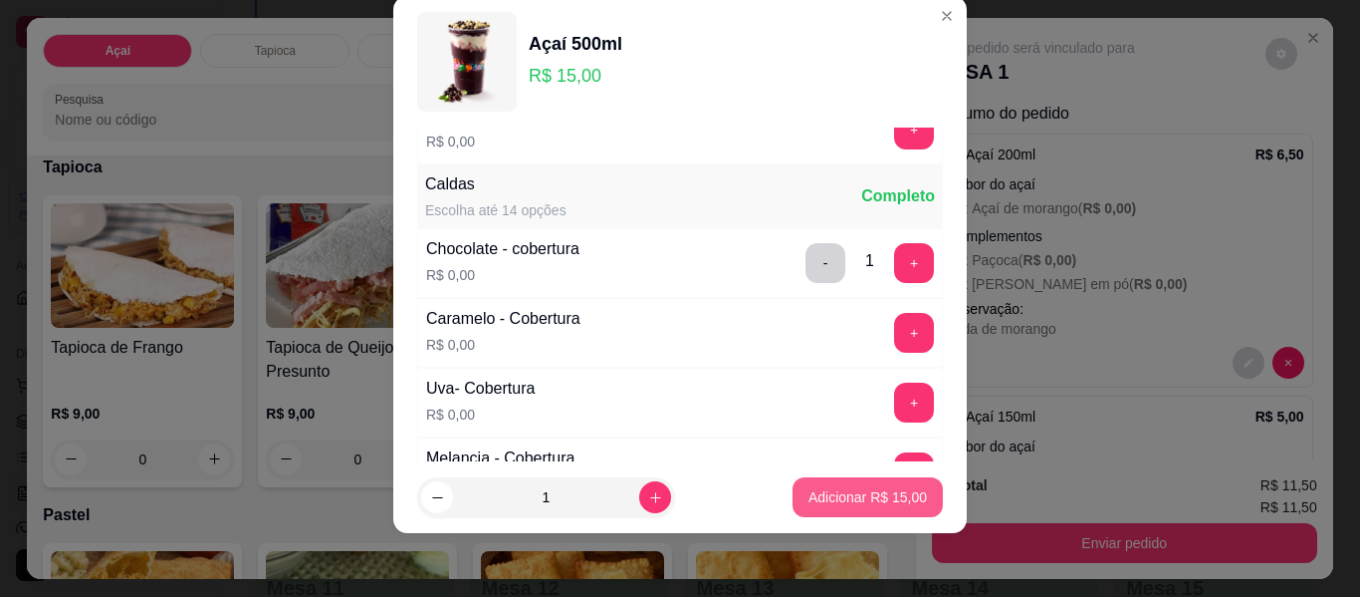
click at [829, 497] on p "Adicionar R$ 15,00" at bounding box center [868, 497] width 119 height 20
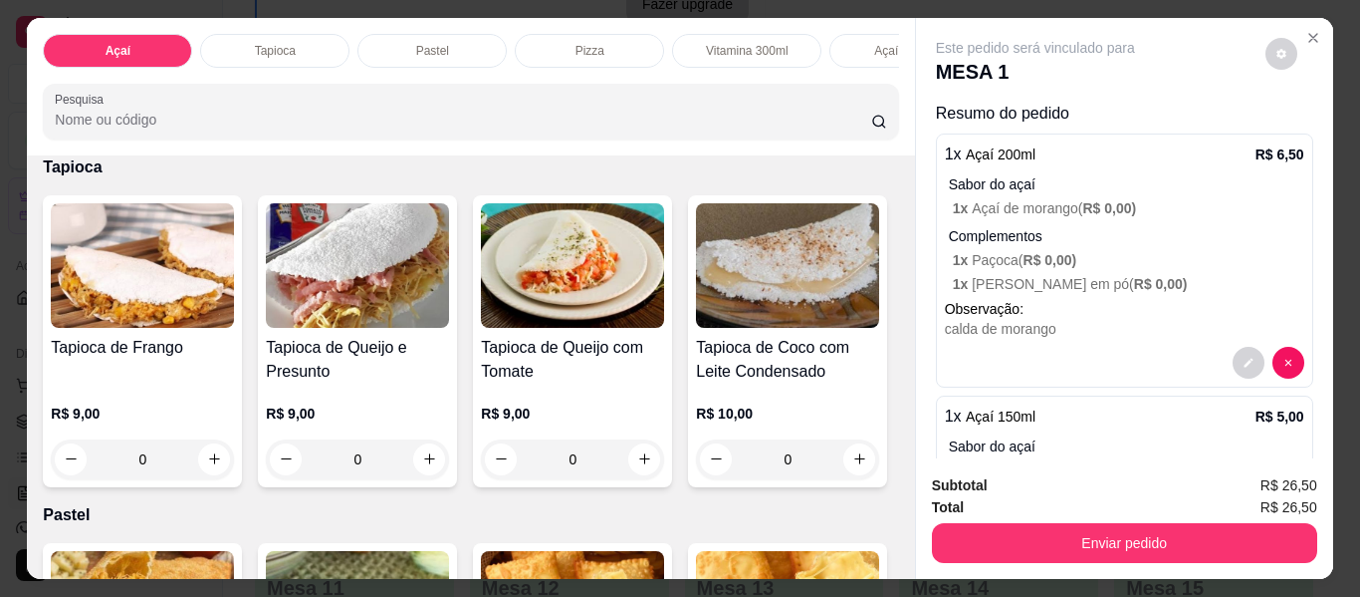
click at [1127, 559] on div "Subtotal R$ 26,50 Total R$ 26,50 Enviar pedido" at bounding box center [1124, 518] width 417 height 121
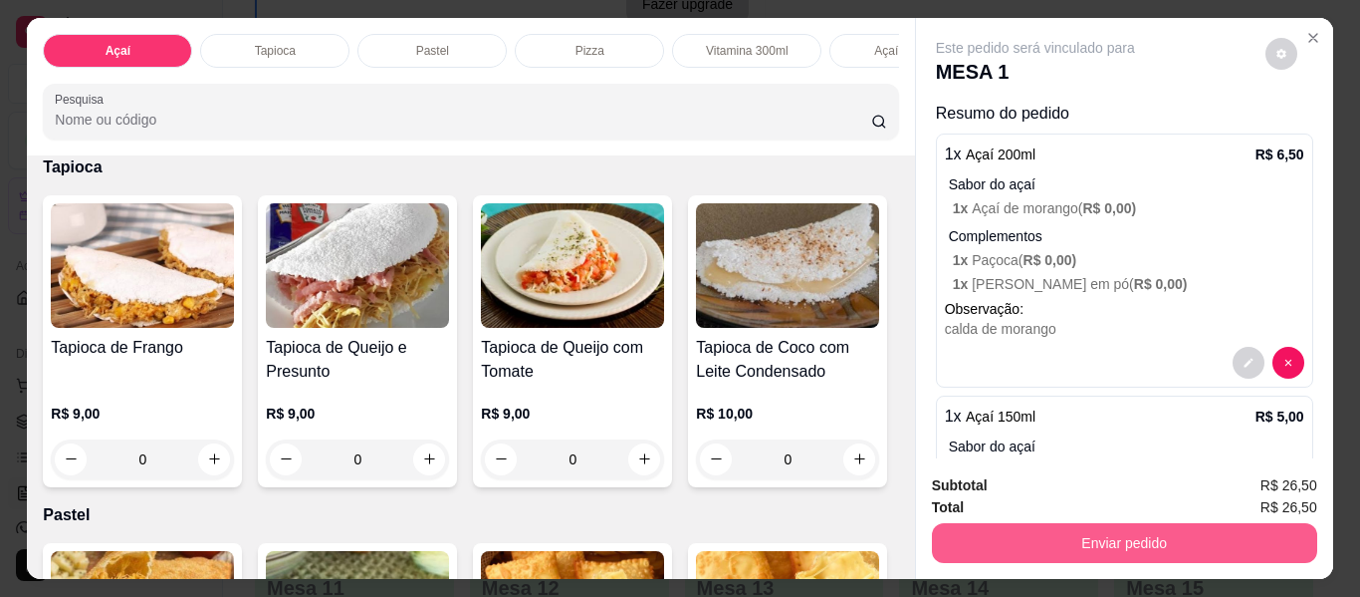
click at [1117, 540] on button "Enviar pedido" at bounding box center [1124, 543] width 385 height 40
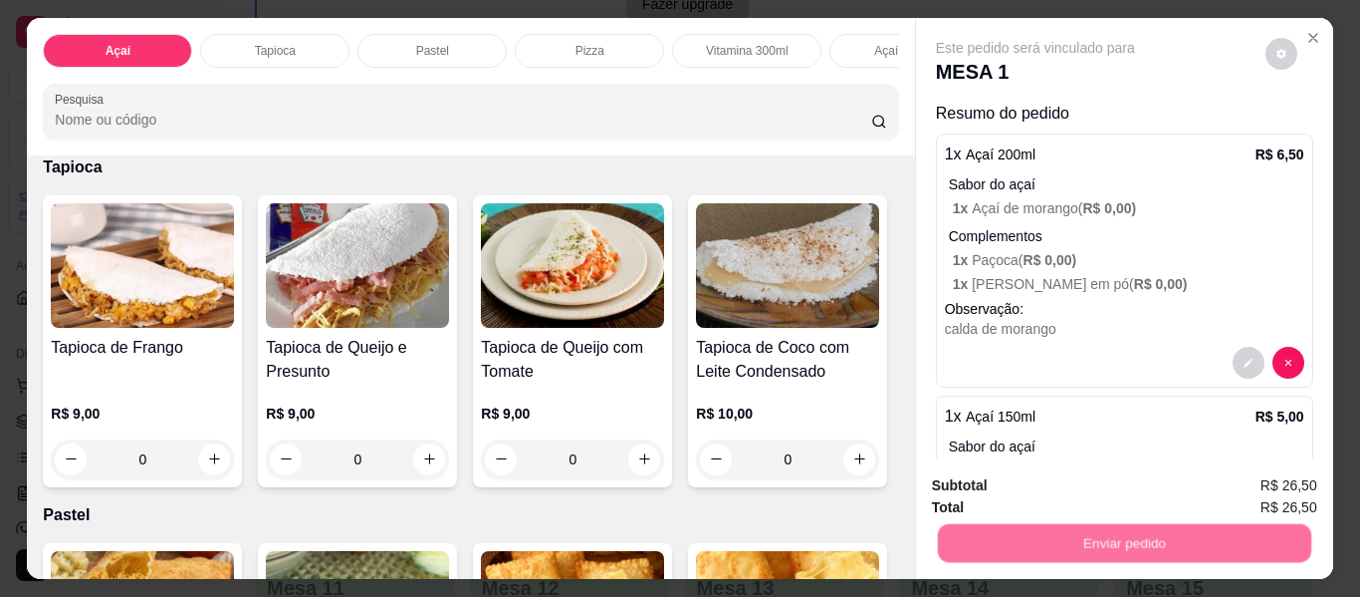
click at [1046, 478] on button "Não registrar e enviar pedido" at bounding box center [1058, 486] width 207 height 38
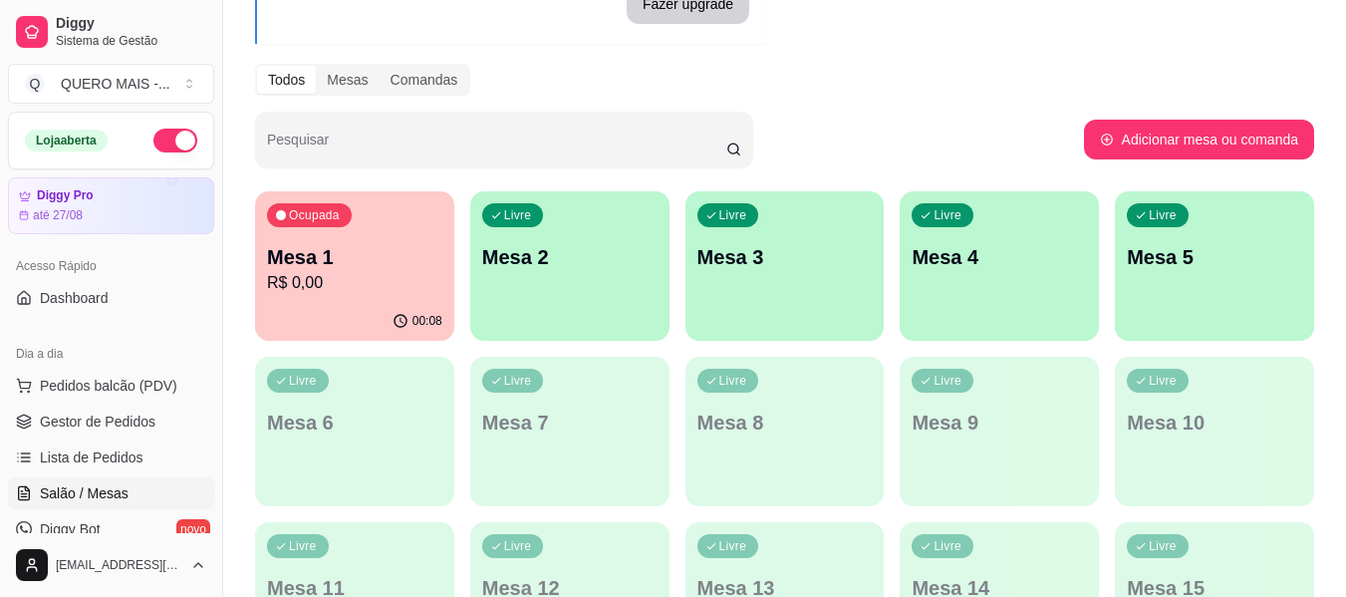
click at [617, 287] on div "Livre Mesa 2" at bounding box center [569, 253] width 199 height 125
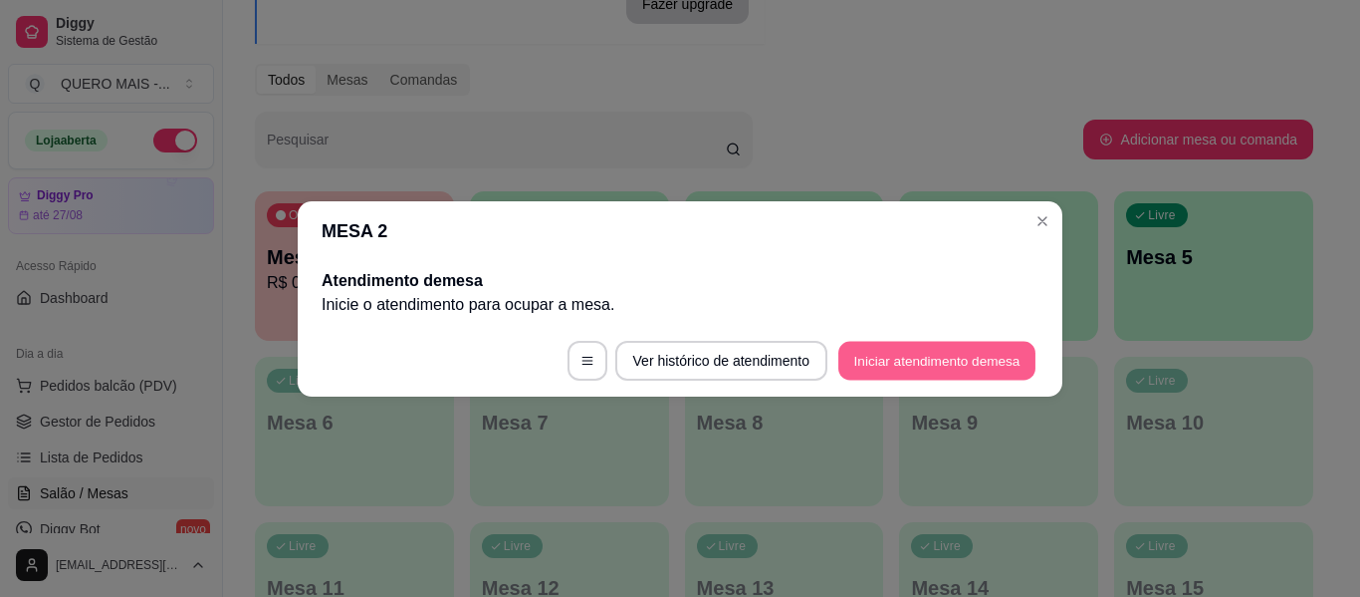
click at [899, 360] on button "Iniciar atendimento de mesa" at bounding box center [937, 360] width 197 height 39
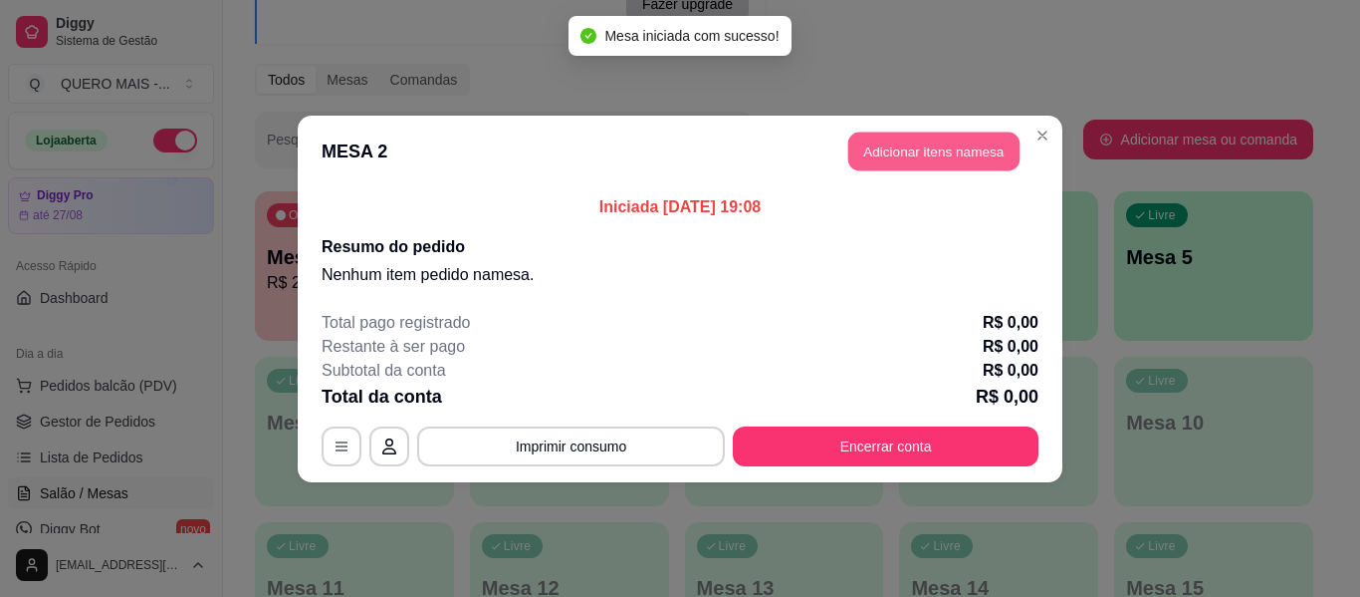
click at [938, 146] on button "Adicionar itens na mesa" at bounding box center [934, 150] width 171 height 39
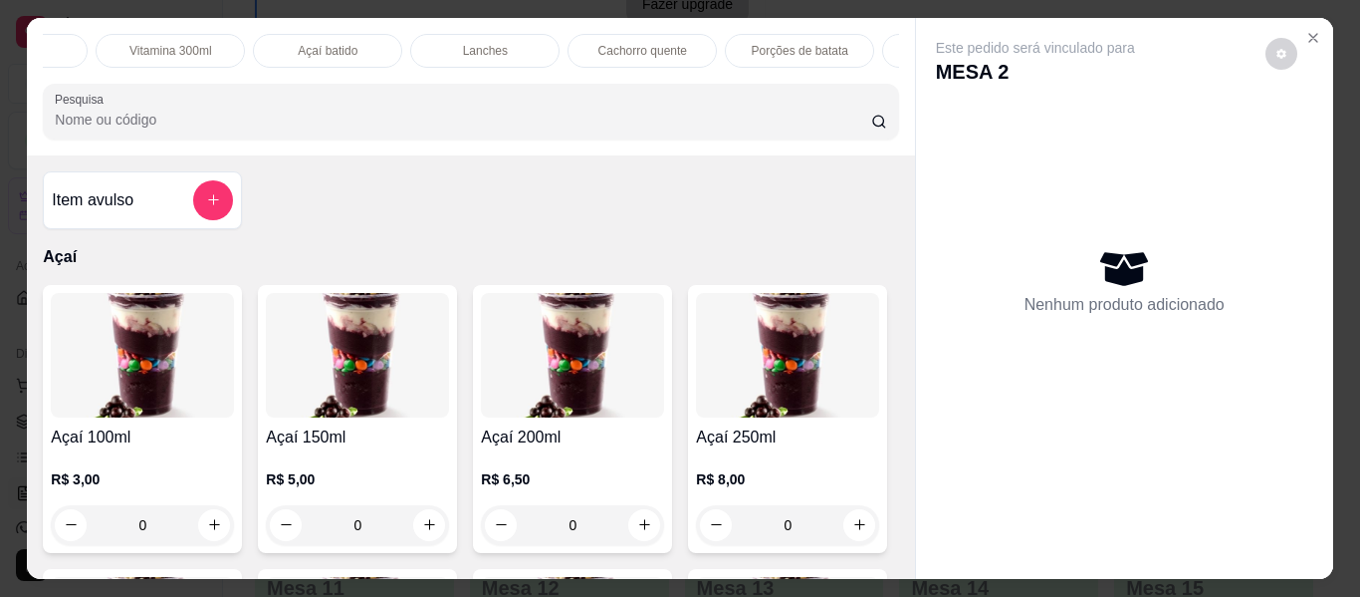
scroll to position [0, 639]
click at [418, 48] on p "Lanches" at bounding box center [422, 51] width 45 height 16
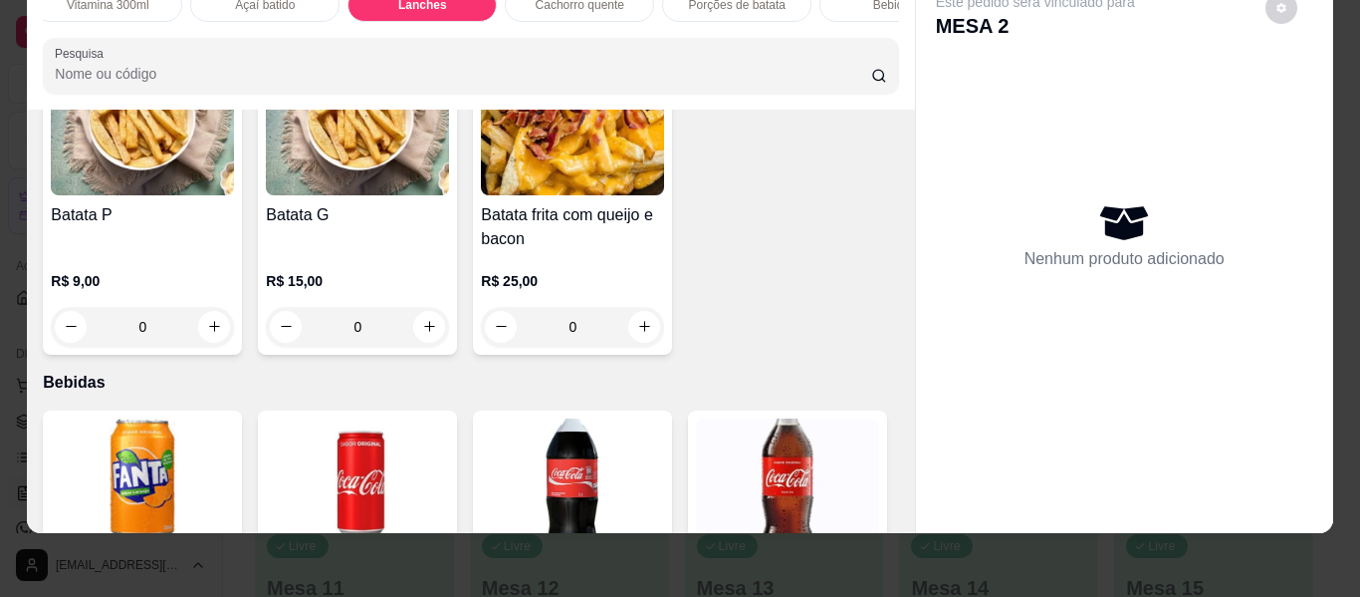
scroll to position [3722, 0]
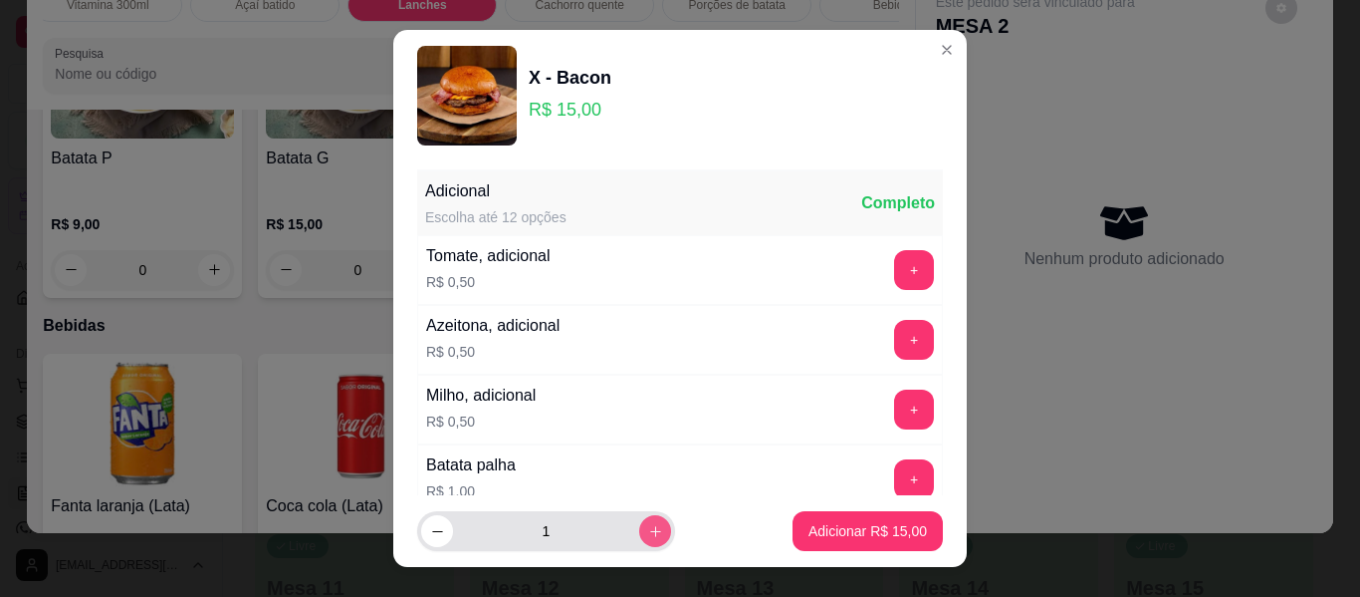
click at [648, 533] on icon "increase-product-quantity" at bounding box center [655, 531] width 15 height 15
type input "2"
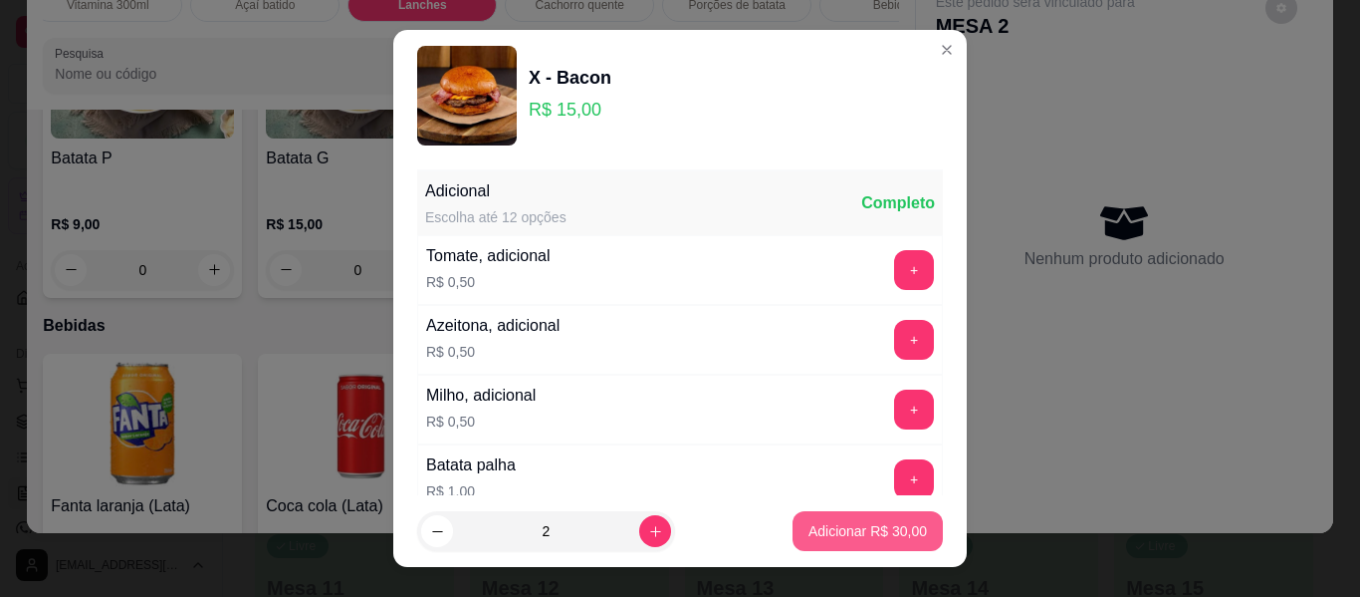
click at [818, 533] on p "Adicionar R$ 30,00" at bounding box center [868, 531] width 119 height 20
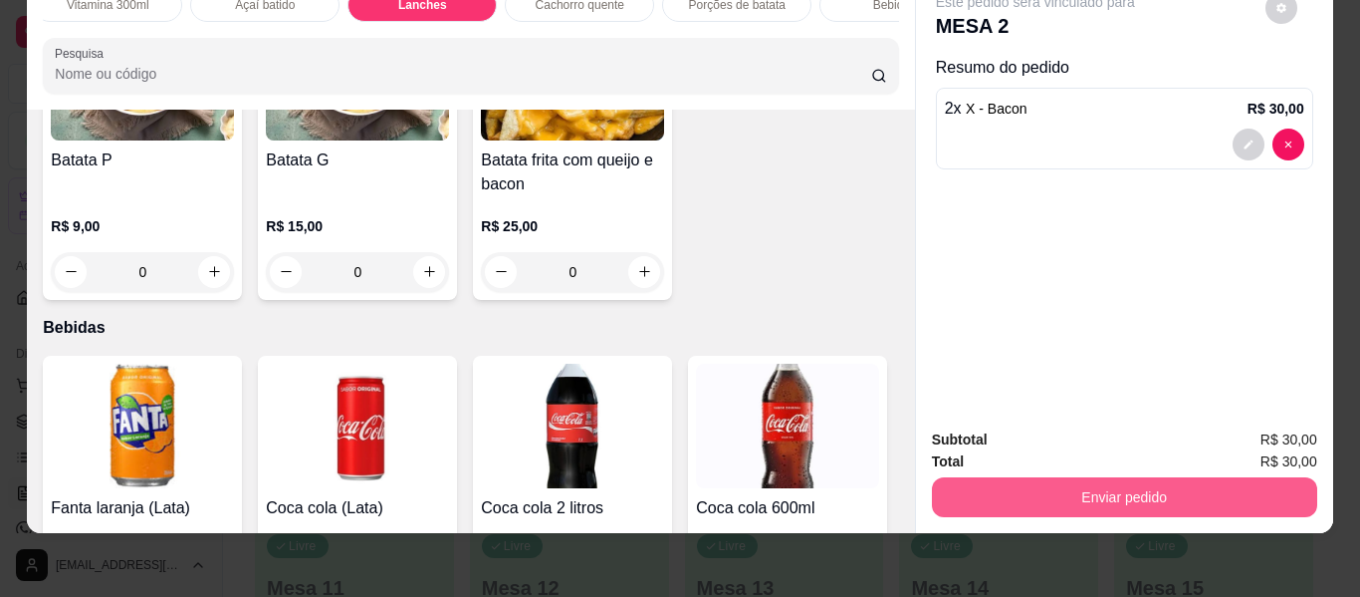
type input "2"
click at [1103, 489] on button "Enviar pedido" at bounding box center [1123, 497] width 373 height 39
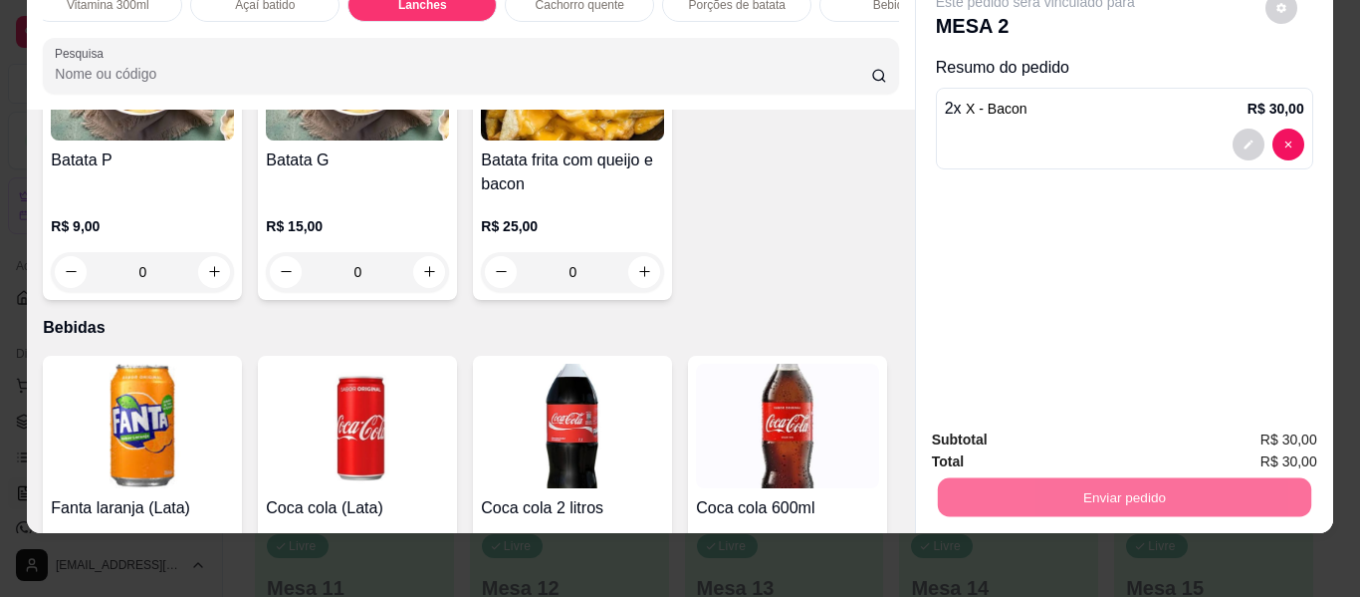
click at [1021, 431] on button "Não registrar e enviar pedido" at bounding box center [1058, 433] width 207 height 38
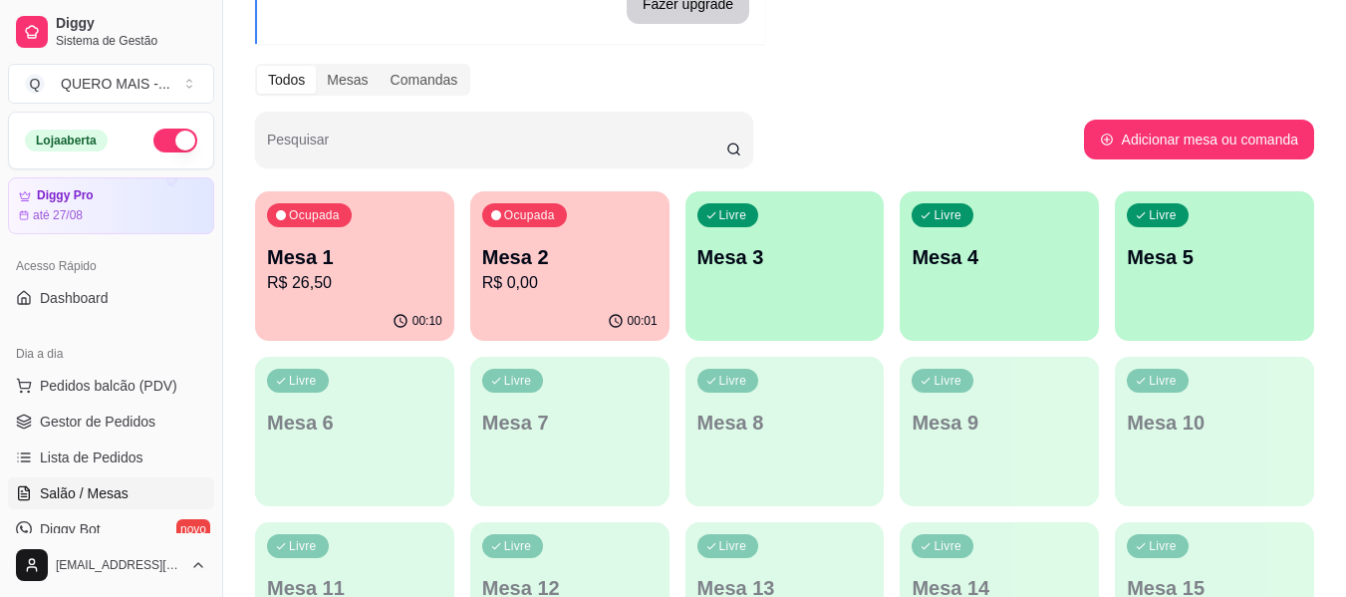
click at [792, 264] on p "Mesa 3" at bounding box center [784, 257] width 175 height 28
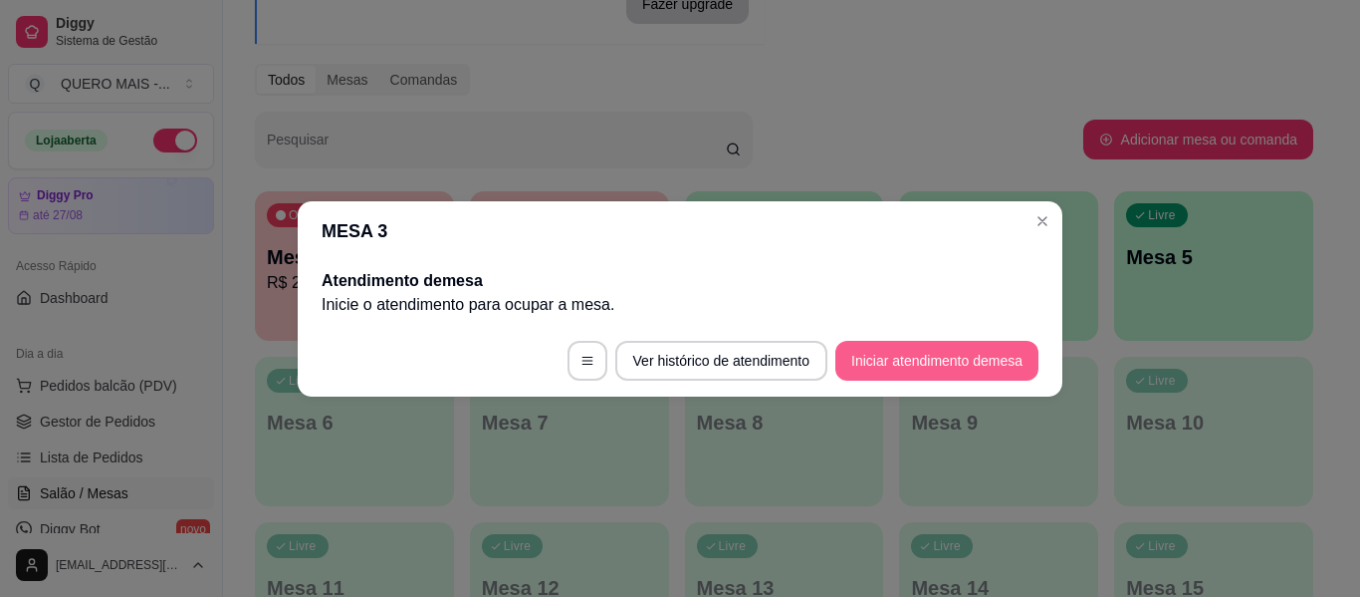
click at [885, 359] on button "Iniciar atendimento de mesa" at bounding box center [937, 361] width 203 height 40
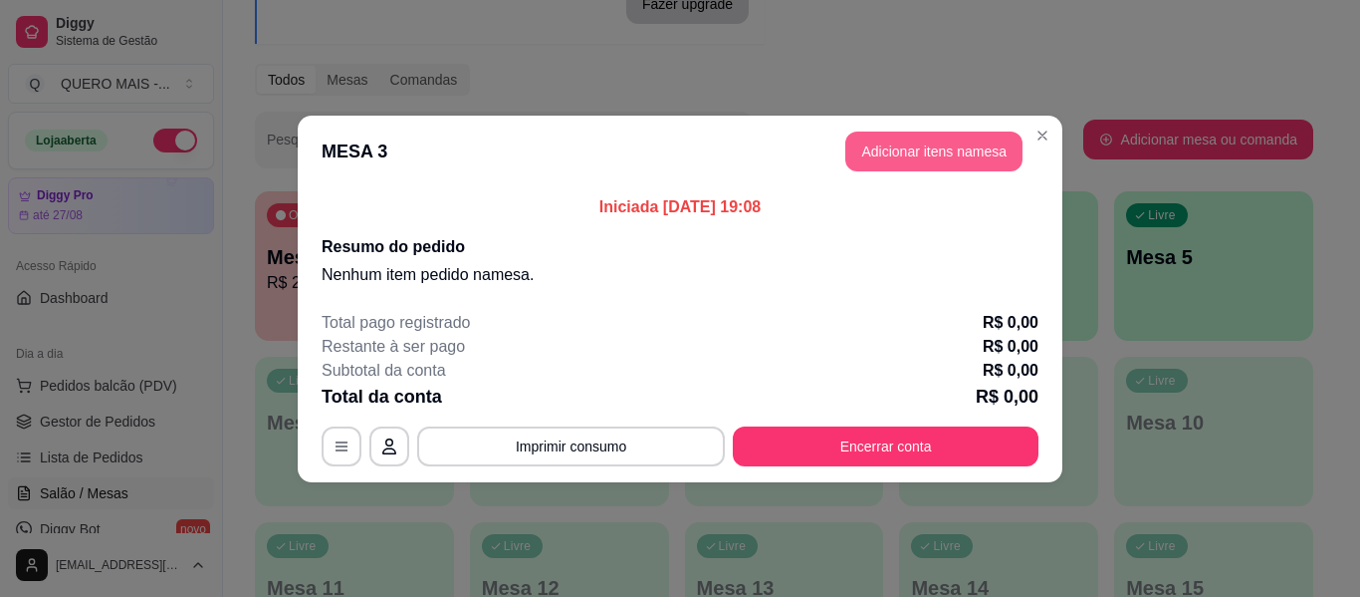
click at [883, 156] on button "Adicionar itens na mesa" at bounding box center [934, 151] width 177 height 40
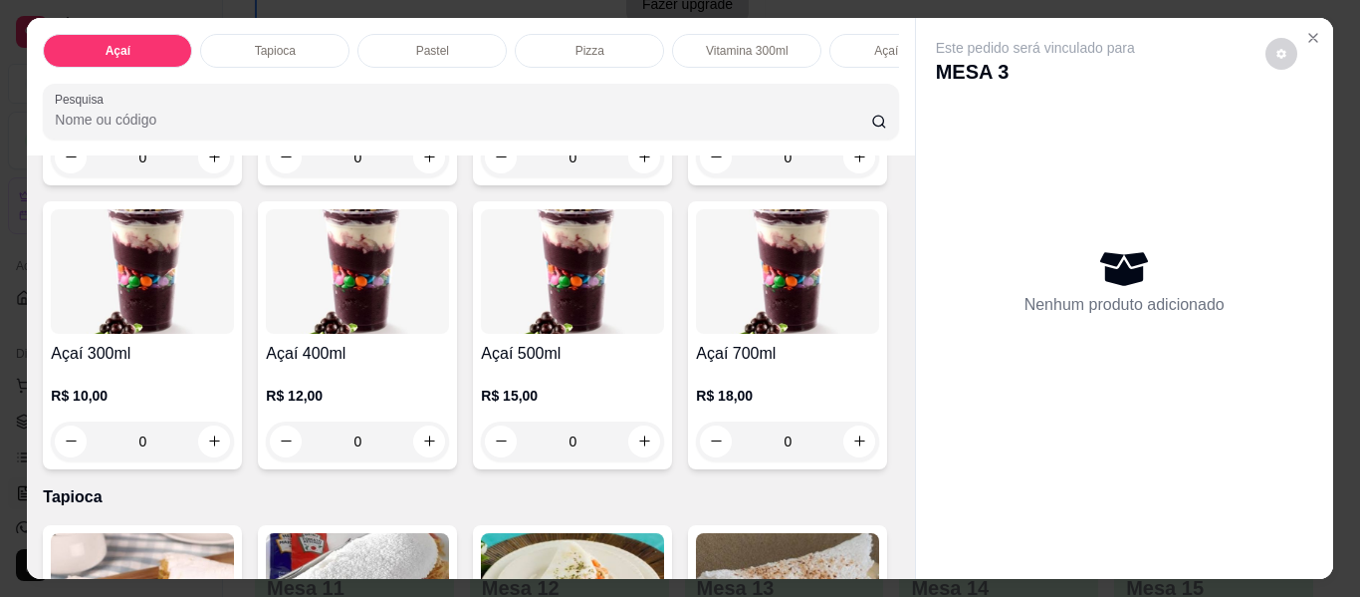
scroll to position [398, 0]
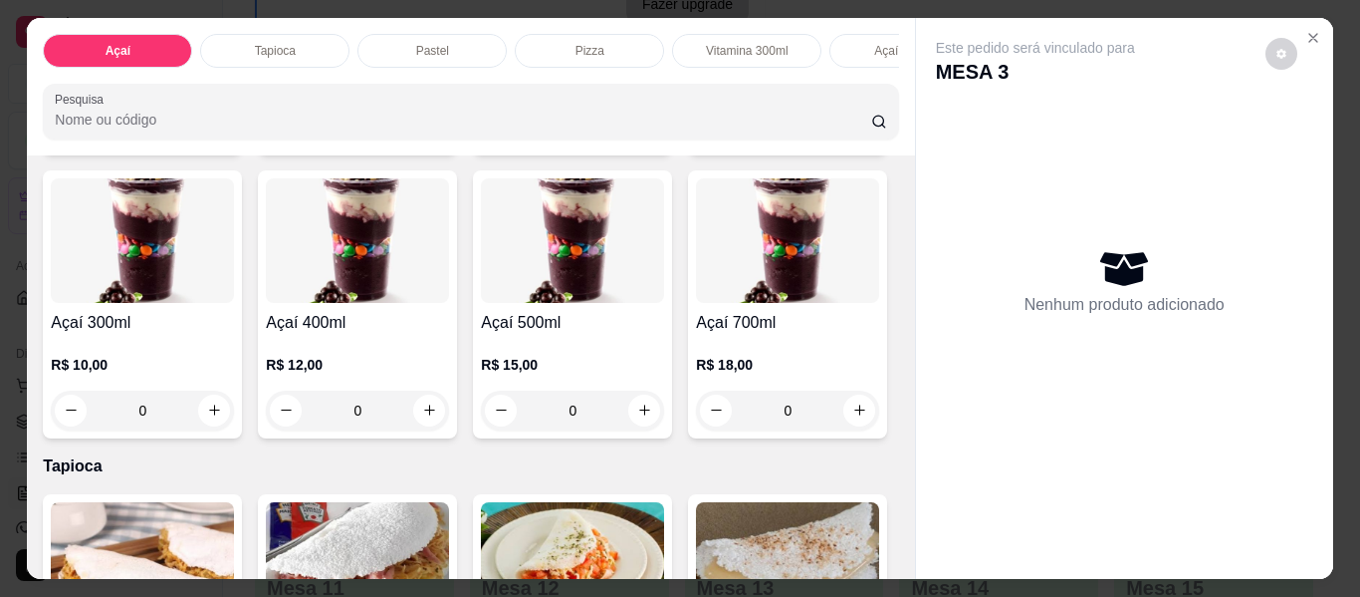
click at [449, 421] on div "0" at bounding box center [357, 410] width 183 height 40
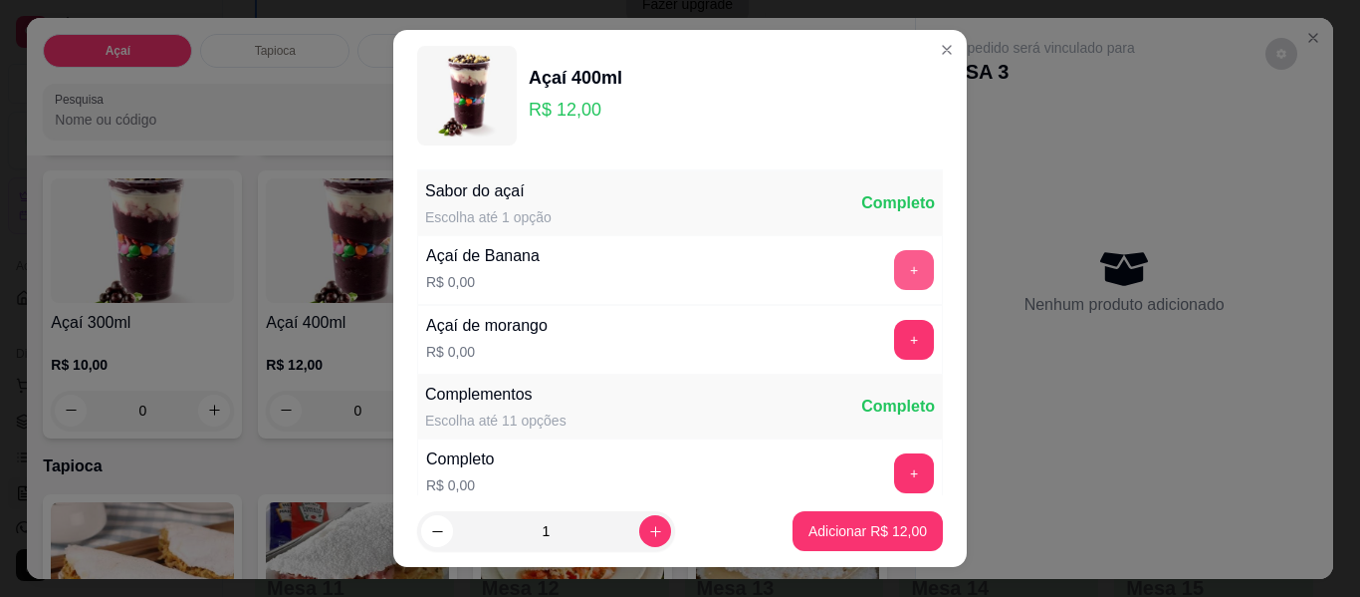
click at [894, 260] on button "+" at bounding box center [914, 270] width 40 height 40
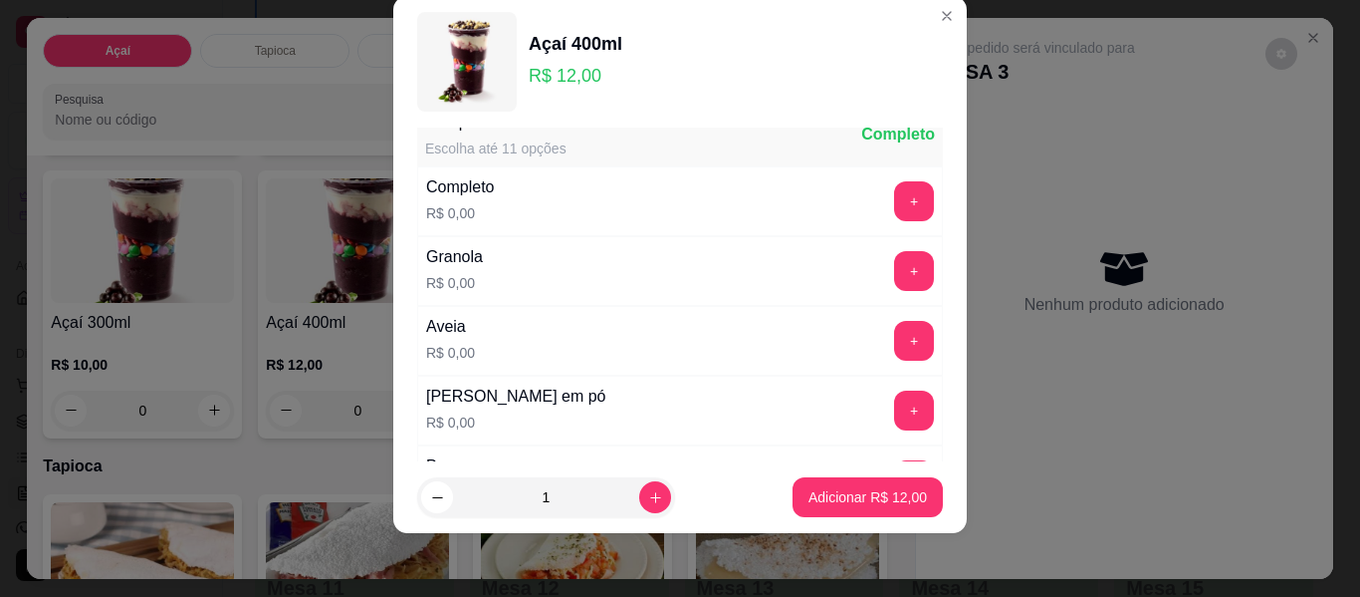
scroll to position [114, 0]
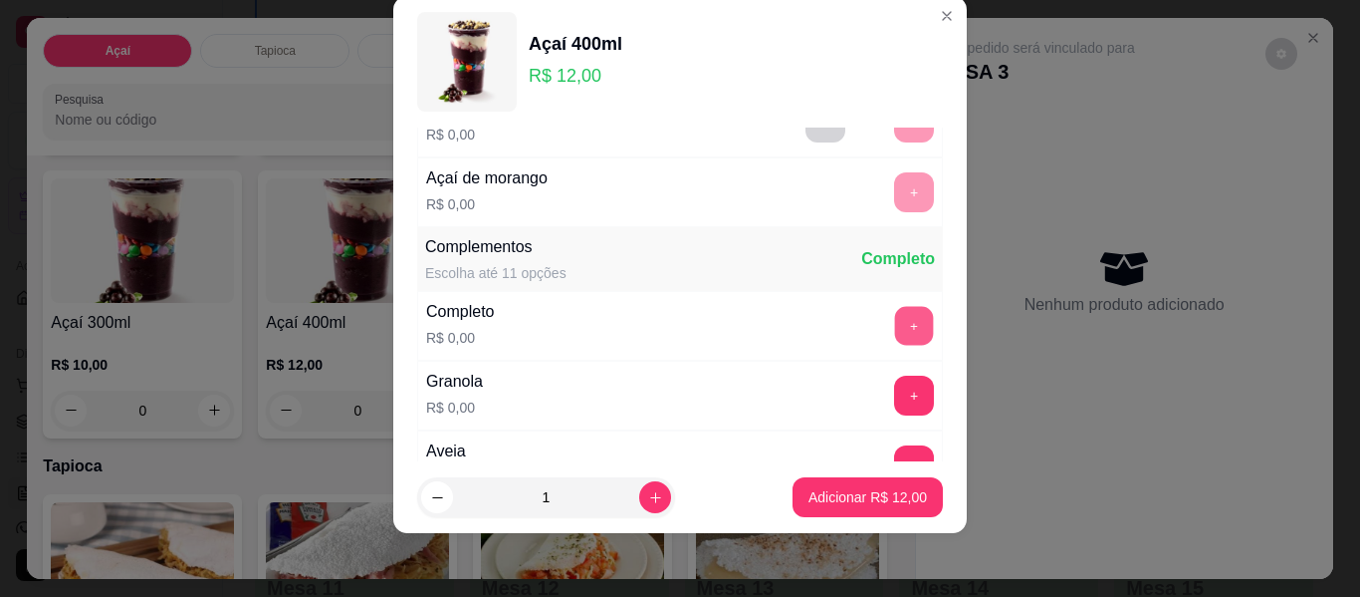
click at [895, 324] on button "+" at bounding box center [914, 326] width 39 height 39
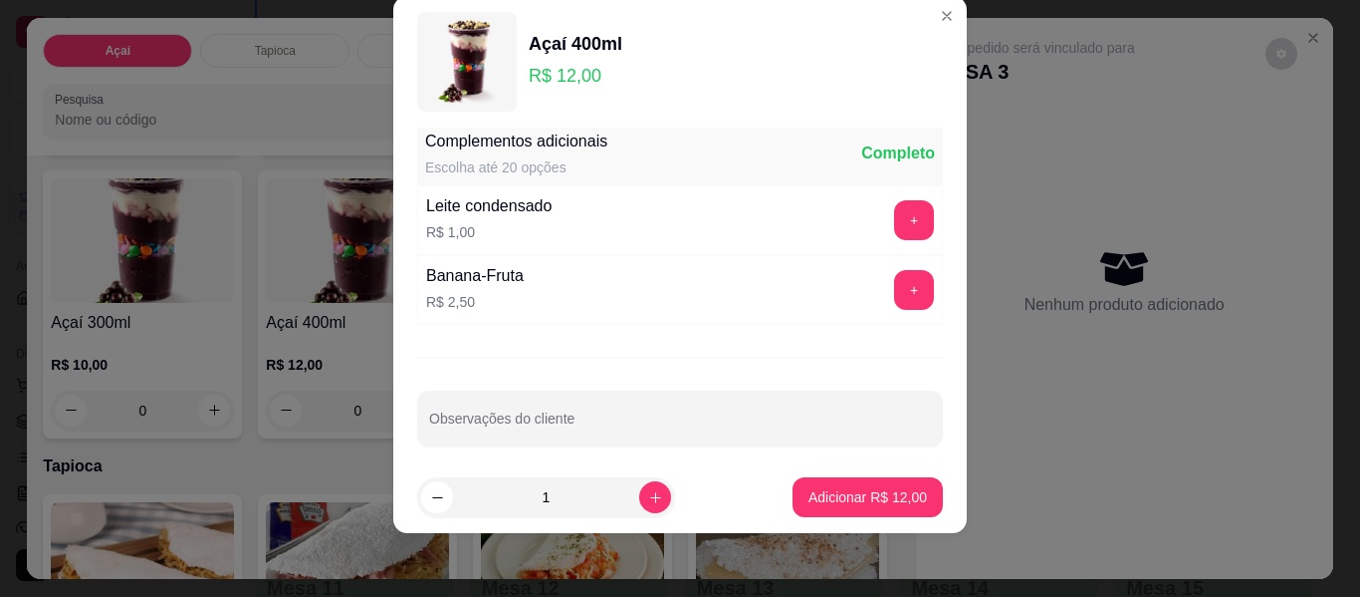
scroll to position [1475, 0]
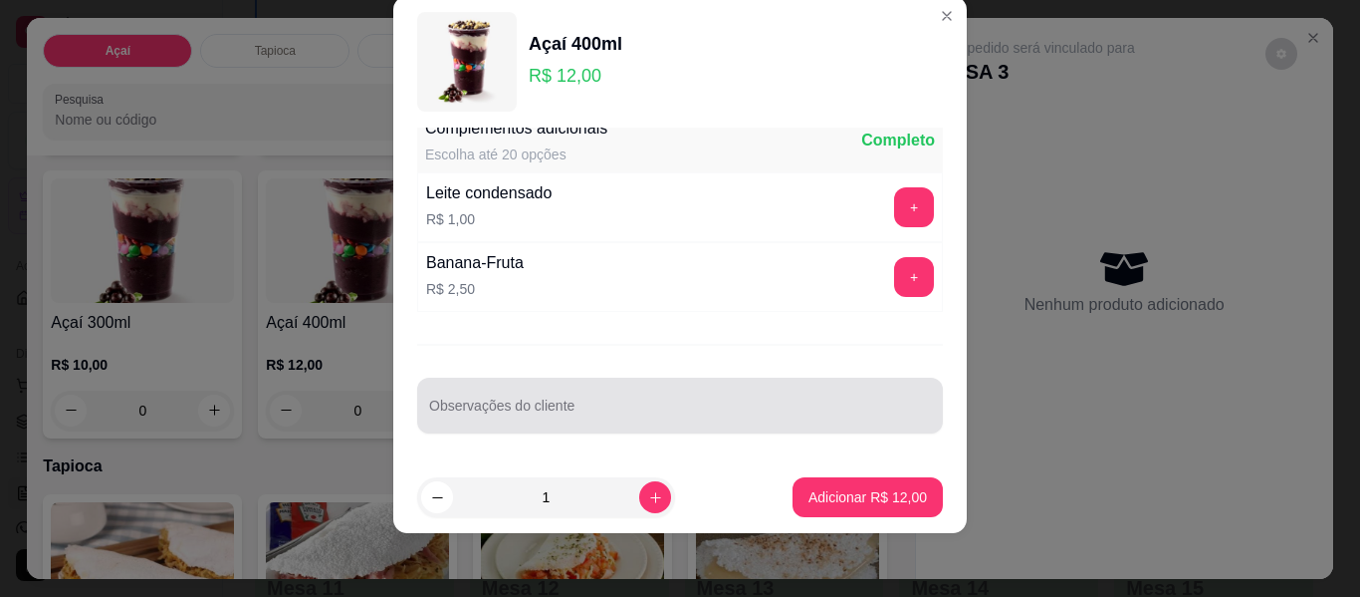
click at [815, 395] on div at bounding box center [680, 405] width 502 height 40
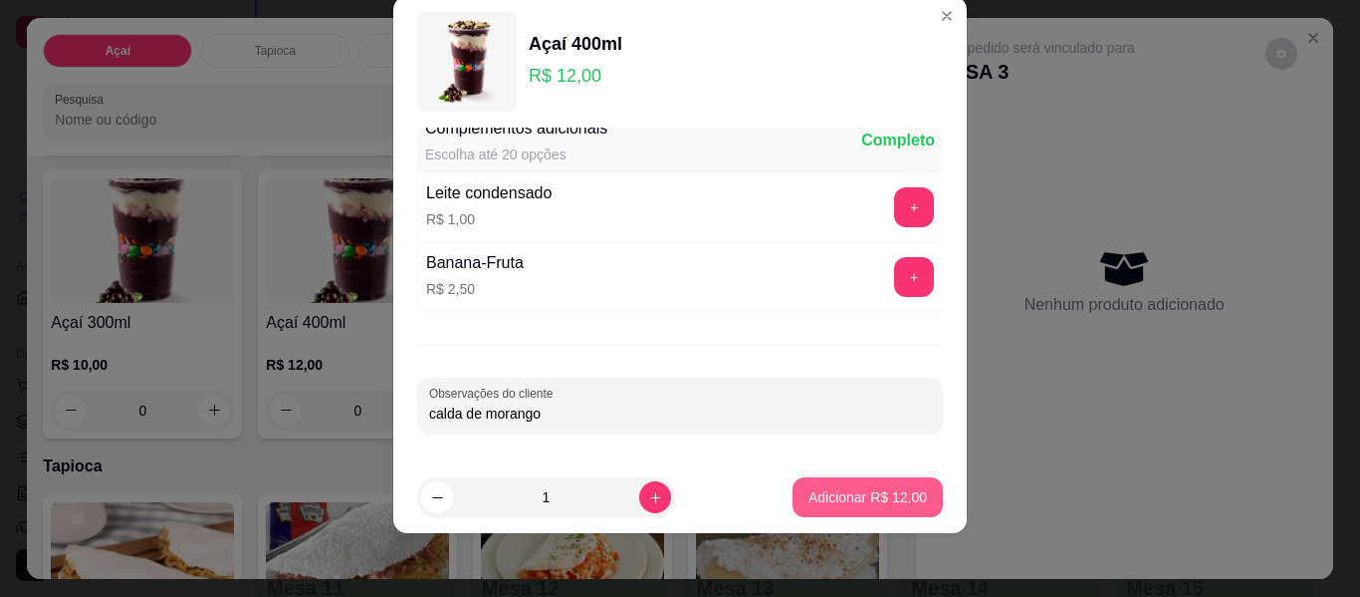
type input "calda de morango"
click at [818, 495] on p "Adicionar R$ 12,00" at bounding box center [868, 497] width 119 height 20
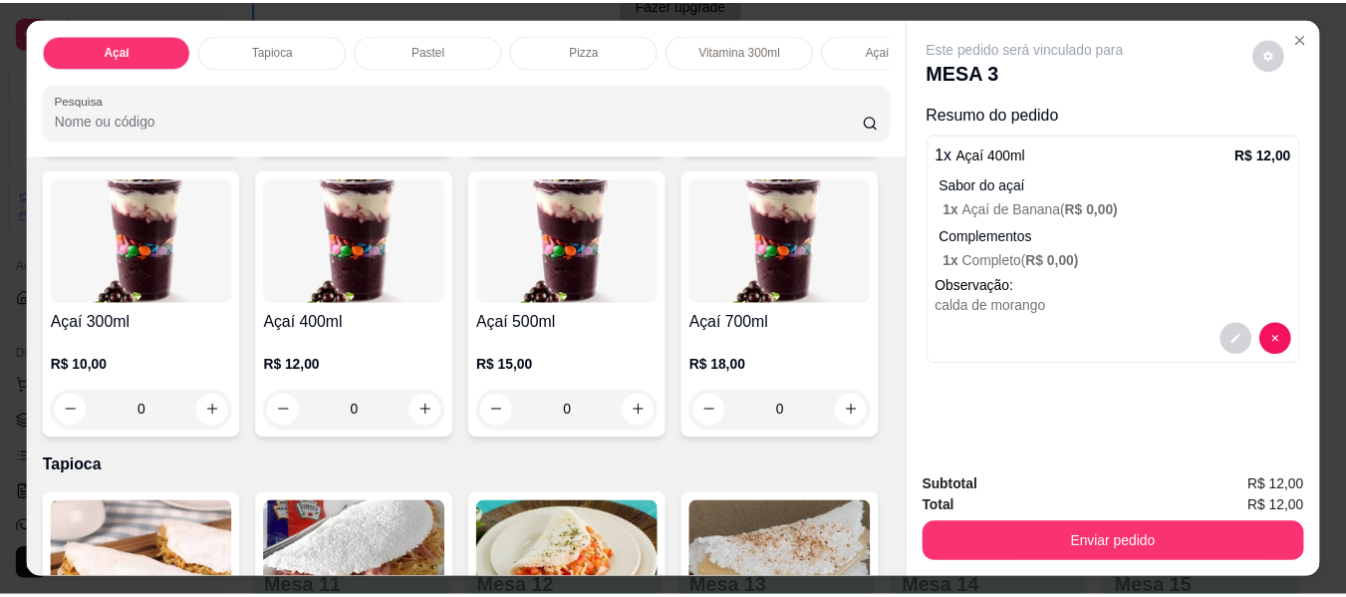
scroll to position [0, 0]
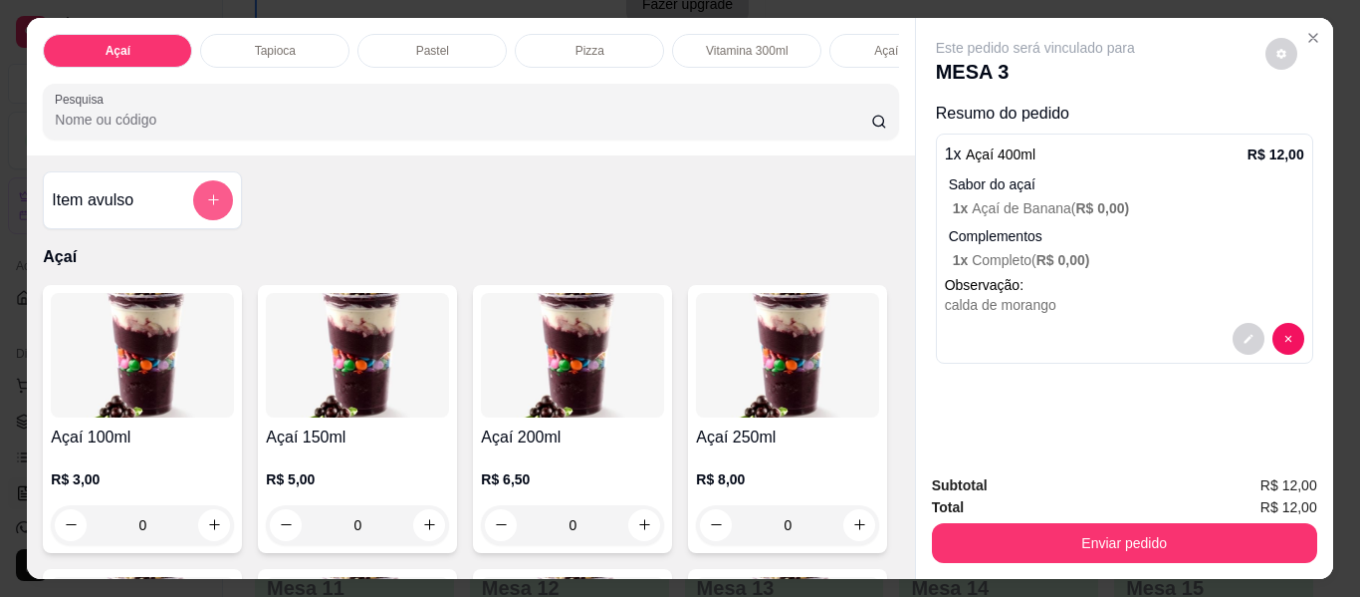
click at [216, 202] on button "add-separate-item" at bounding box center [213, 200] width 40 height 40
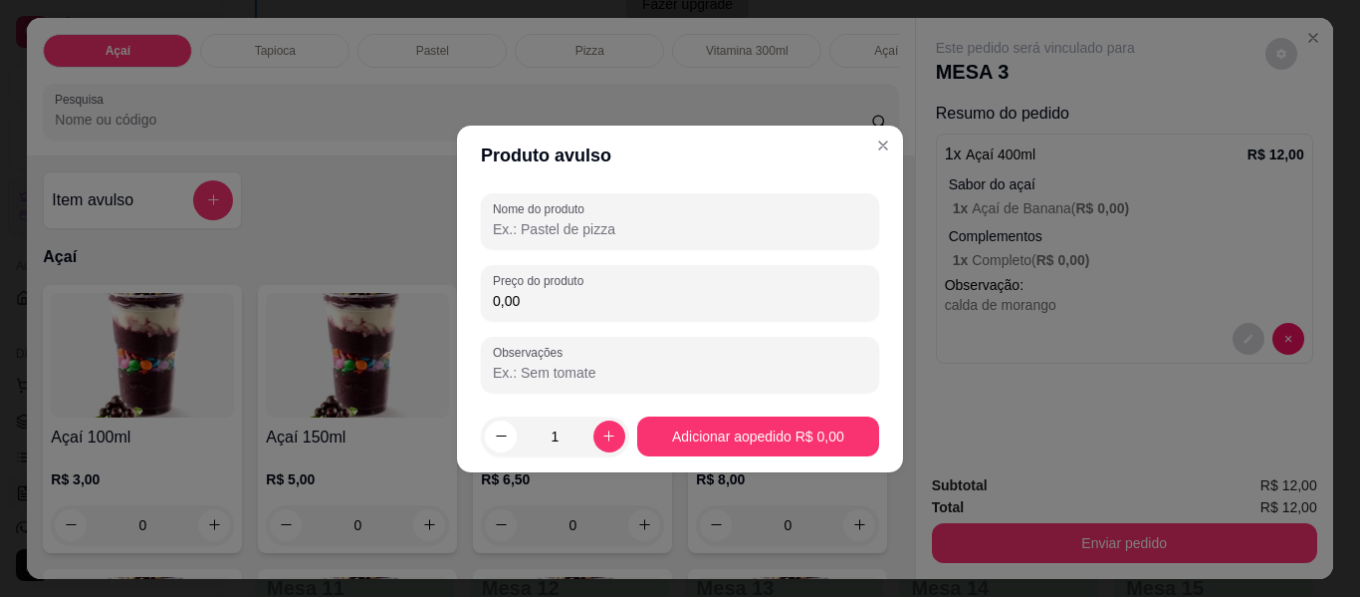
click at [599, 230] on input "Nome do produto" at bounding box center [680, 229] width 374 height 20
type input "taxa de entrega"
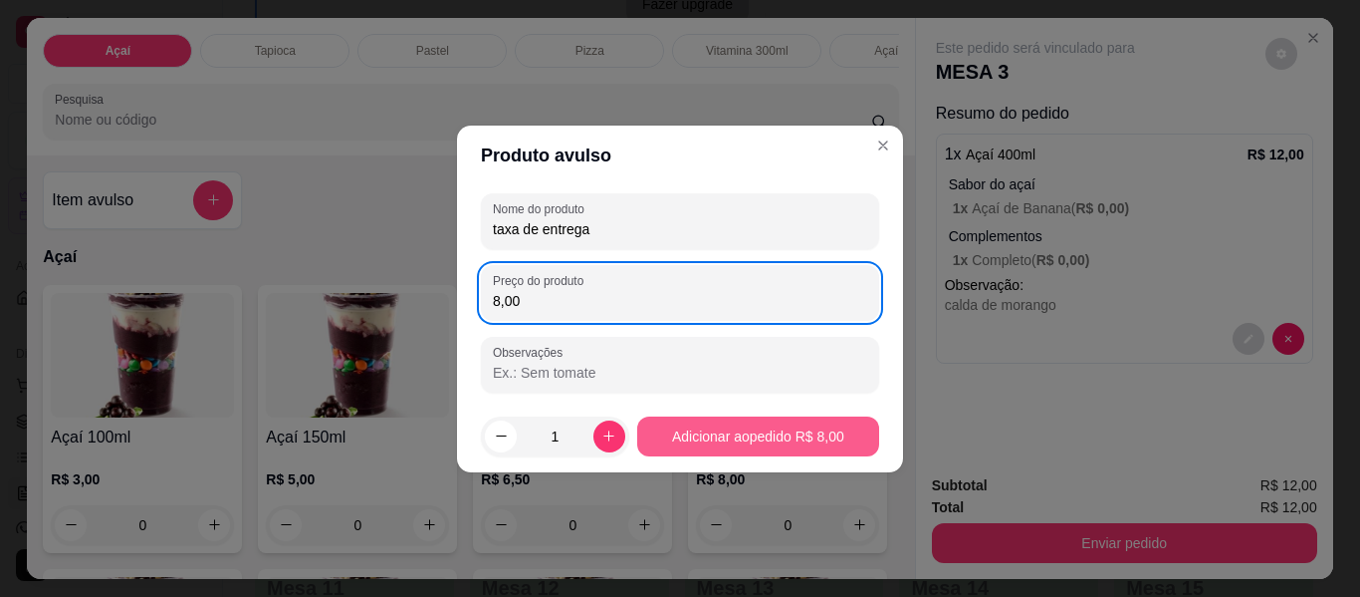
type input "8,00"
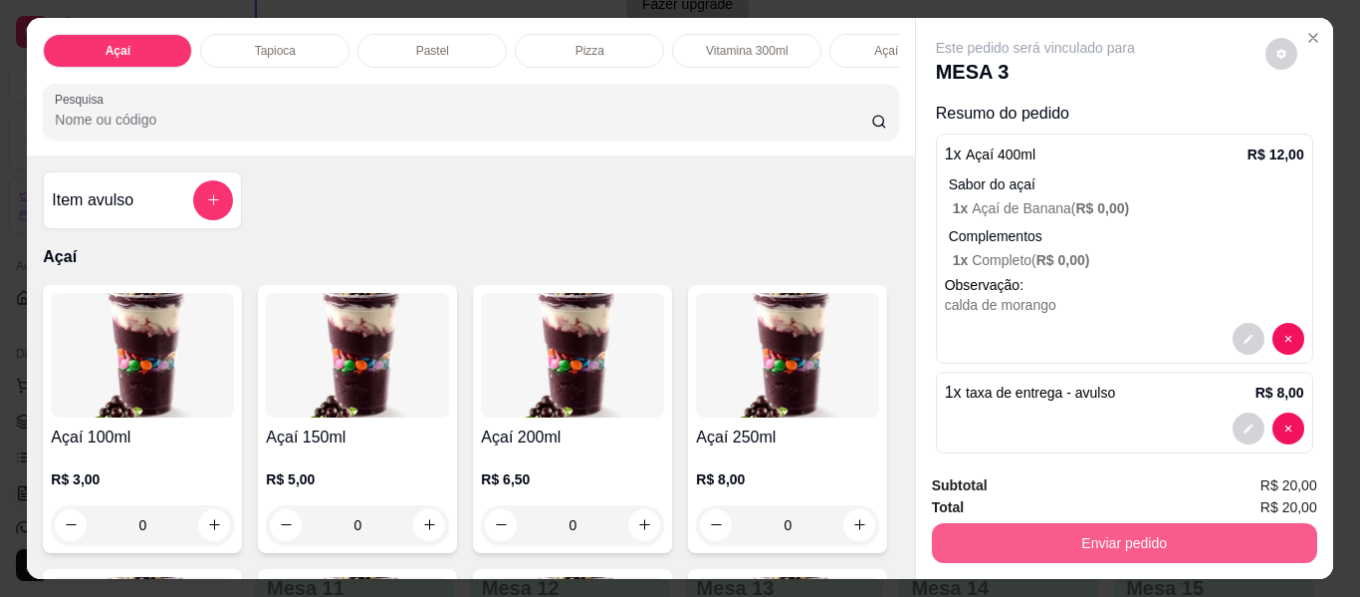
click at [1045, 529] on button "Enviar pedido" at bounding box center [1124, 543] width 385 height 40
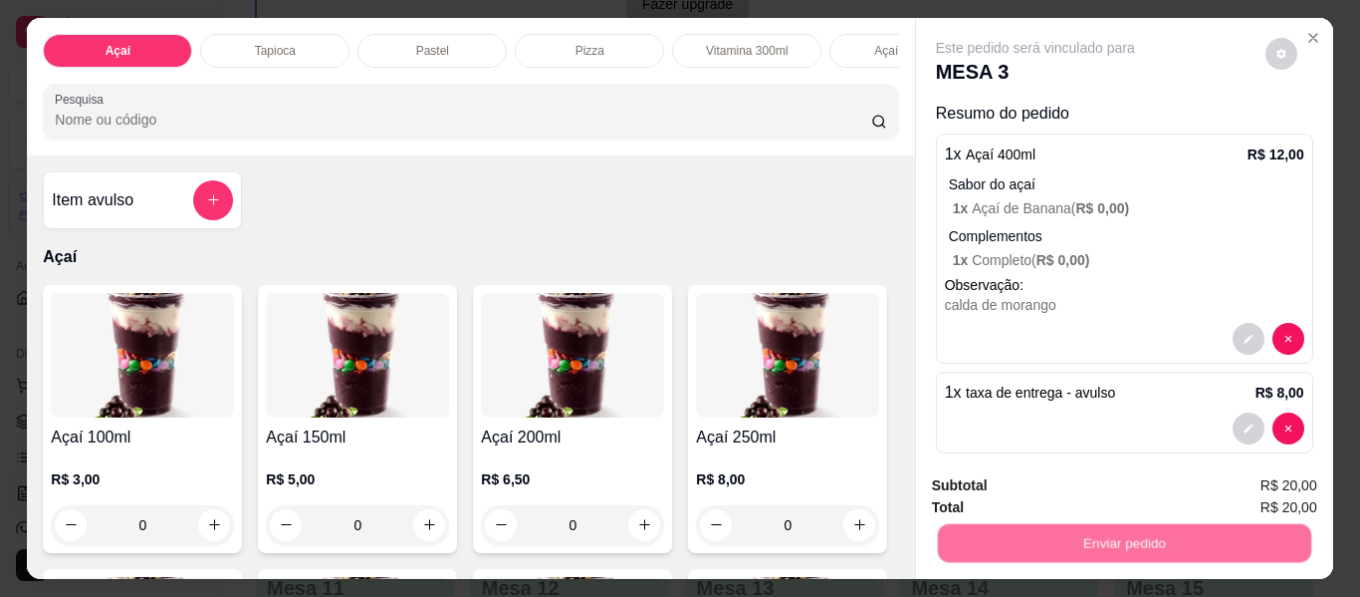
click at [1056, 489] on button "Não registrar e enviar pedido" at bounding box center [1058, 486] width 207 height 38
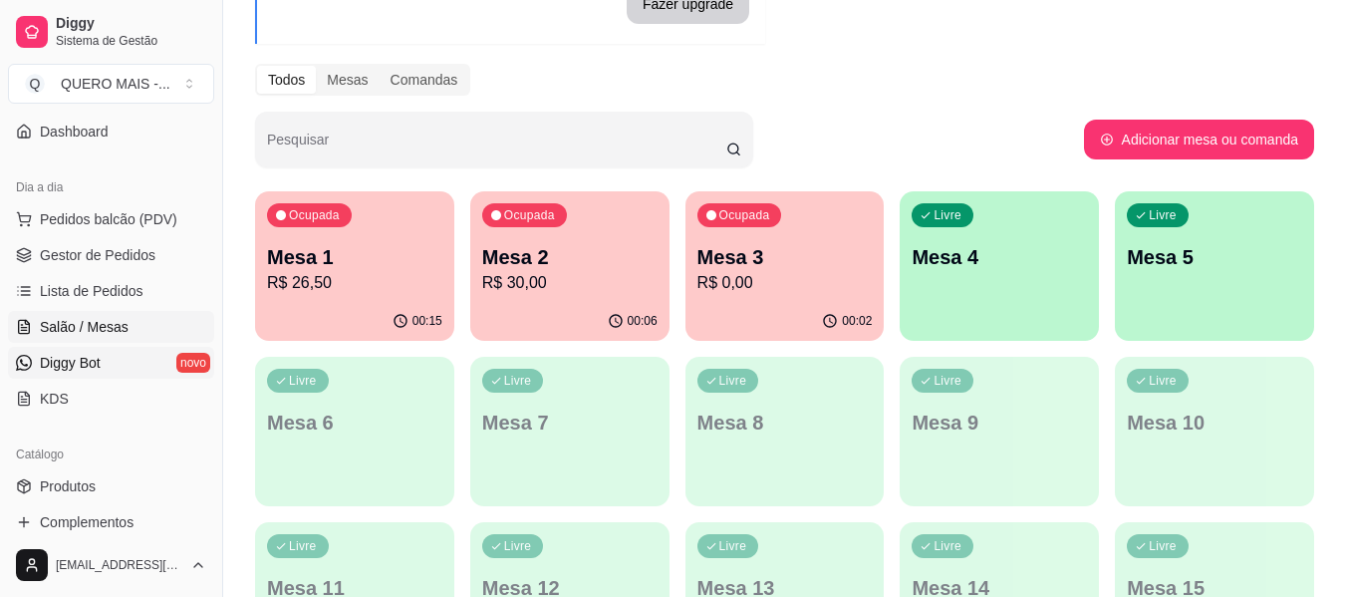
scroll to position [299, 0]
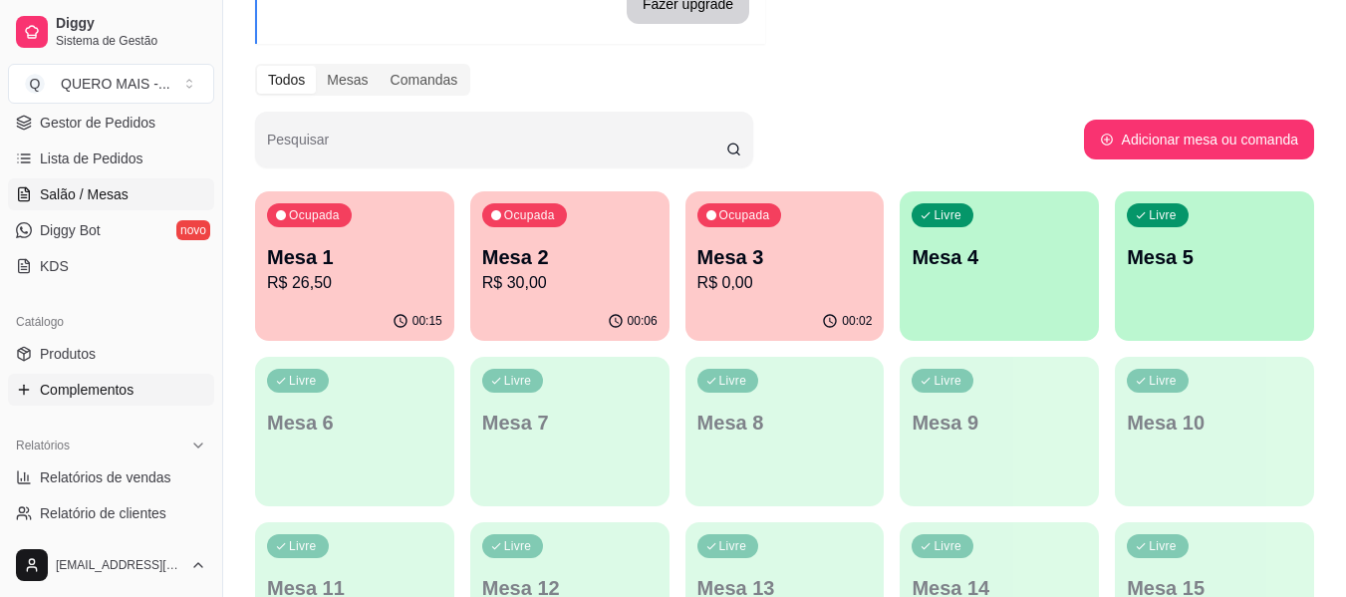
click at [107, 393] on span "Complementos" at bounding box center [87, 389] width 94 height 20
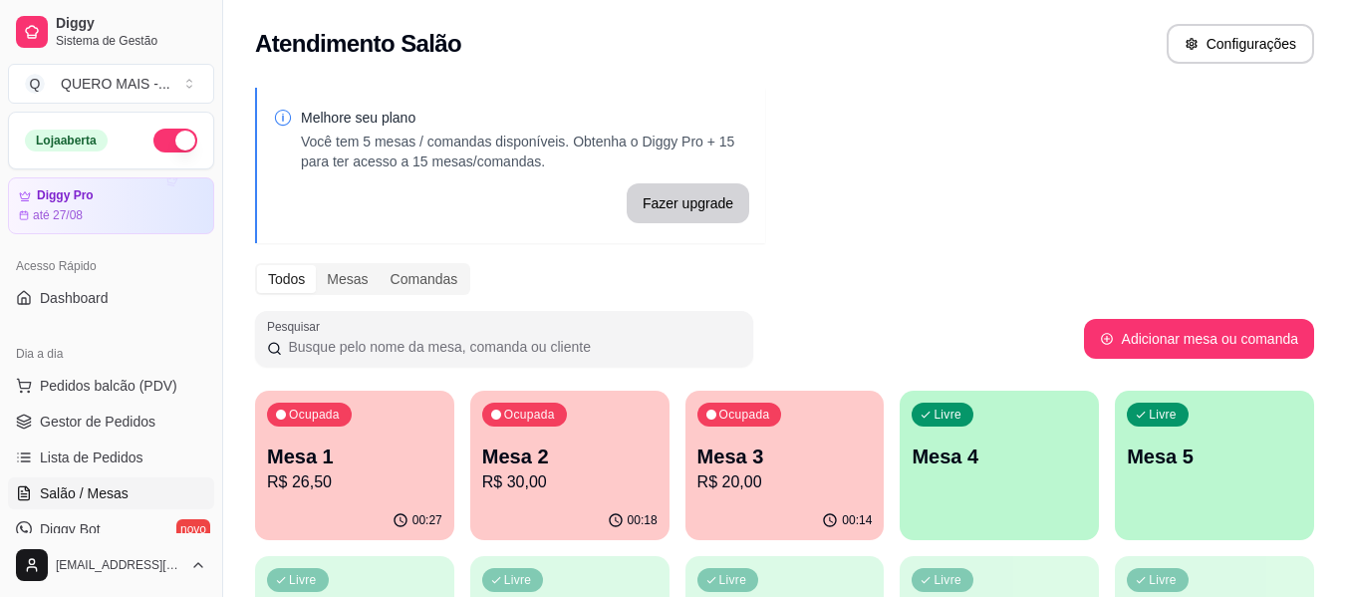
click at [1002, 453] on p "Mesa 4" at bounding box center [998, 456] width 175 height 28
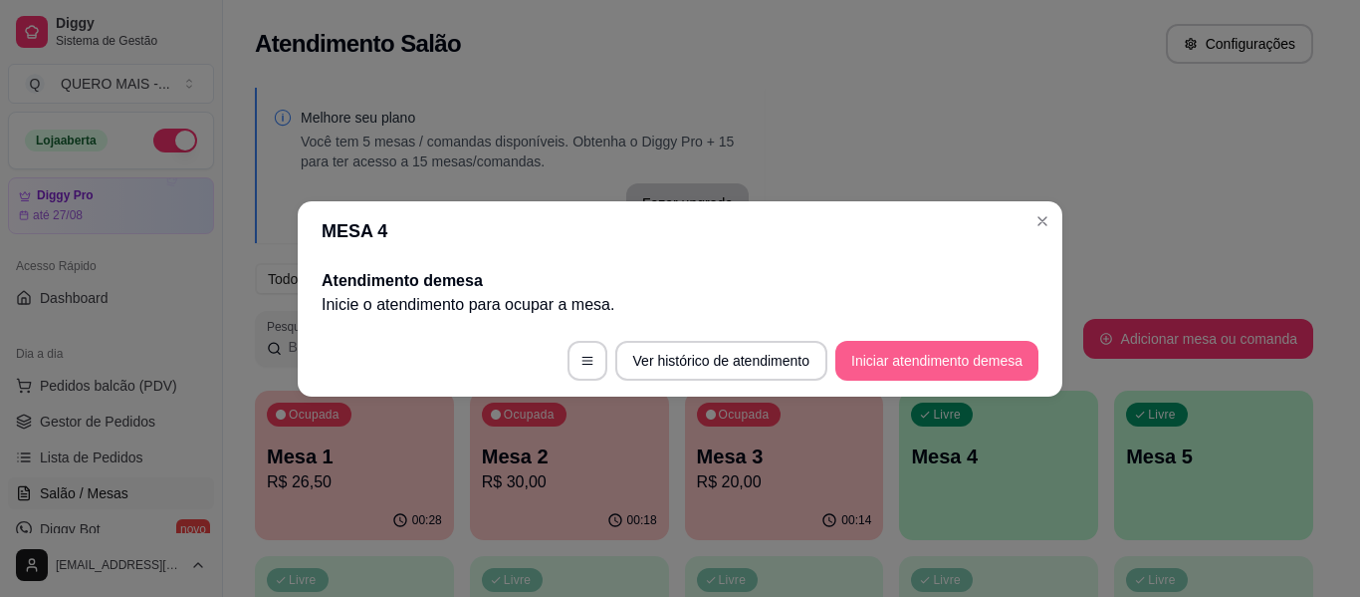
click at [916, 369] on button "Iniciar atendimento de mesa" at bounding box center [937, 361] width 203 height 40
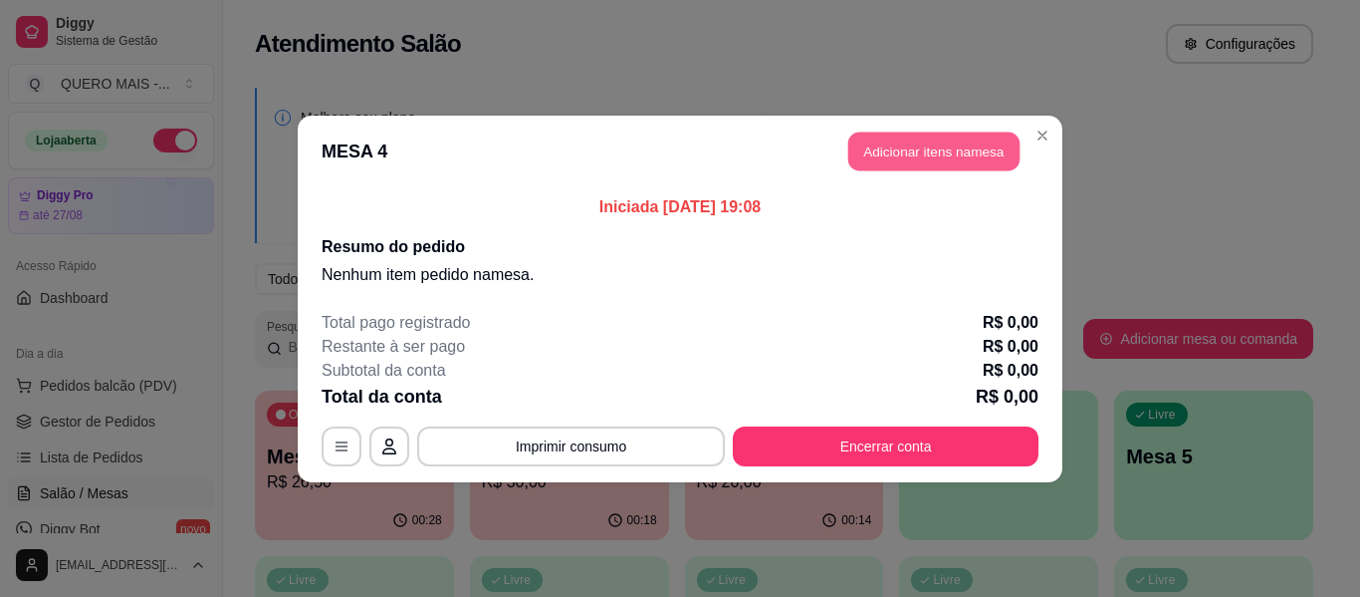
click at [935, 148] on button "Adicionar itens na mesa" at bounding box center [934, 150] width 171 height 39
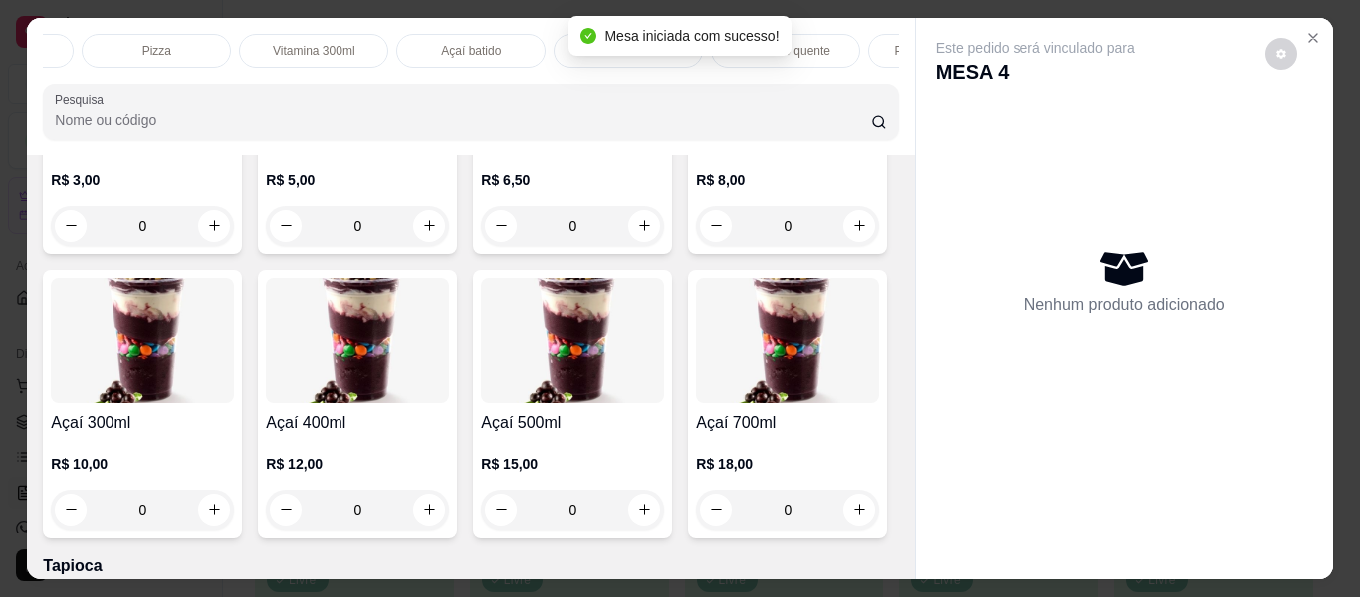
scroll to position [0, 436]
click at [472, 43] on p "Açaí batido" at bounding box center [468, 51] width 60 height 16
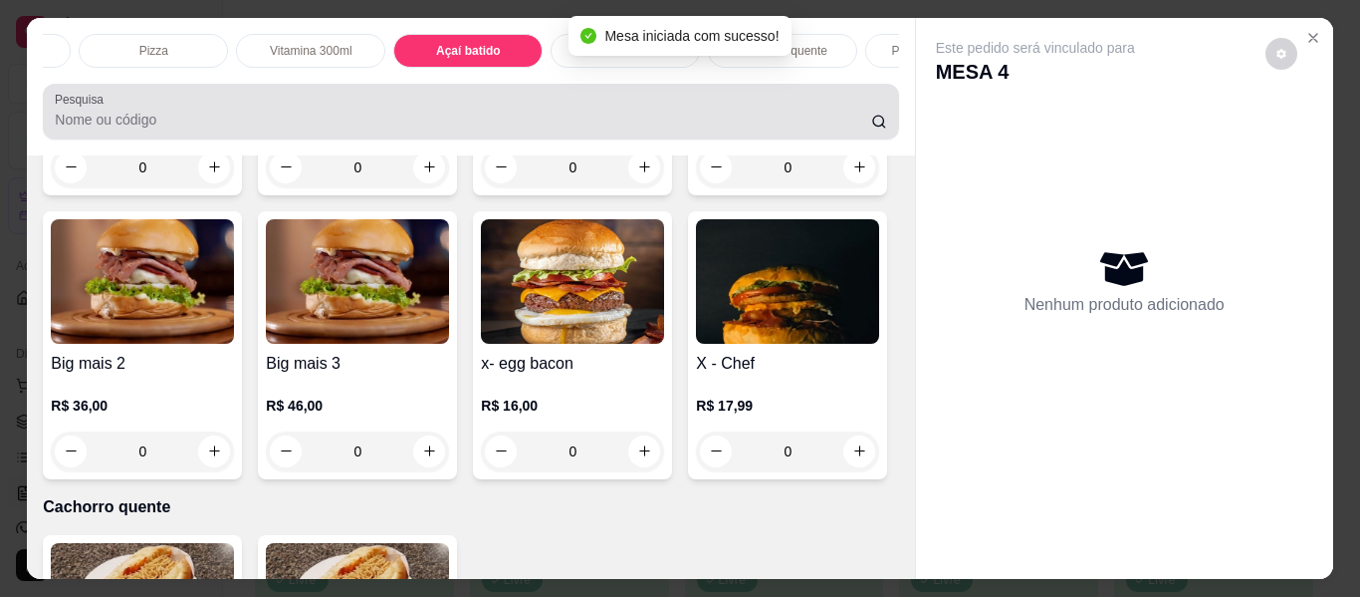
scroll to position [54, 0]
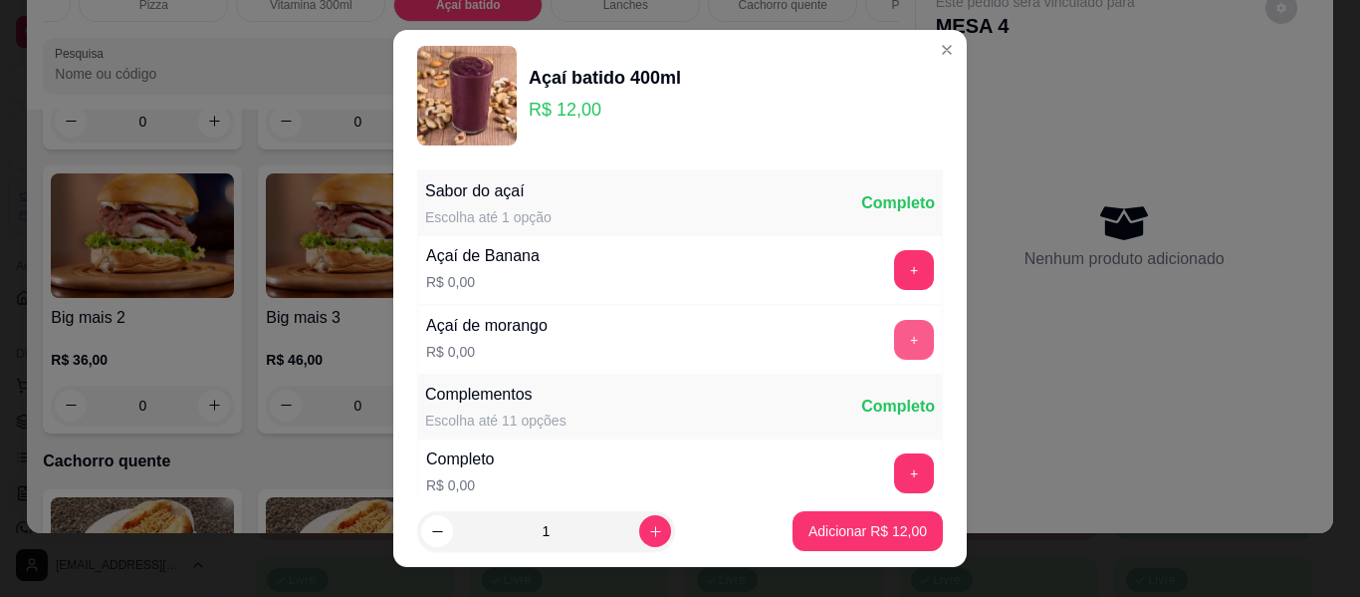
click at [894, 347] on button "+" at bounding box center [914, 340] width 40 height 40
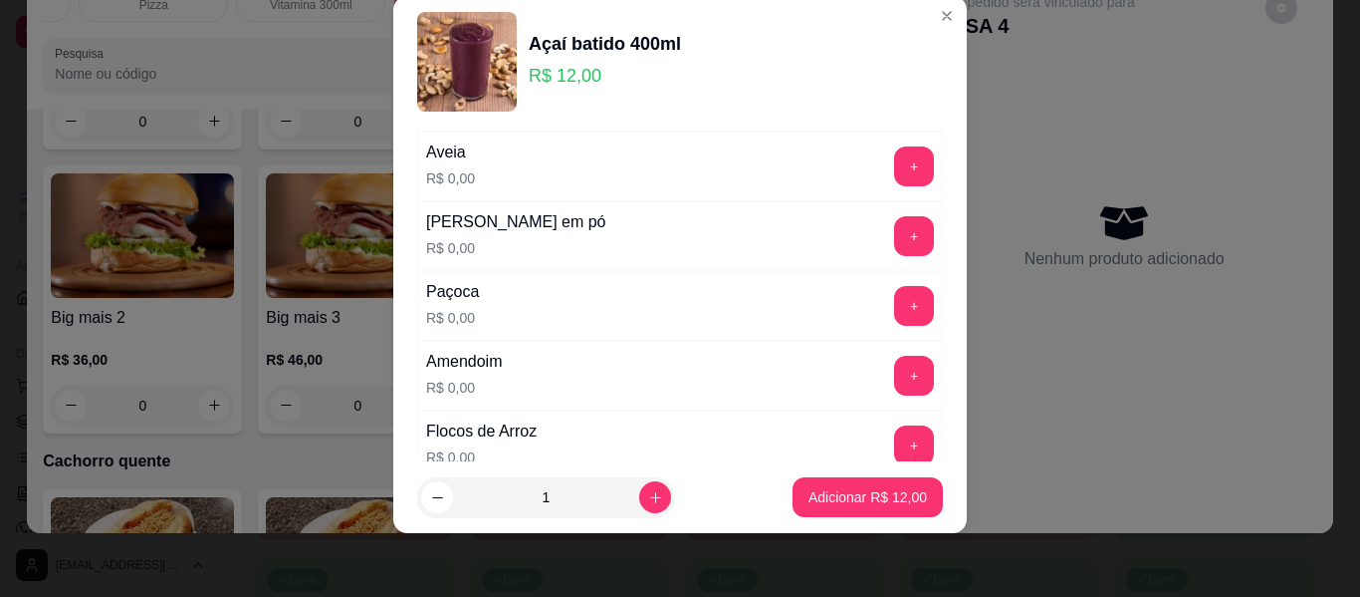
scroll to position [512, 0]
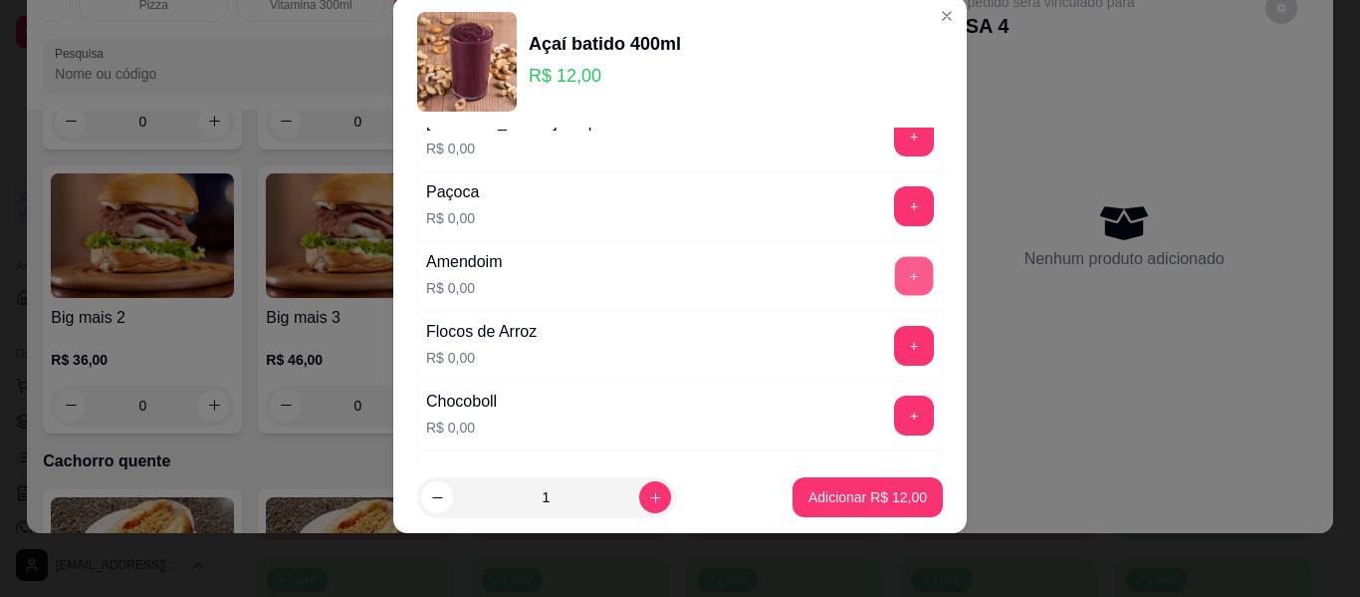
click at [895, 284] on button "+" at bounding box center [914, 276] width 39 height 39
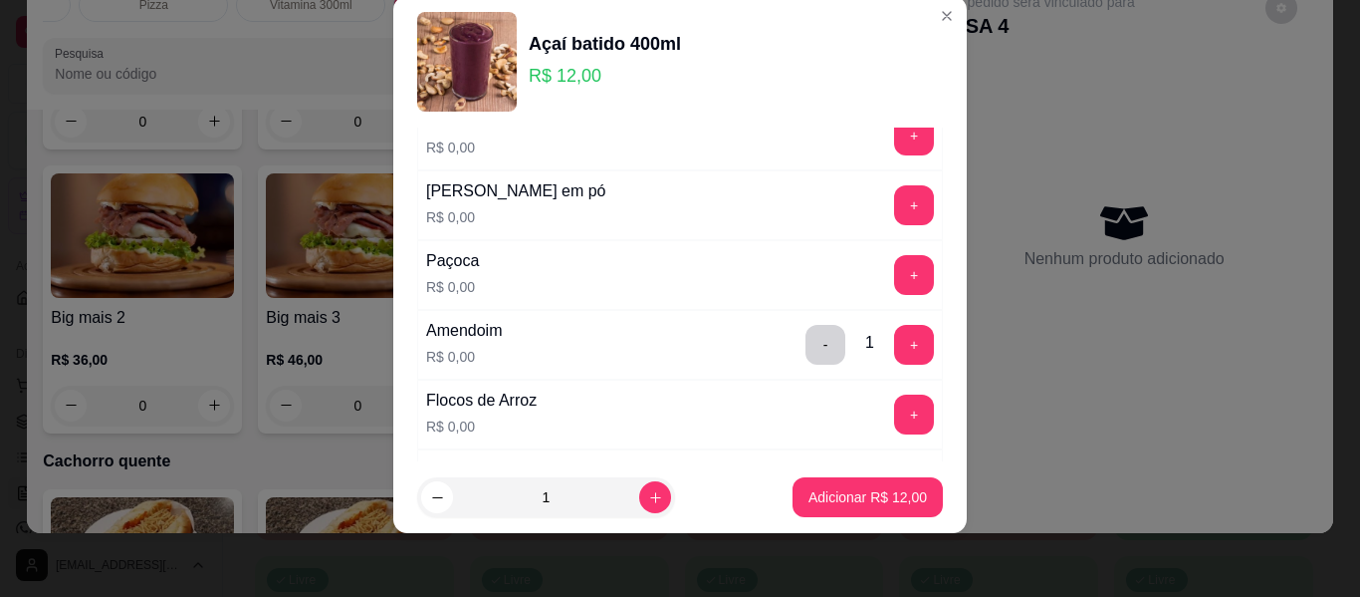
scroll to position [412, 0]
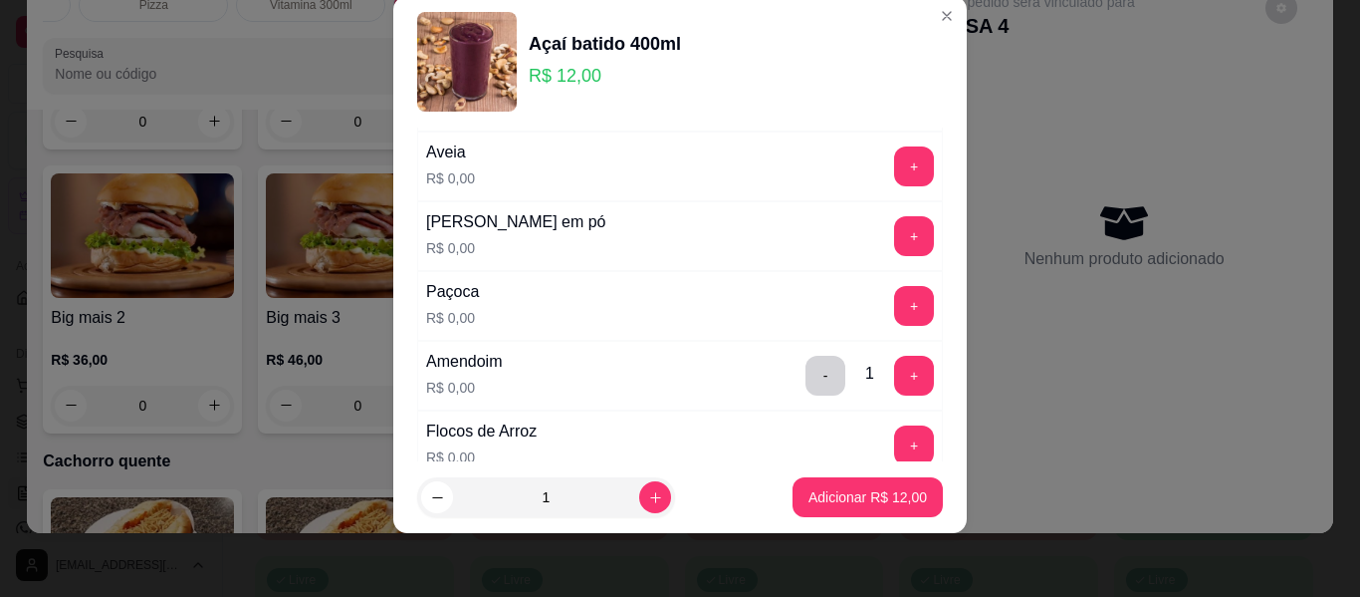
click at [894, 170] on button "+" at bounding box center [914, 166] width 40 height 40
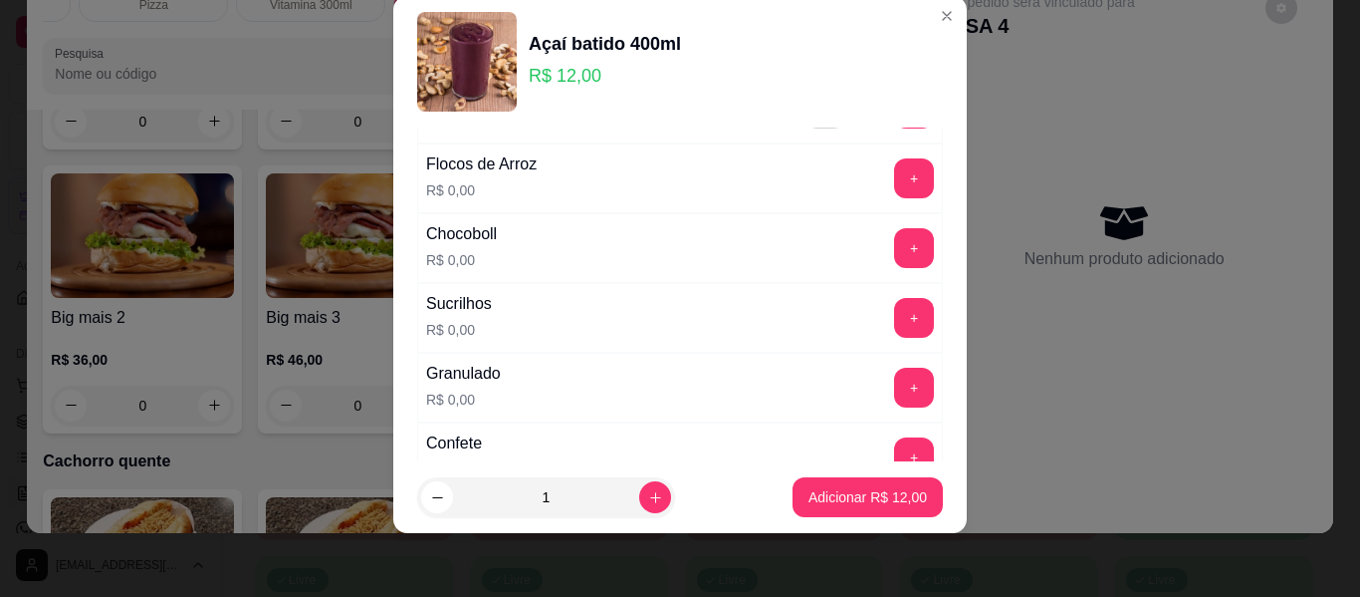
scroll to position [711, 0]
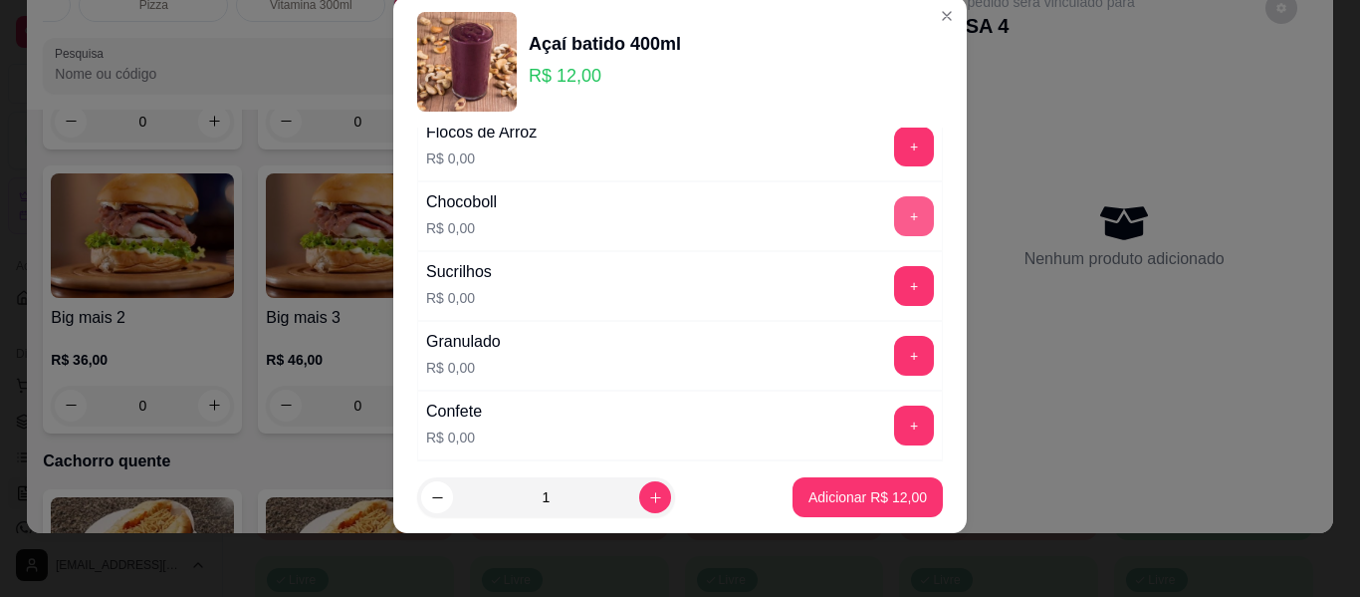
click at [894, 211] on button "+" at bounding box center [914, 216] width 40 height 40
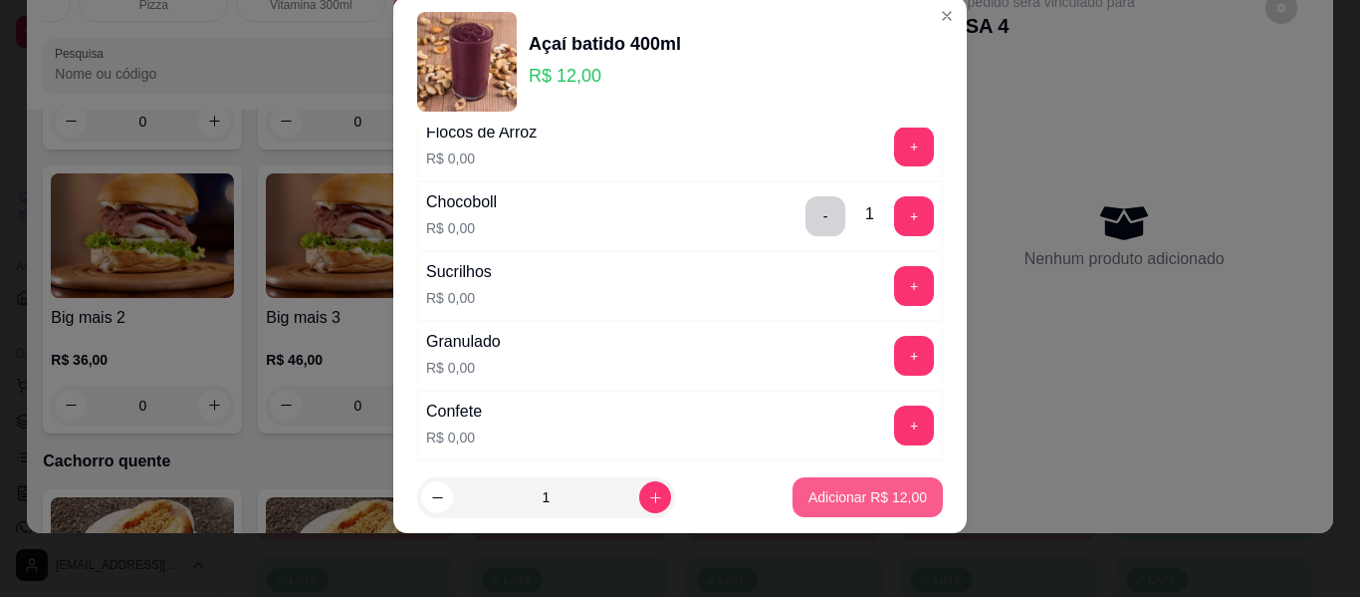
click at [838, 484] on button "Adicionar R$ 12,00" at bounding box center [868, 497] width 150 height 40
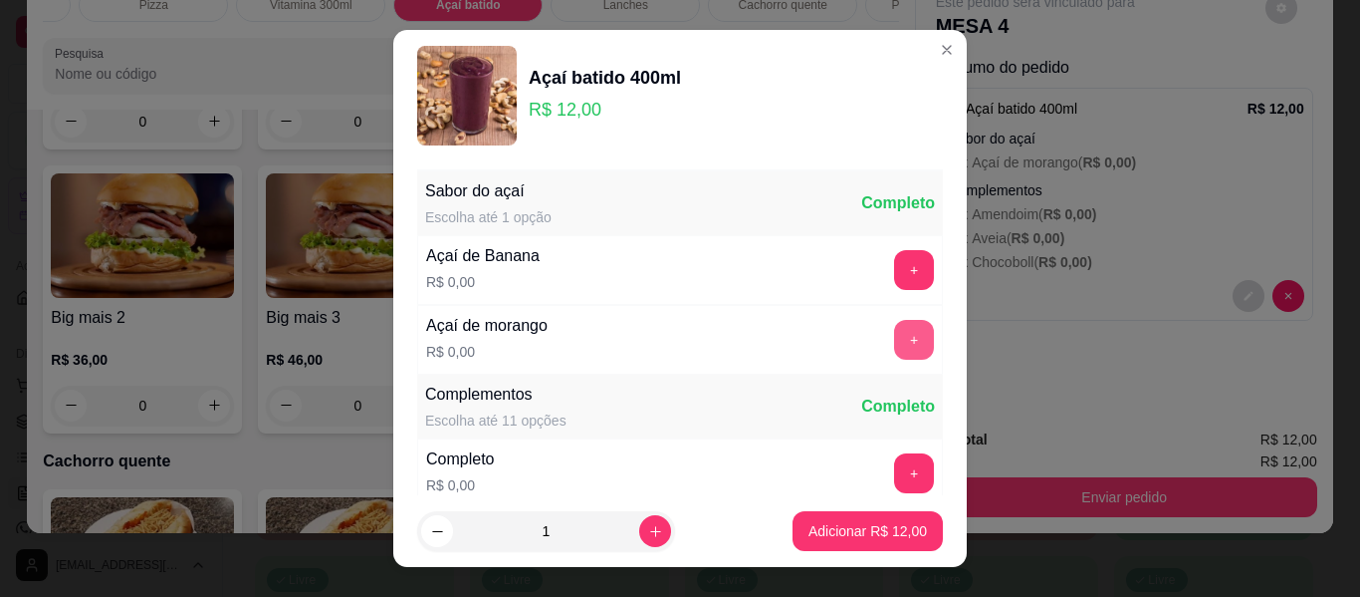
click at [894, 340] on button "+" at bounding box center [914, 340] width 40 height 40
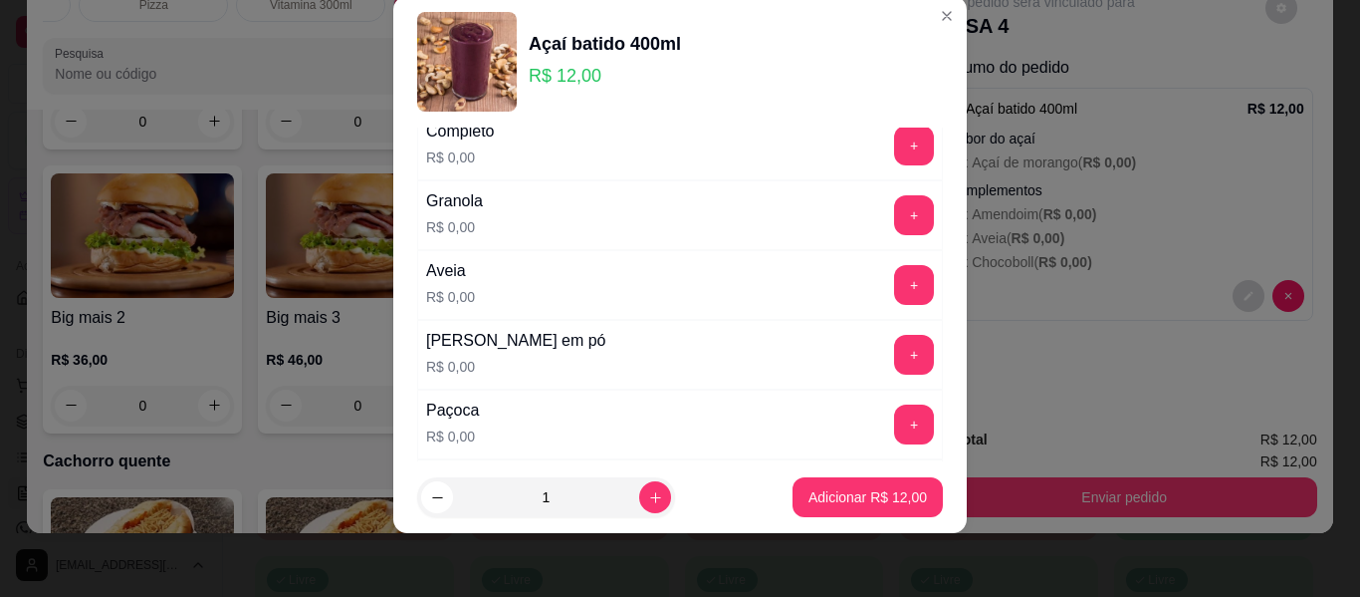
scroll to position [313, 0]
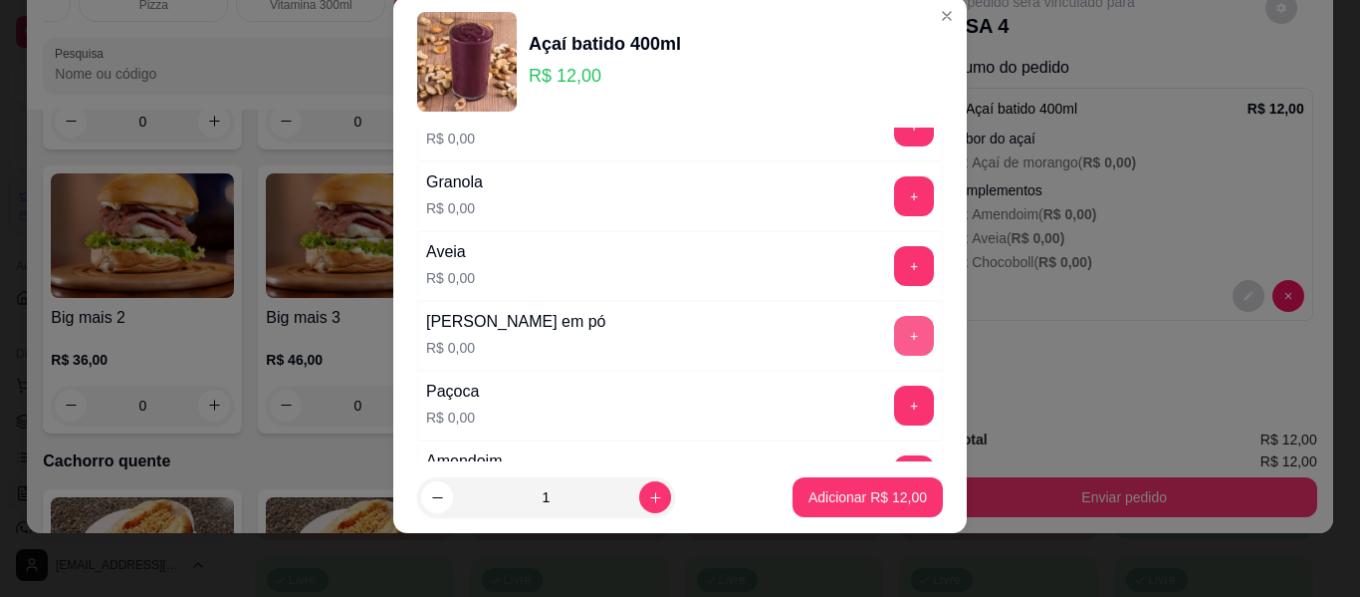
click at [894, 323] on button "+" at bounding box center [914, 336] width 40 height 40
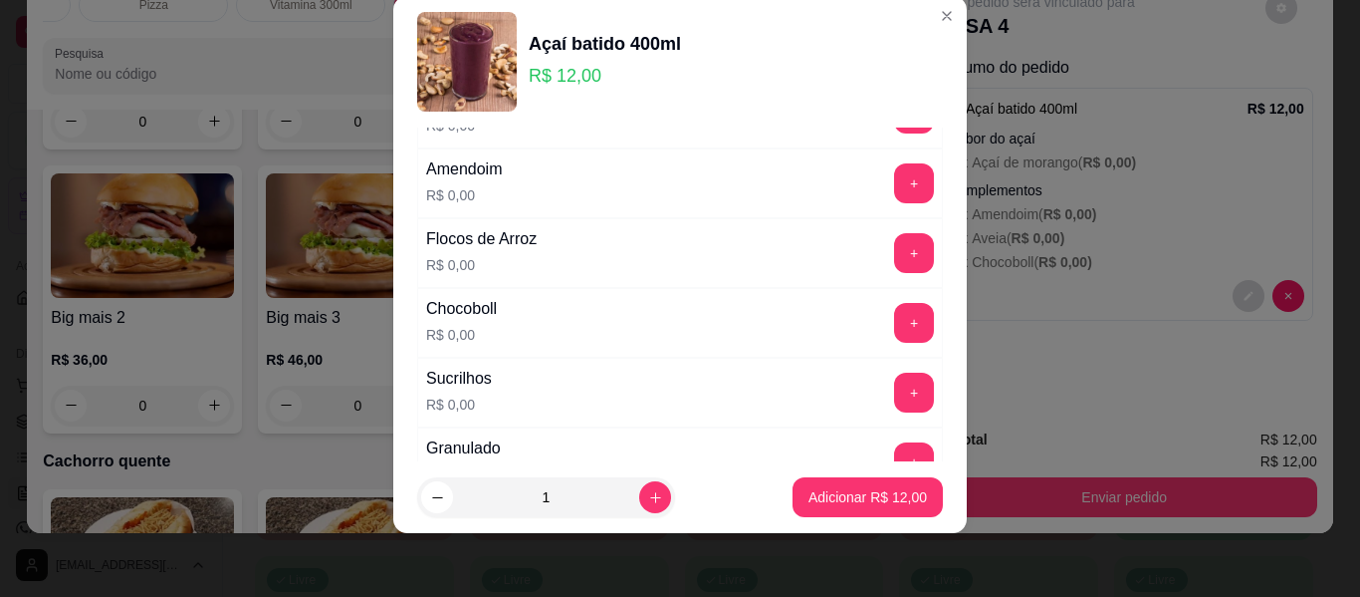
scroll to position [612, 0]
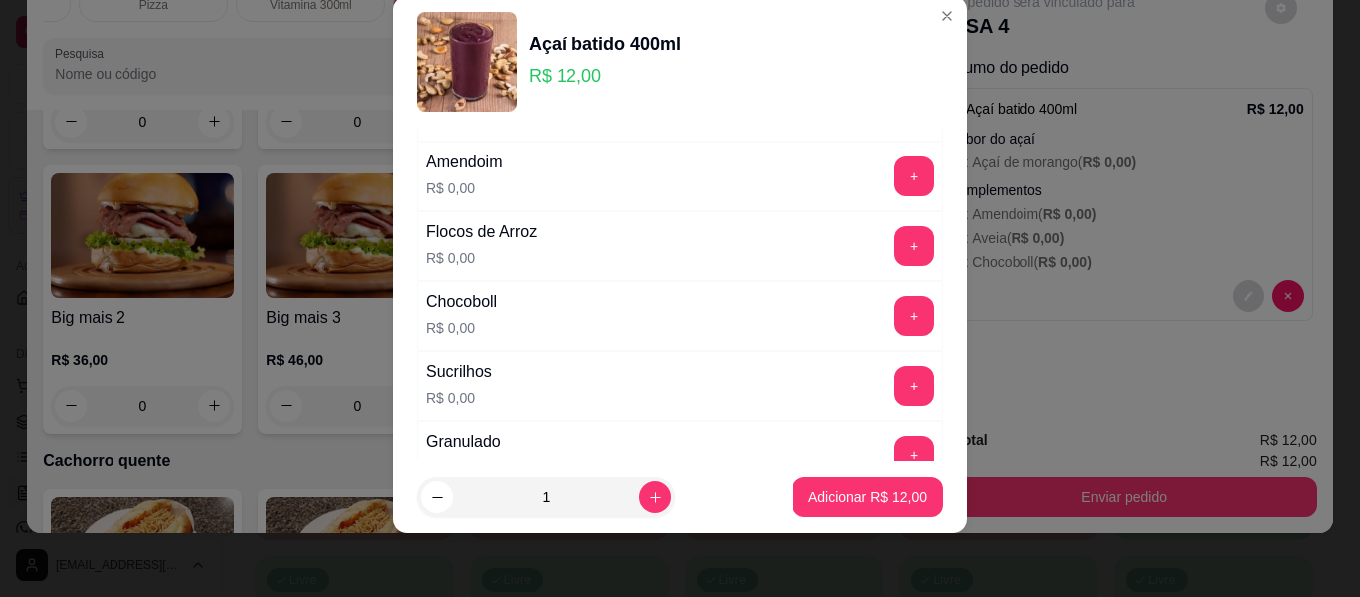
click at [894, 386] on button "+" at bounding box center [914, 386] width 40 height 40
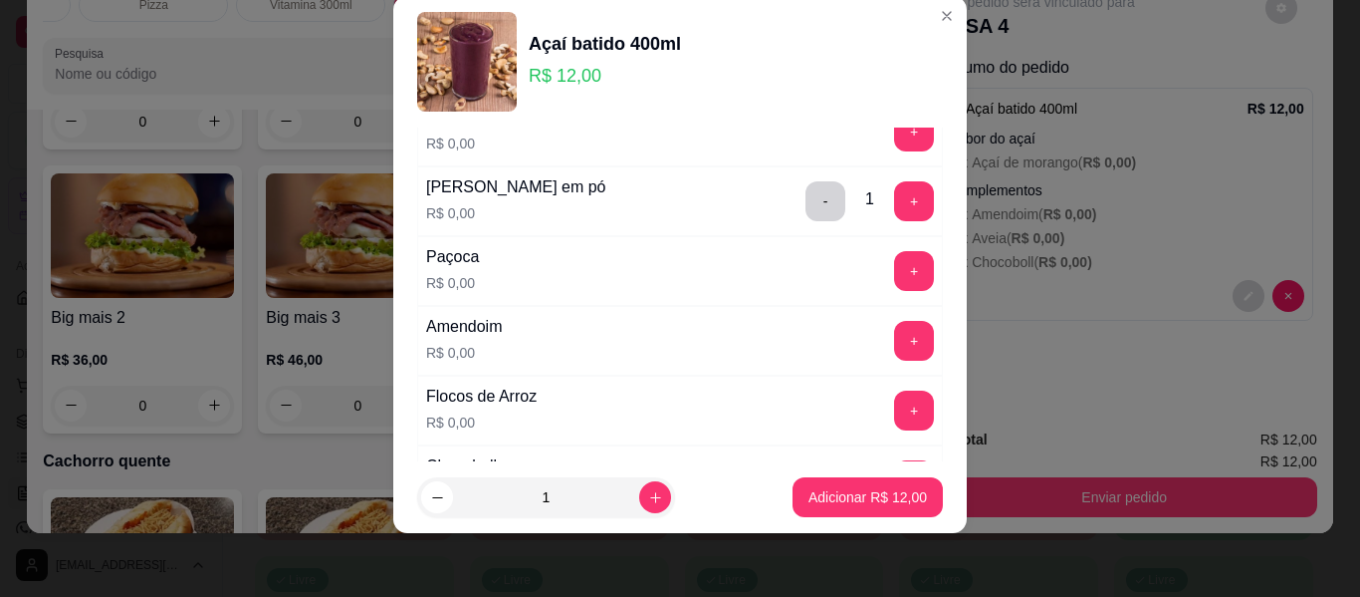
scroll to position [412, 0]
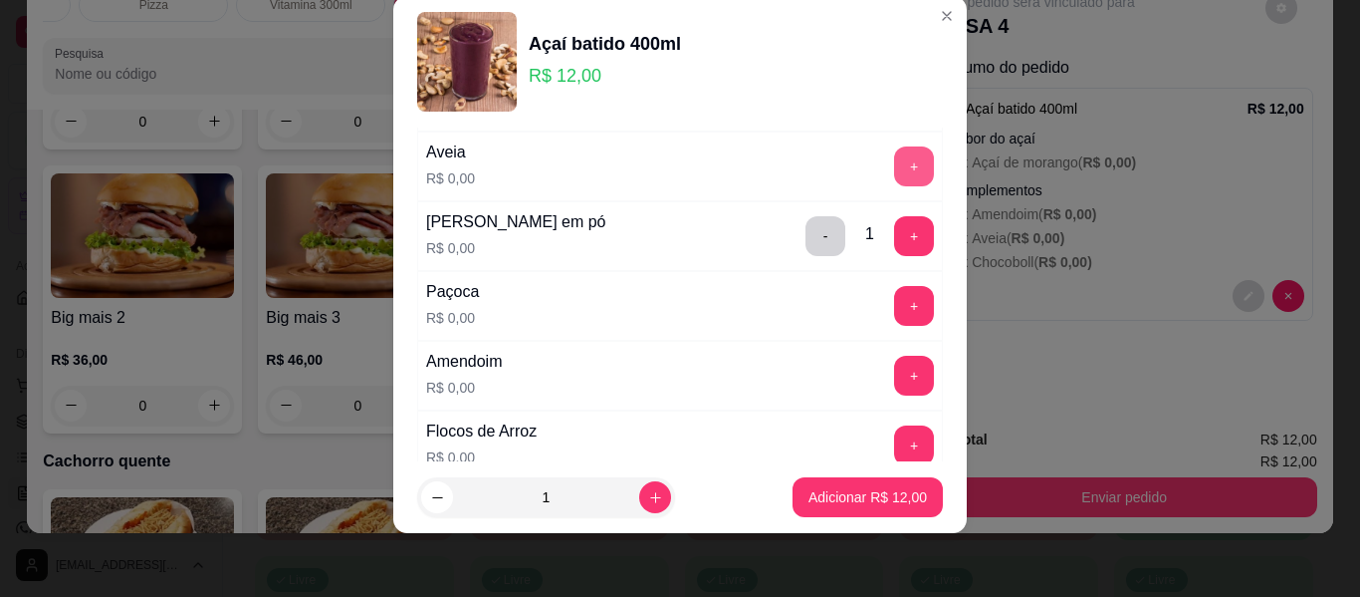
click at [894, 179] on button "+" at bounding box center [914, 166] width 40 height 40
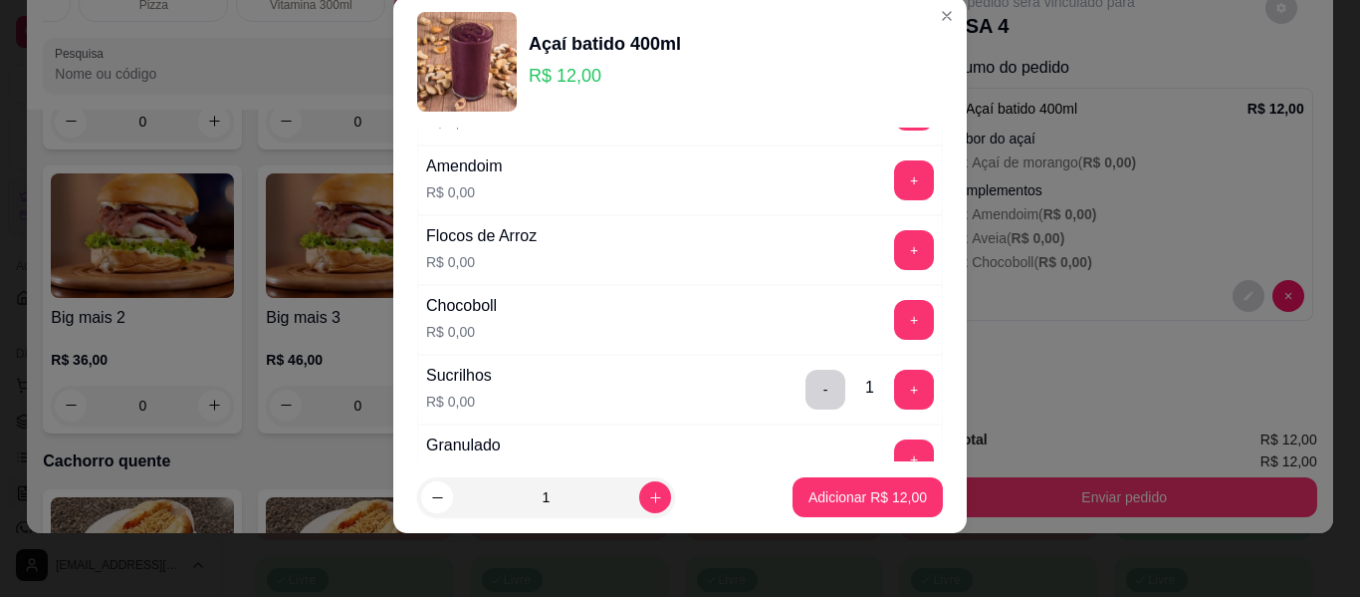
scroll to position [612, 0]
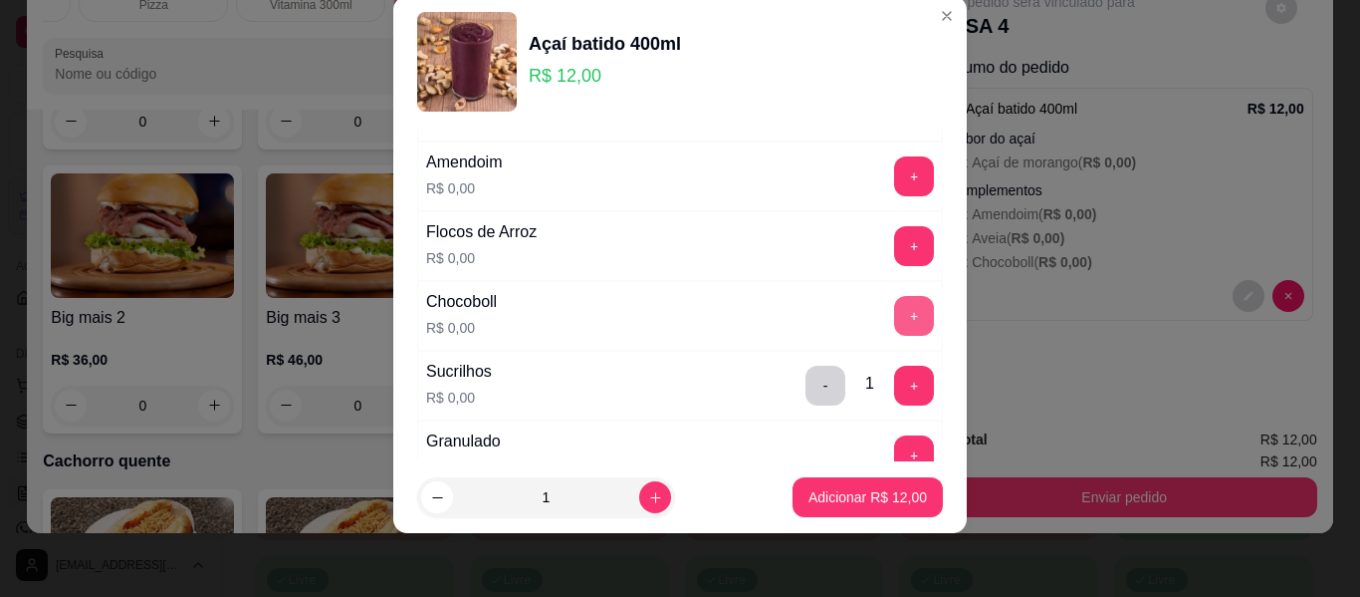
click at [894, 319] on button "+" at bounding box center [914, 316] width 40 height 40
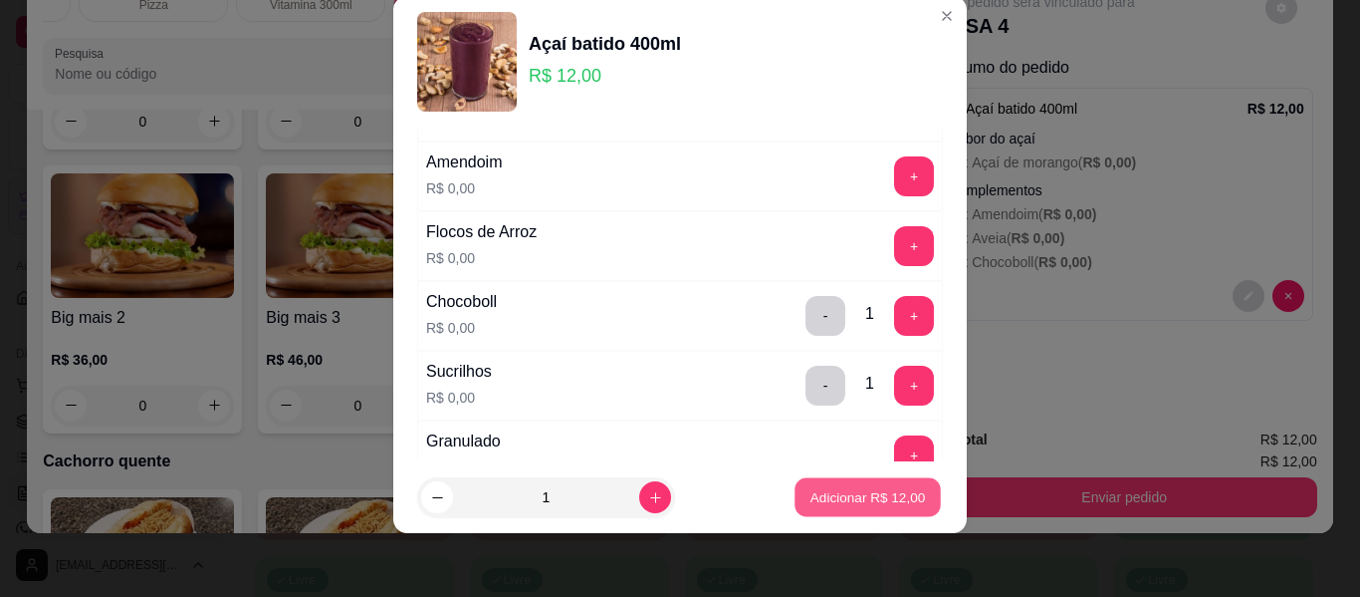
click at [833, 495] on p "Adicionar R$ 12,00" at bounding box center [869, 496] width 116 height 19
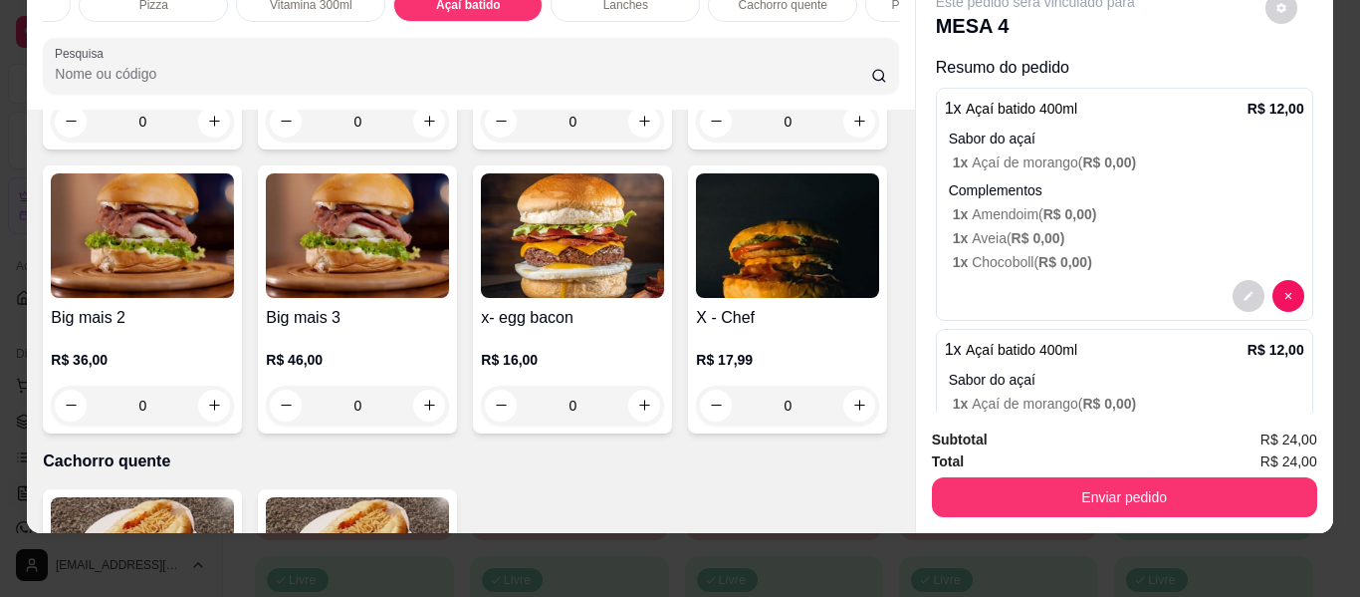
scroll to position [200, 0]
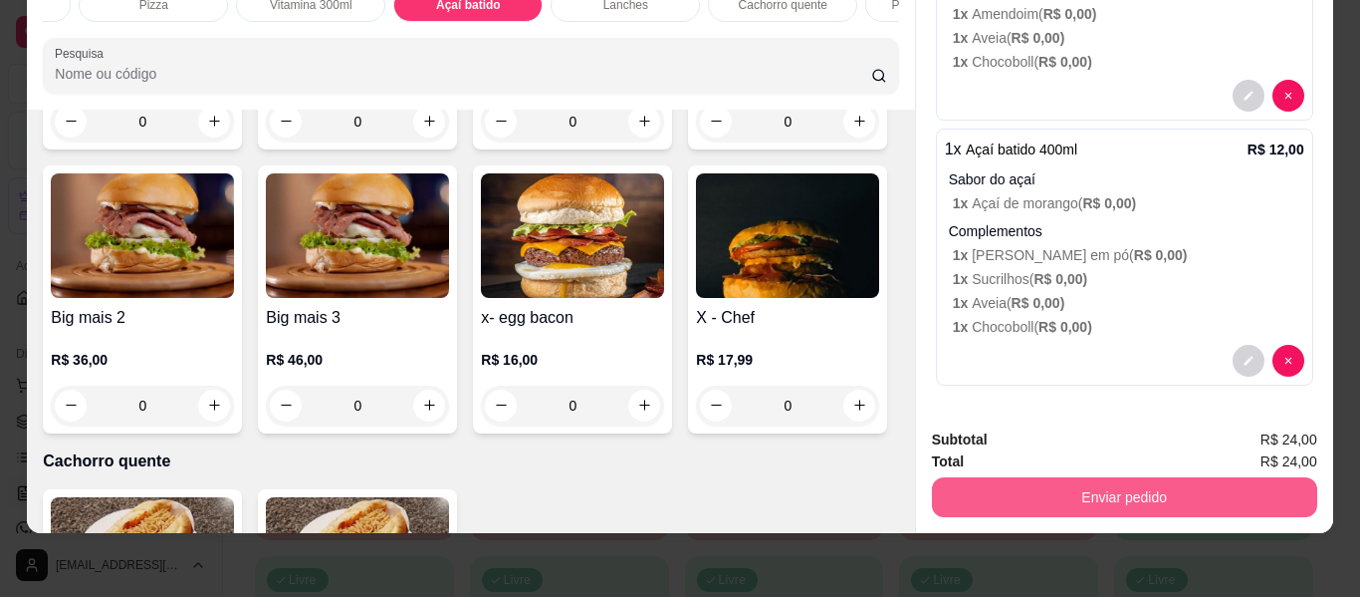
click at [1111, 487] on button "Enviar pedido" at bounding box center [1124, 497] width 385 height 40
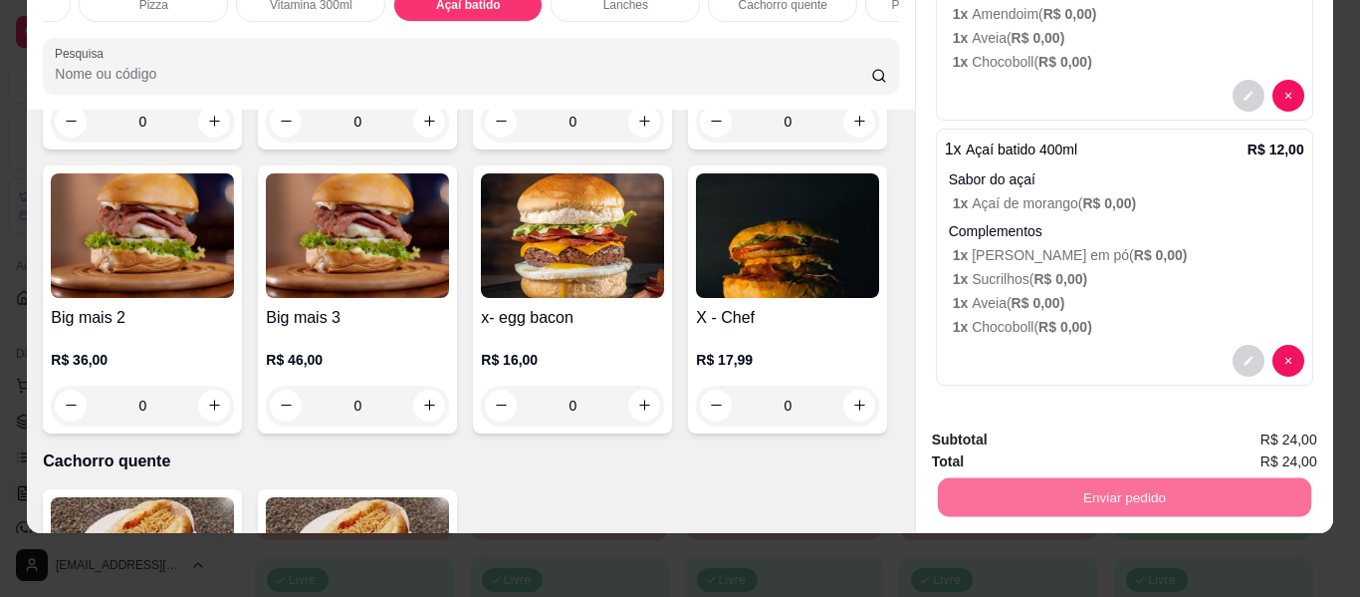
click at [1054, 441] on button "Não registrar e enviar pedido" at bounding box center [1058, 433] width 207 height 38
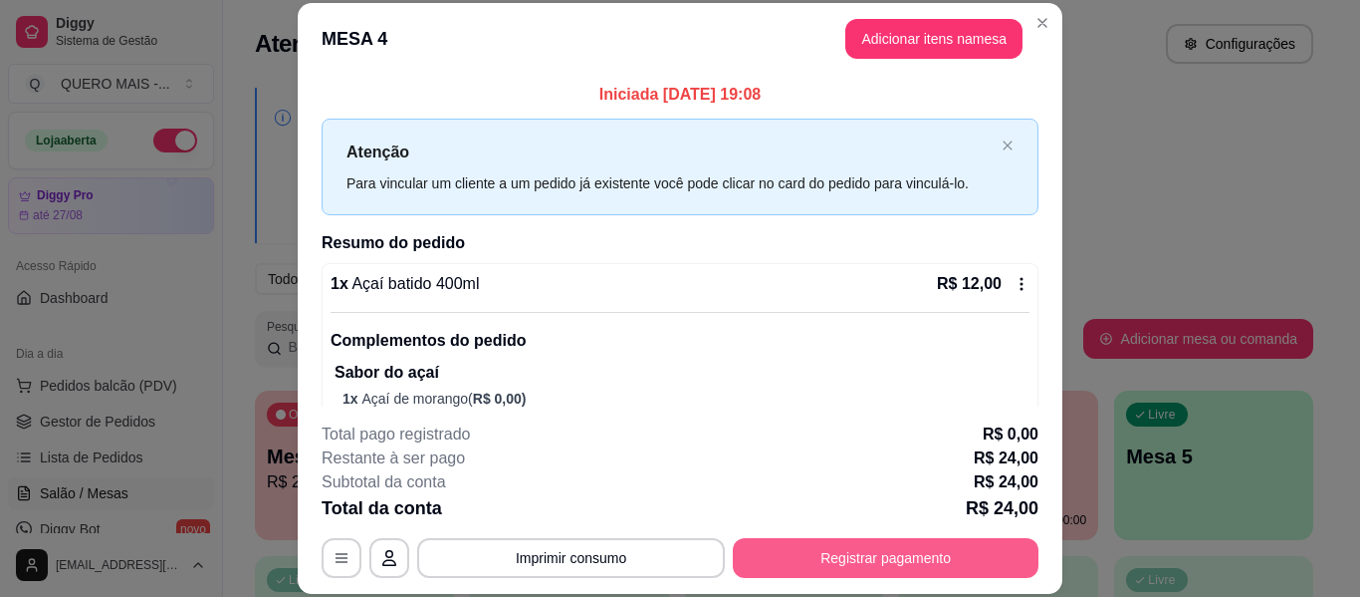
click at [903, 539] on button "Registrar pagamento" at bounding box center [886, 558] width 306 height 40
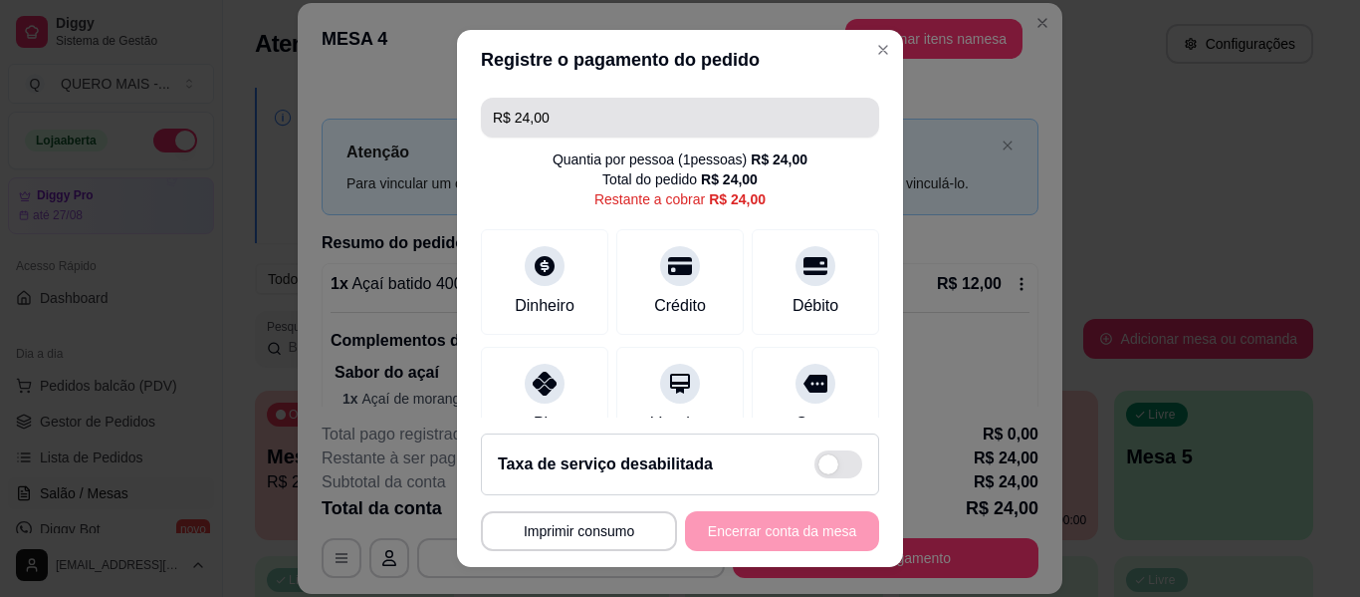
click at [552, 130] on input "R$ 24,00" at bounding box center [680, 118] width 374 height 40
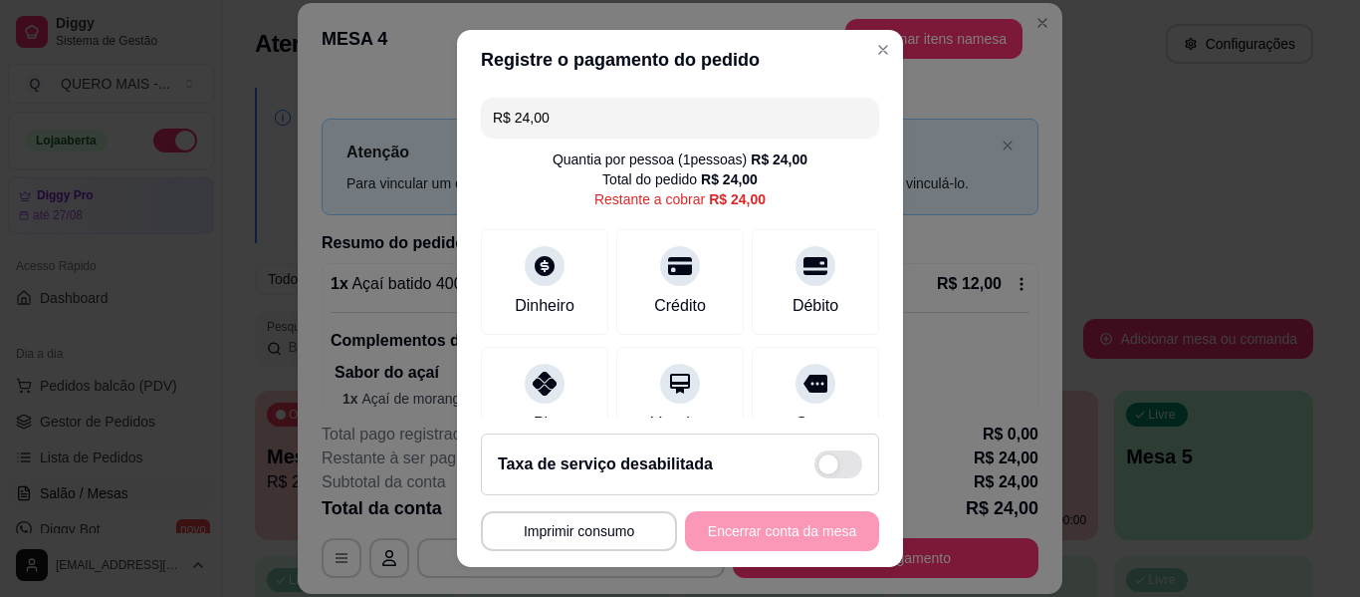
click at [552, 130] on input "R$ 24,00" at bounding box center [680, 118] width 374 height 40
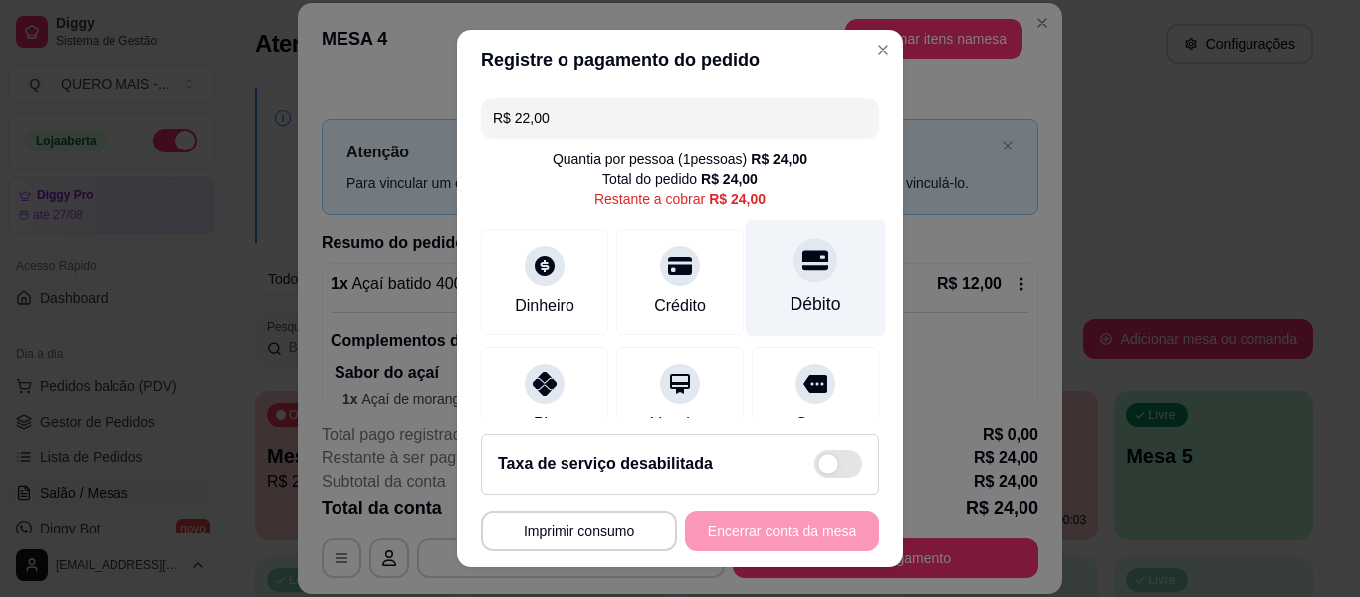
click at [799, 296] on div "Débito" at bounding box center [816, 304] width 51 height 26
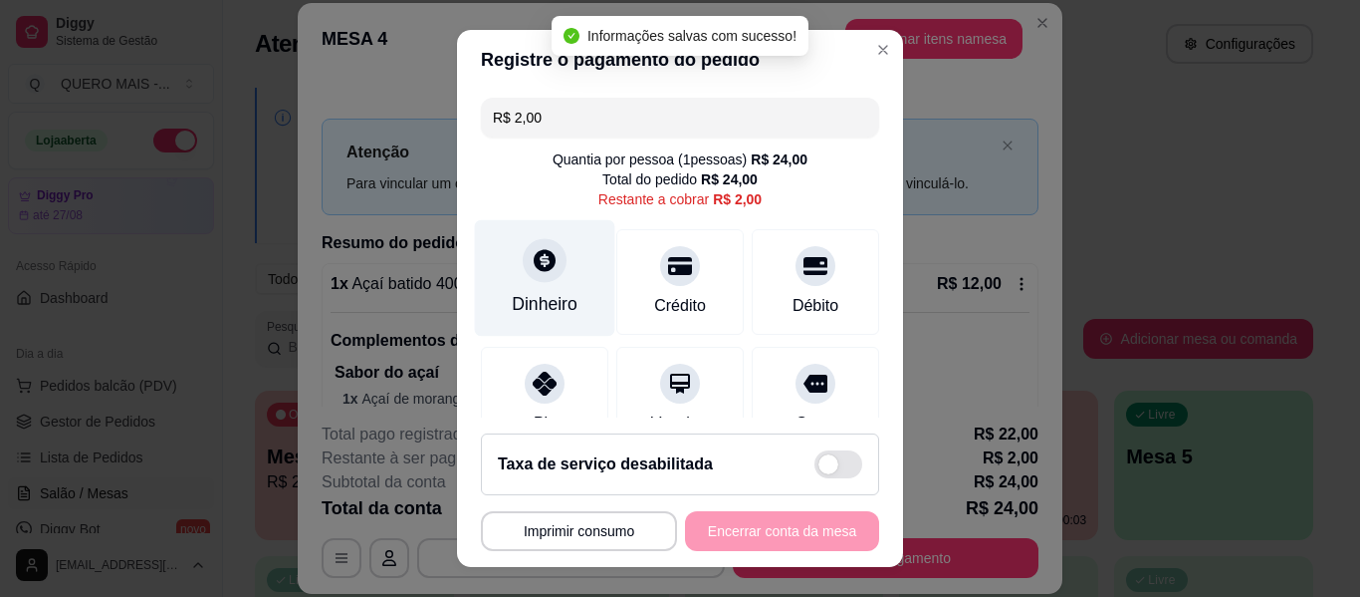
click at [538, 278] on div at bounding box center [545, 260] width 44 height 44
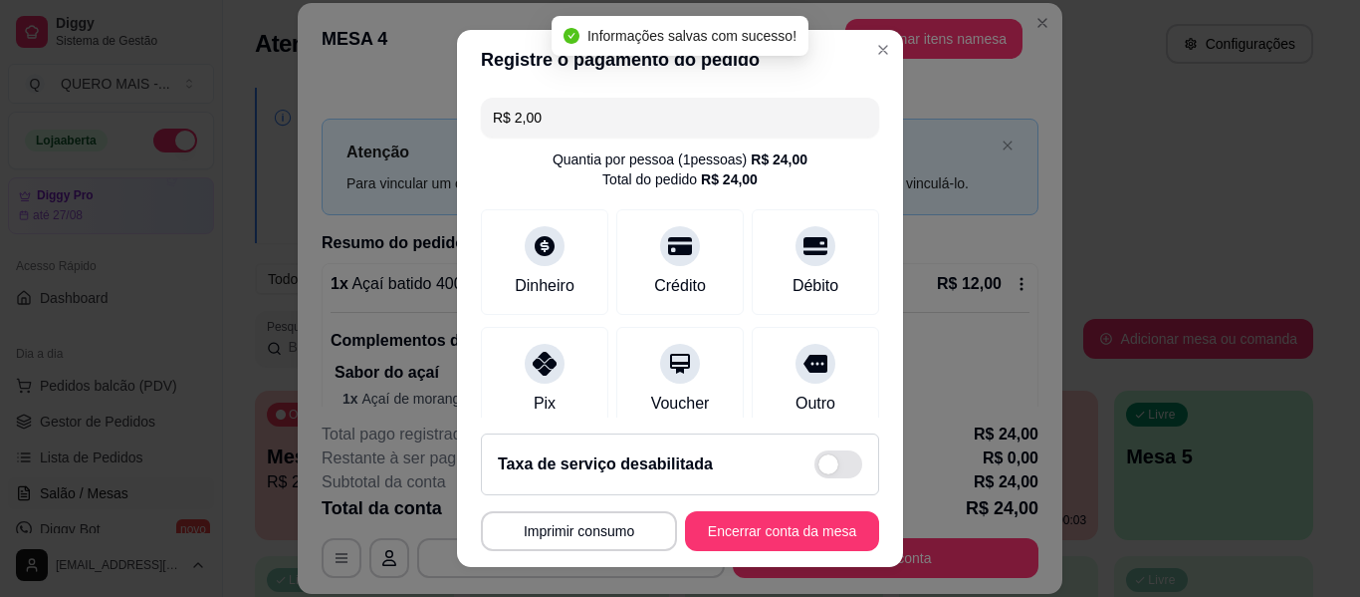
type input "R$ 0,00"
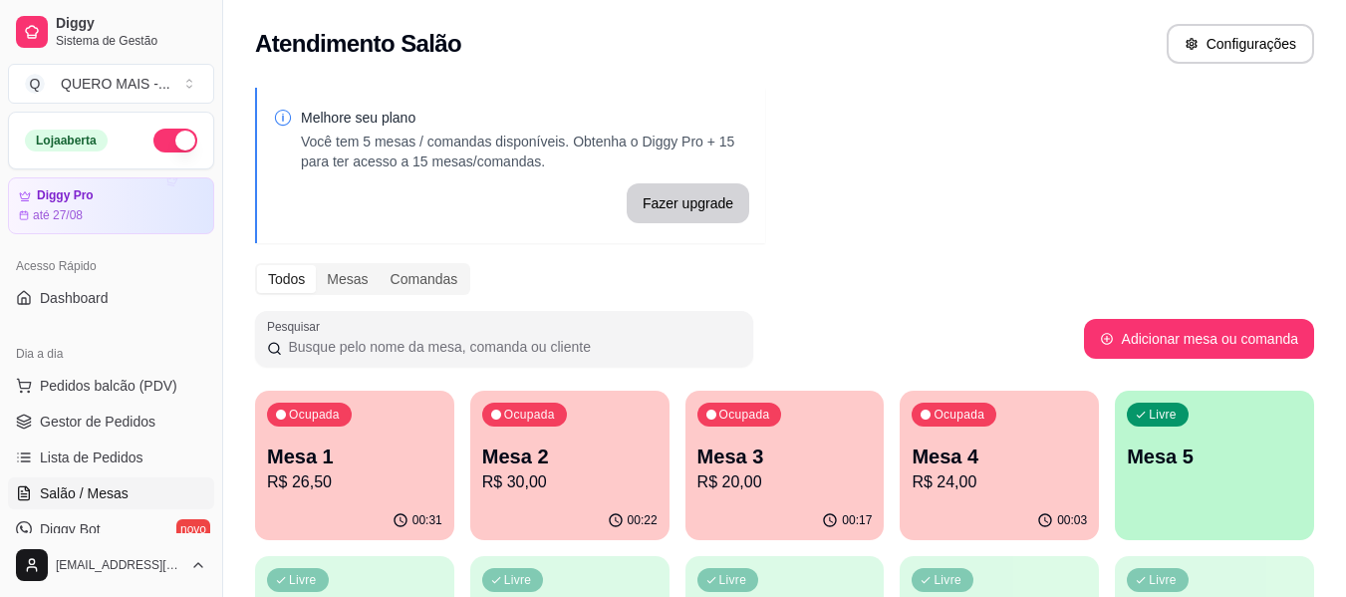
click at [373, 471] on div "Mesa 1 R$ 26,50" at bounding box center [354, 468] width 175 height 52
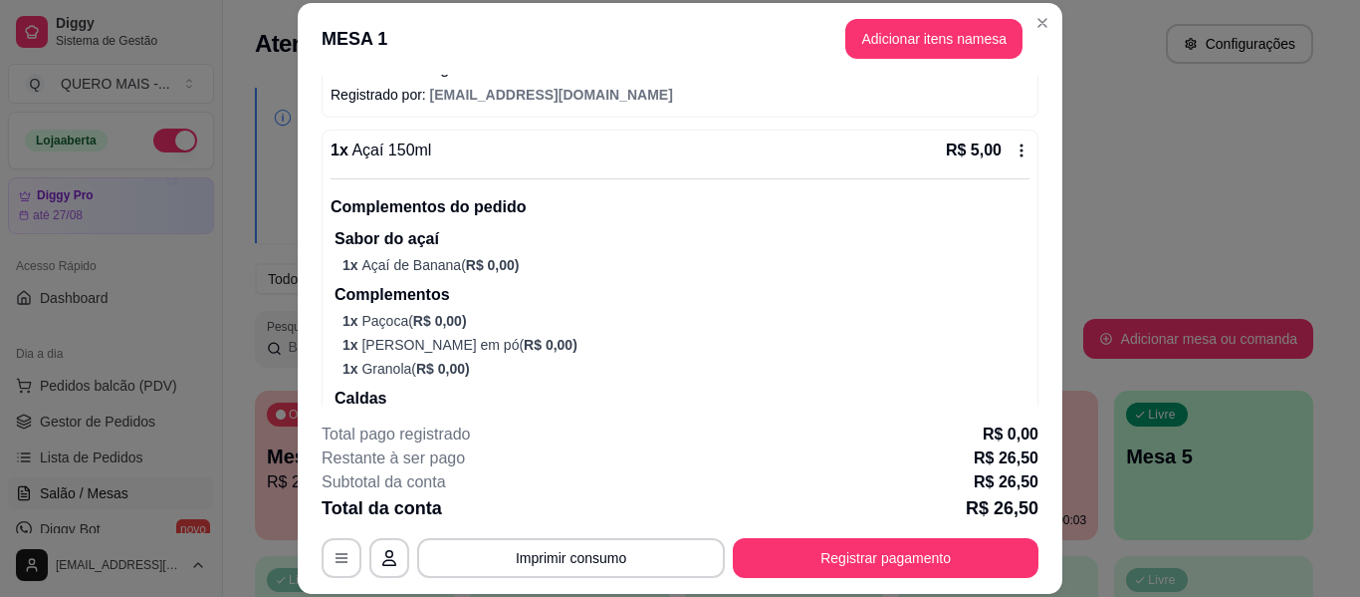
scroll to position [498, 0]
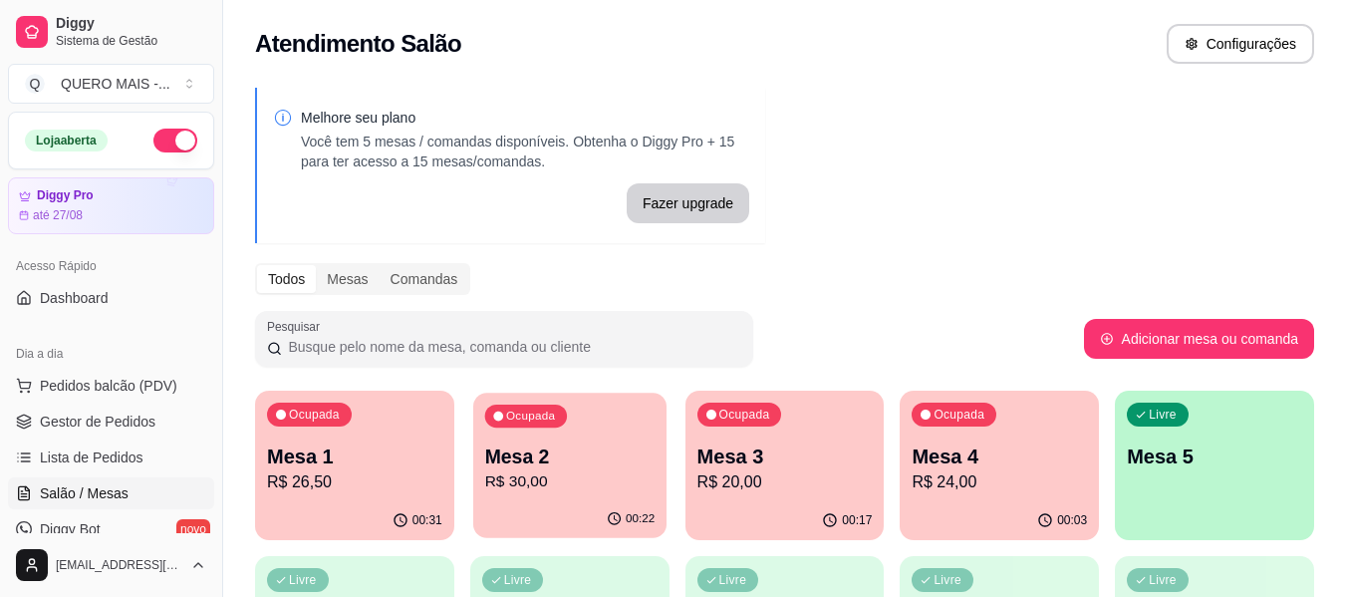
click at [600, 513] on div "00:22" at bounding box center [569, 519] width 193 height 38
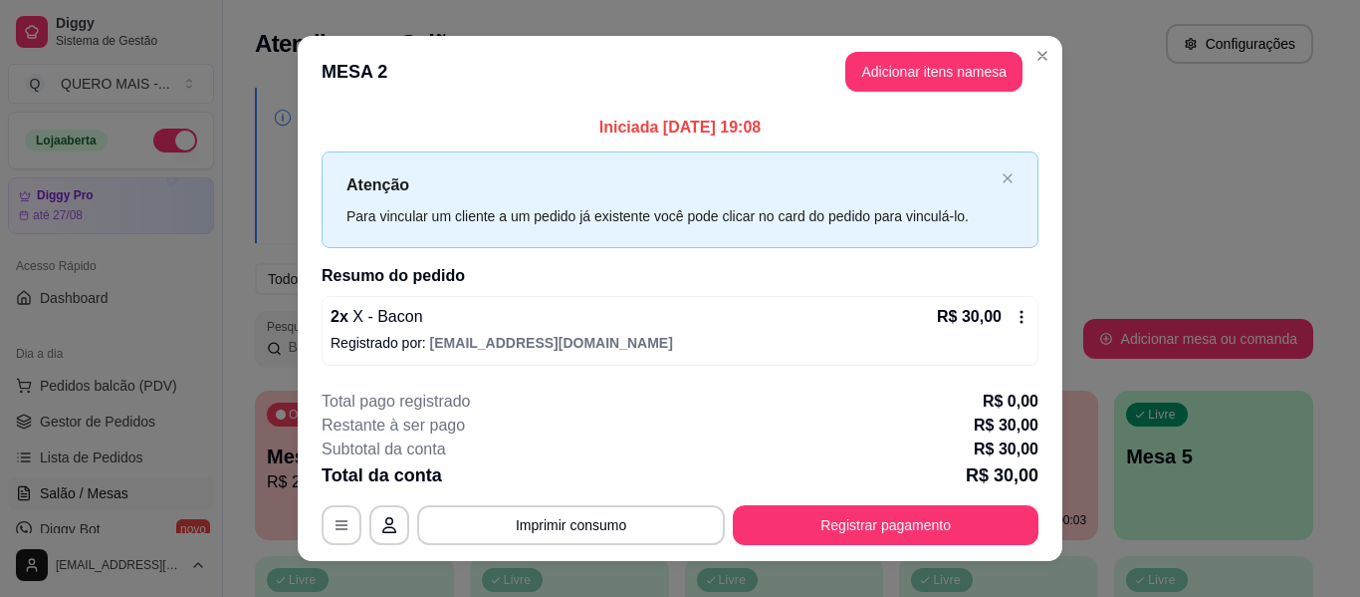
scroll to position [28, 0]
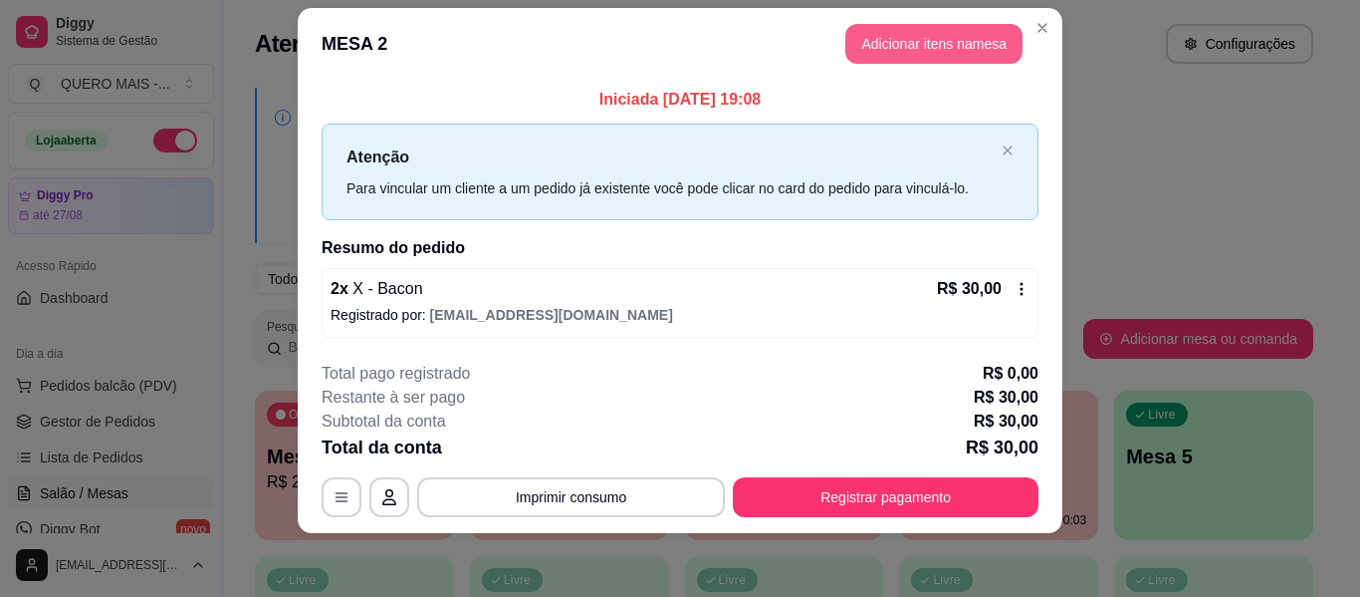
click at [871, 55] on button "Adicionar itens na mesa" at bounding box center [934, 44] width 177 height 40
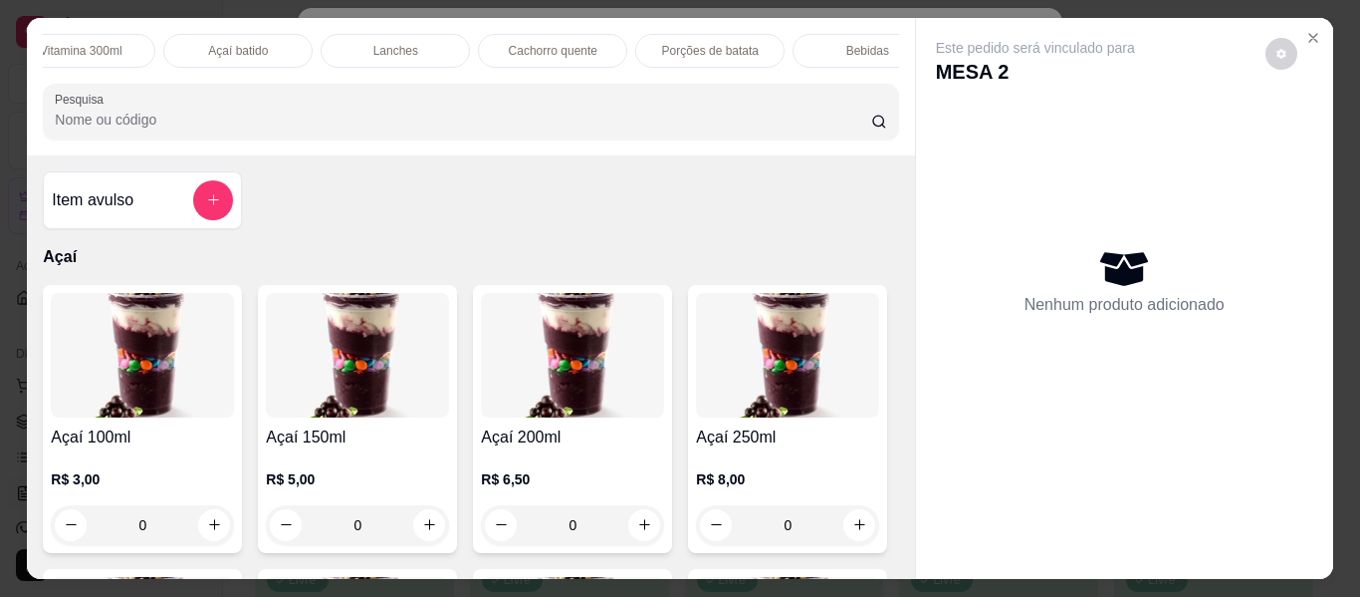
scroll to position [0, 689]
click at [826, 47] on p "Bebidas" at bounding box center [845, 51] width 43 height 16
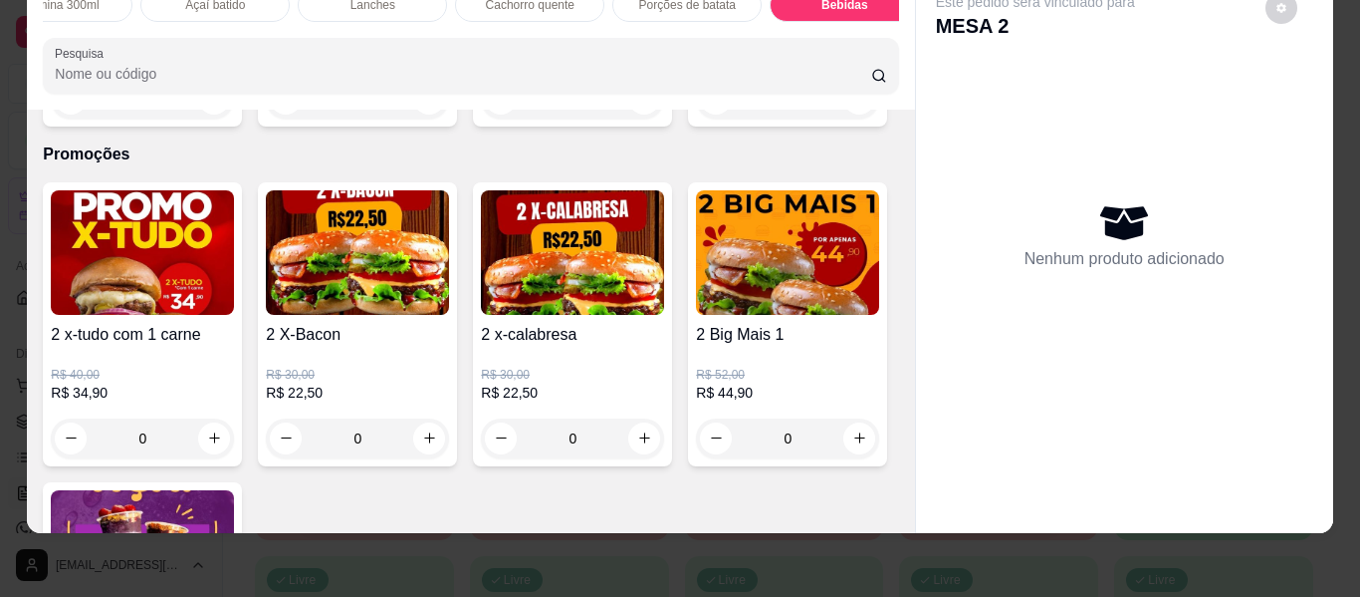
scroll to position [5568, 0]
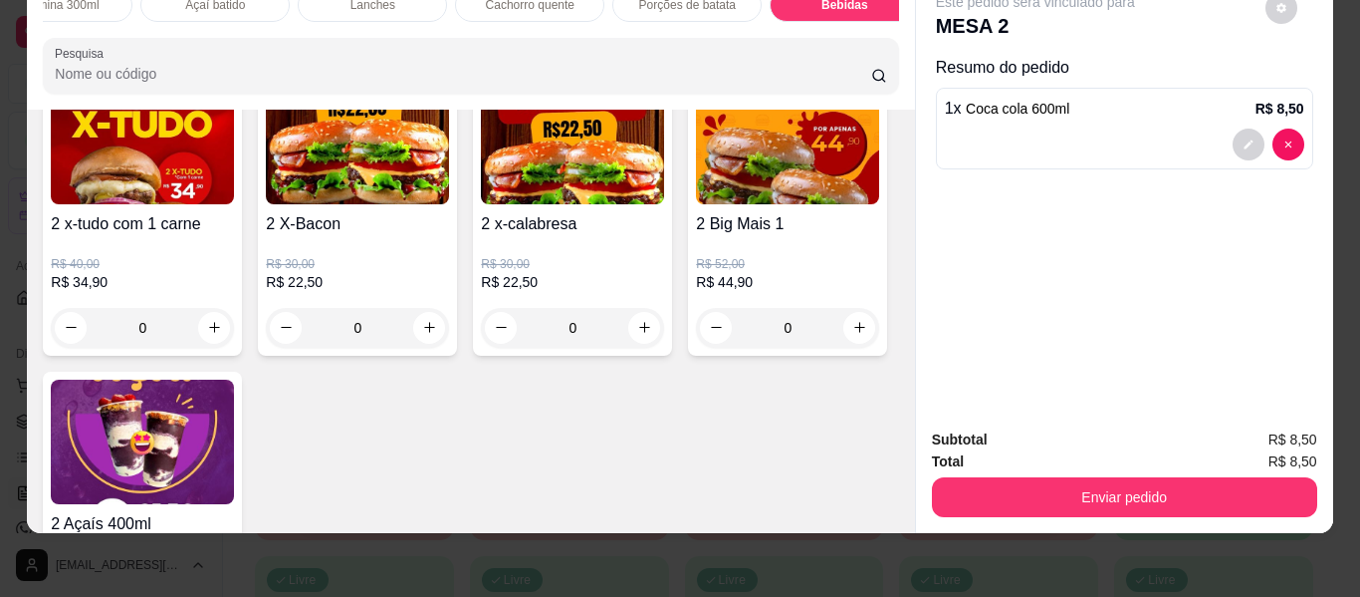
type input "1"
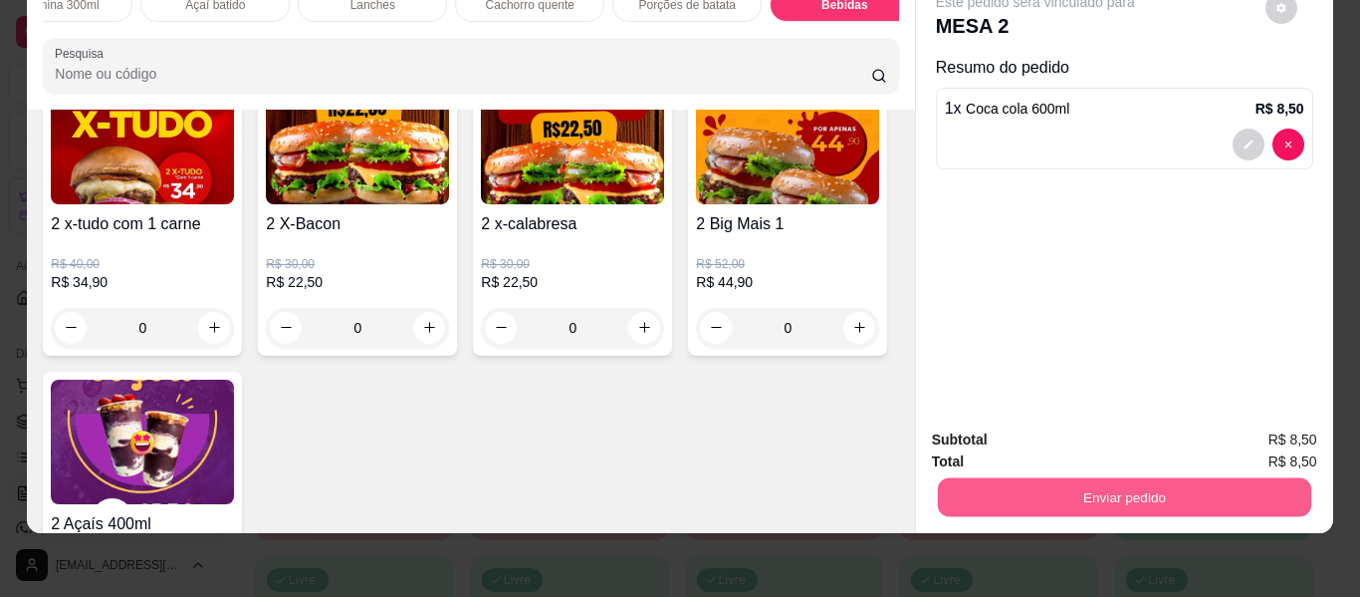
click at [966, 478] on button "Enviar pedido" at bounding box center [1123, 497] width 373 height 39
click at [1031, 434] on button "Não registrar e enviar pedido" at bounding box center [1058, 431] width 201 height 37
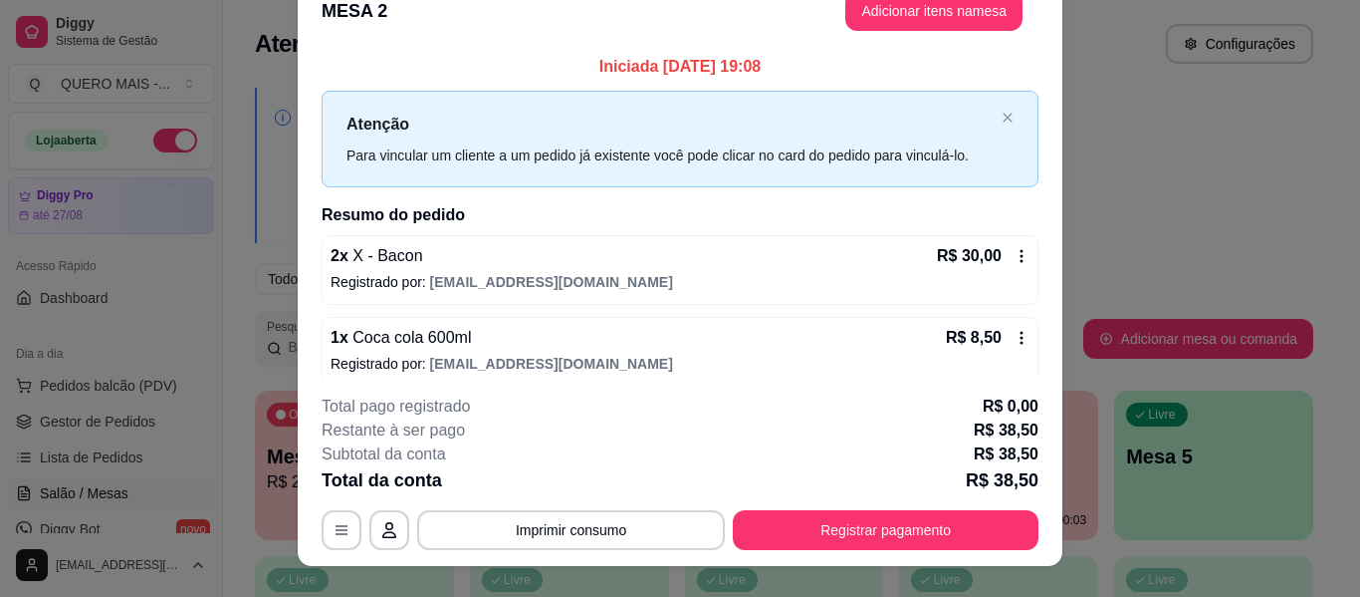
scroll to position [0, 0]
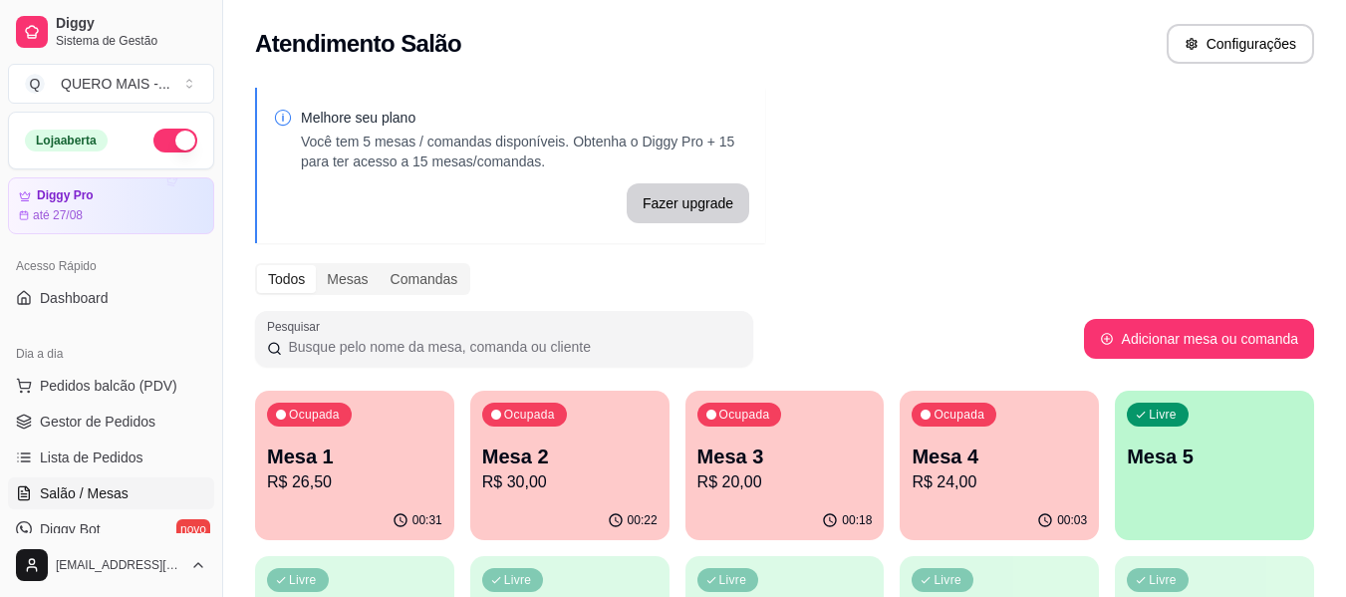
click at [743, 498] on div "Ocupada Mesa 3 R$ 20,00" at bounding box center [784, 445] width 199 height 111
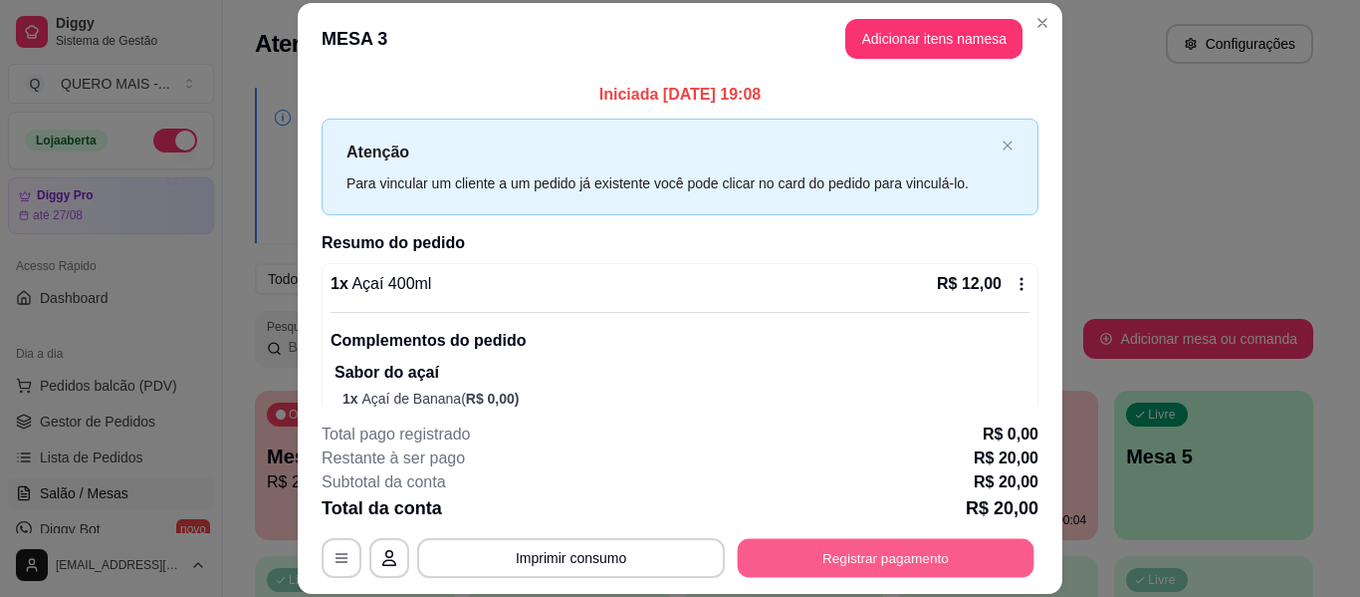
click at [844, 554] on button "Registrar pagamento" at bounding box center [886, 558] width 297 height 39
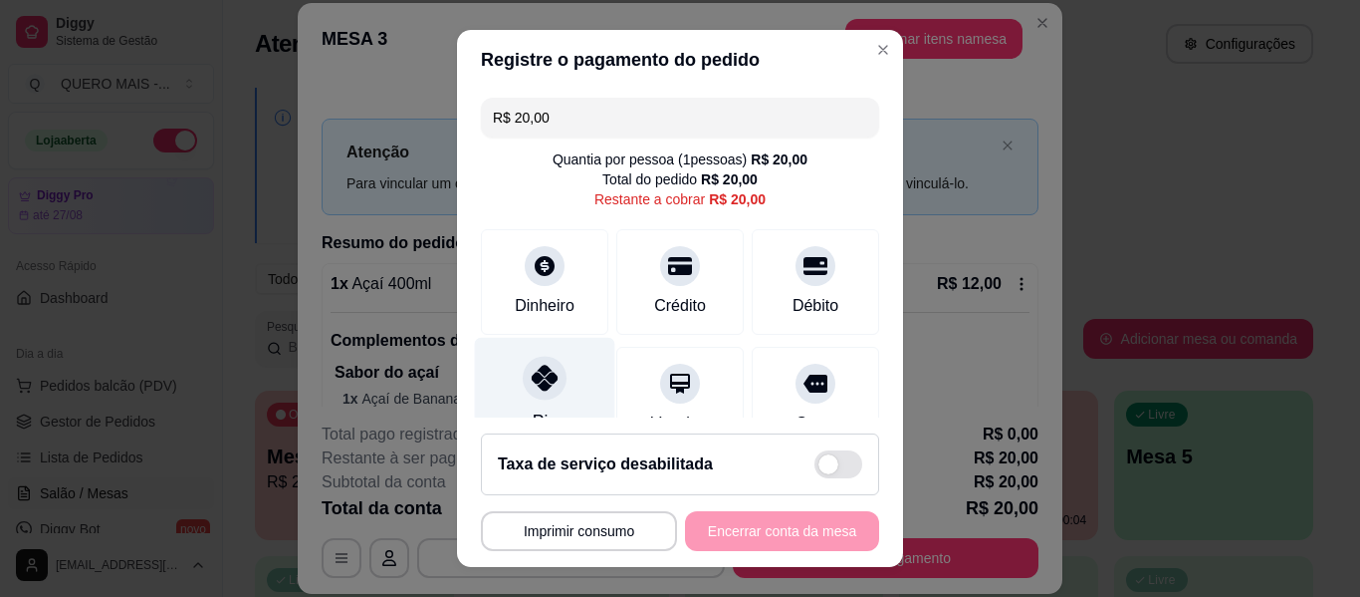
click at [544, 385] on icon at bounding box center [545, 378] width 26 height 26
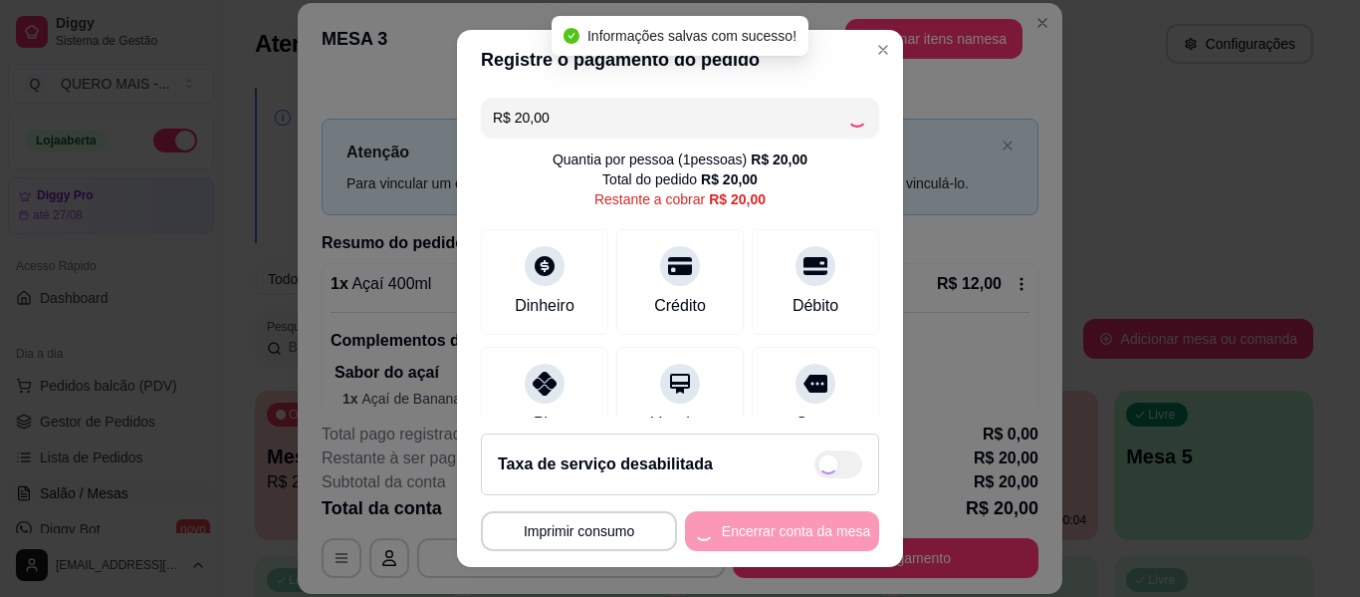
type input "R$ 0,00"
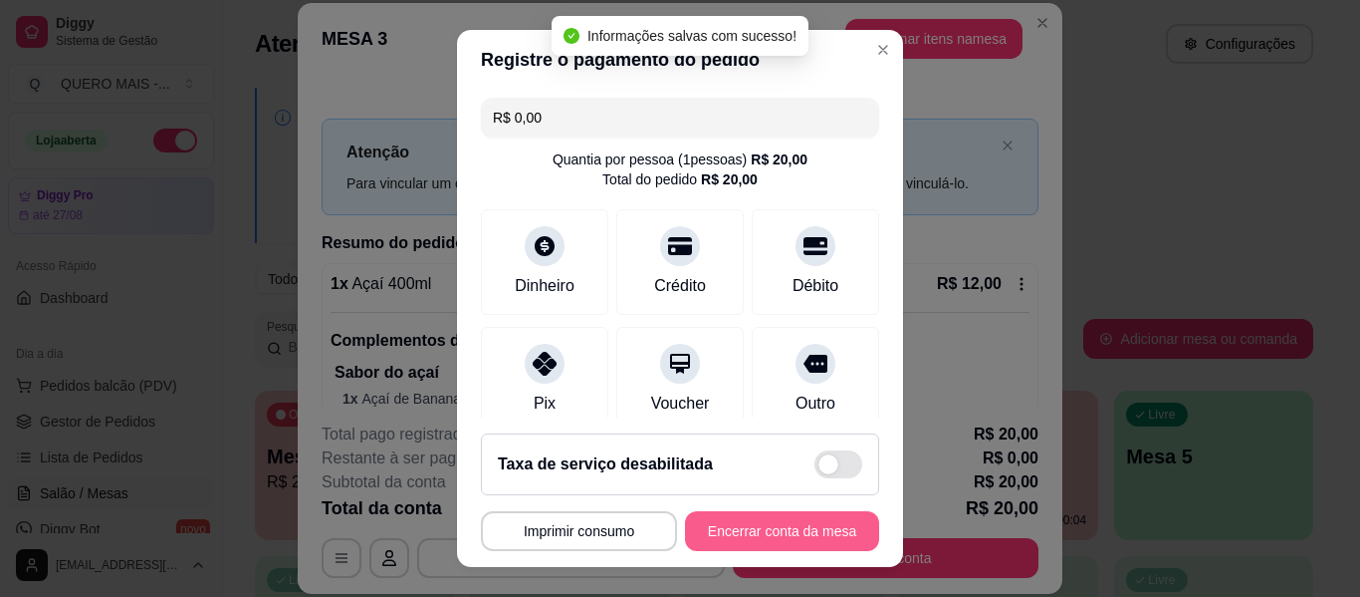
click at [741, 531] on button "Encerrar conta da mesa" at bounding box center [782, 531] width 194 height 40
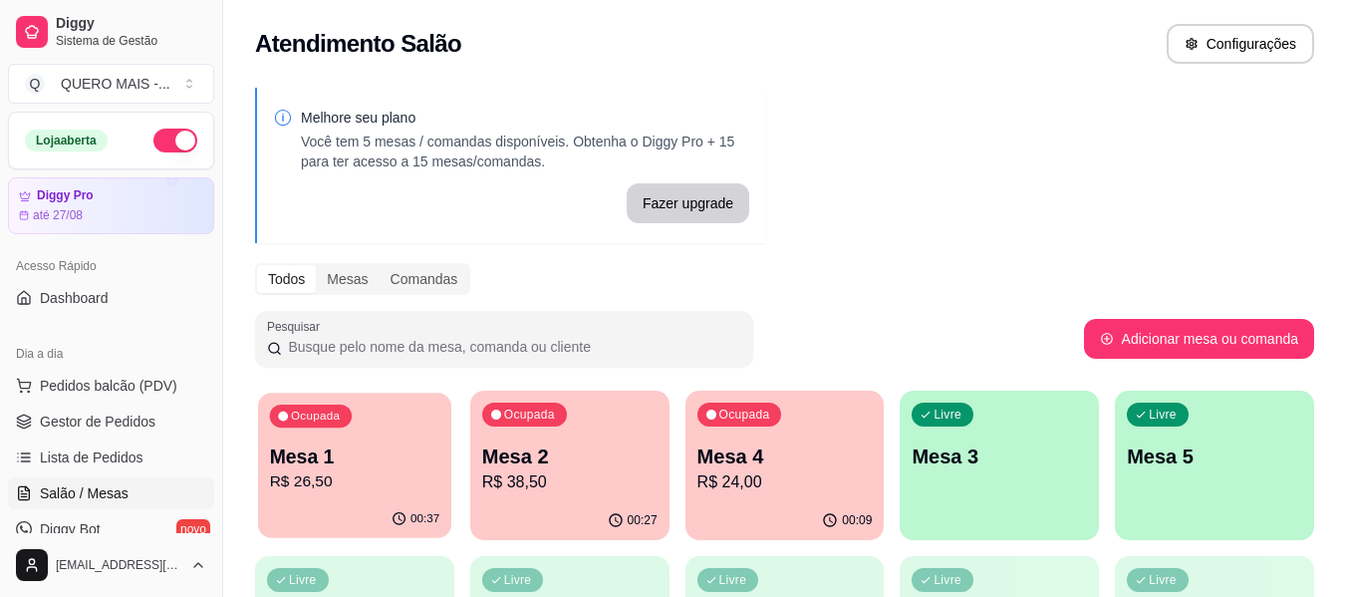
click at [327, 480] on p "R$ 26,50" at bounding box center [355, 481] width 170 height 23
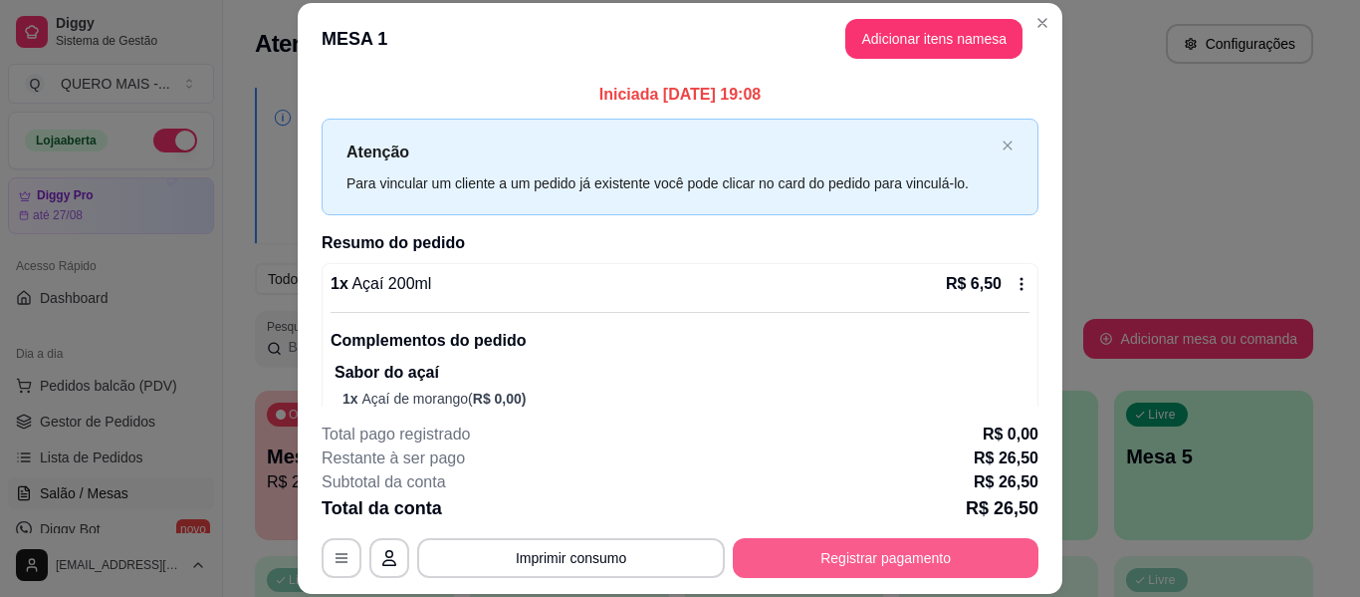
click at [855, 543] on button "Registrar pagamento" at bounding box center [886, 558] width 306 height 40
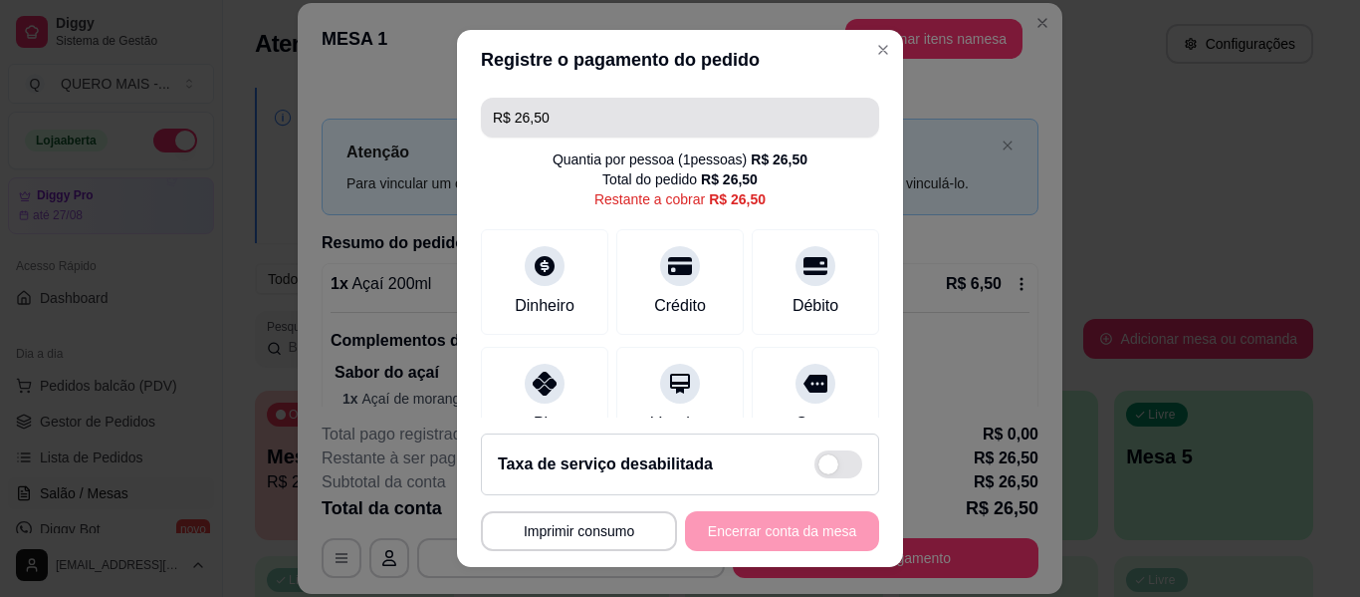
click at [612, 122] on input "R$ 26,50" at bounding box center [680, 118] width 374 height 40
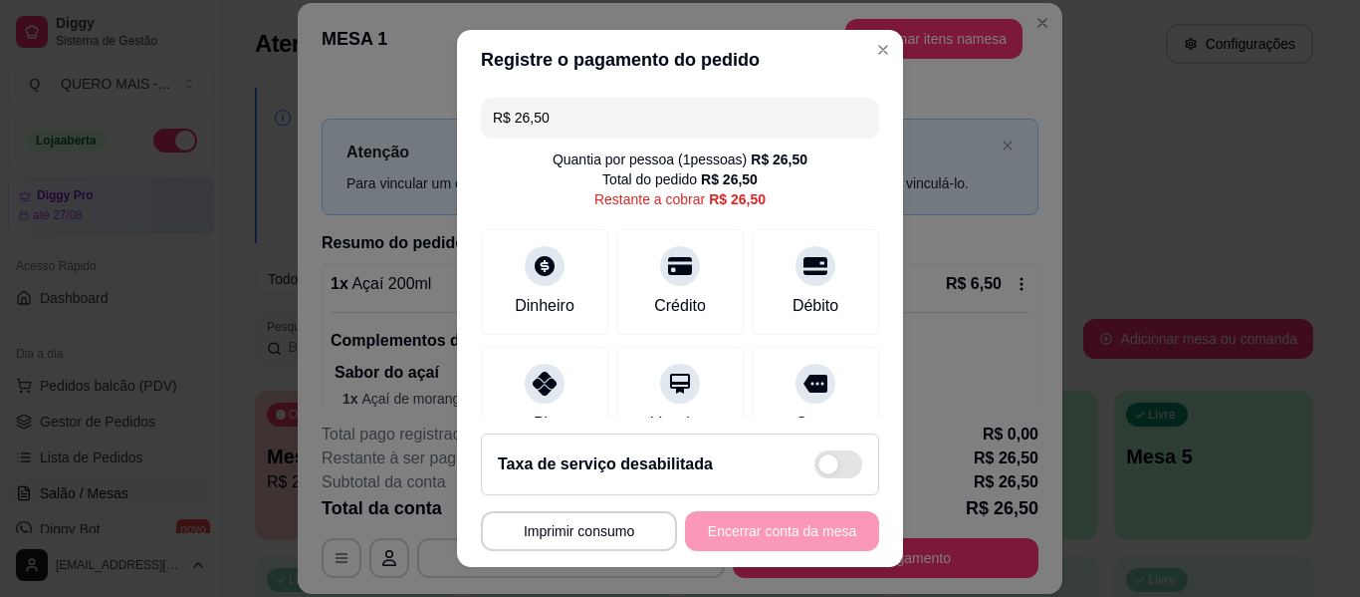
click at [612, 121] on input "R$ 26,50" at bounding box center [680, 118] width 374 height 40
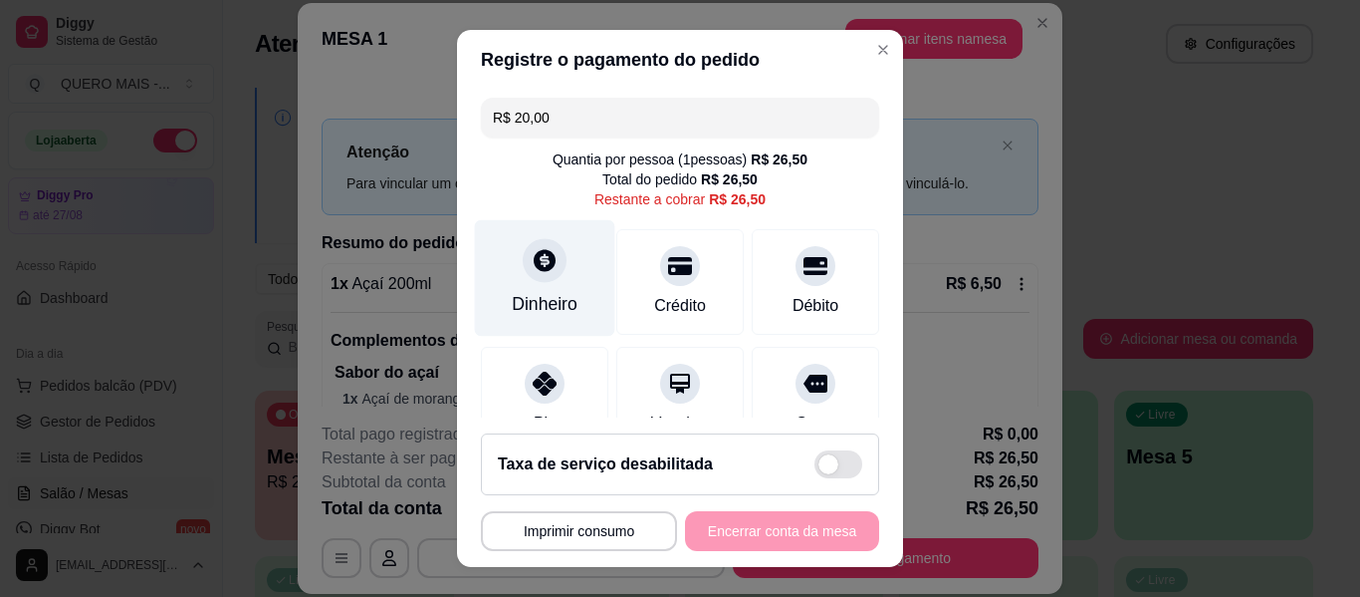
click at [531, 296] on div "Dinheiro" at bounding box center [545, 304] width 66 height 26
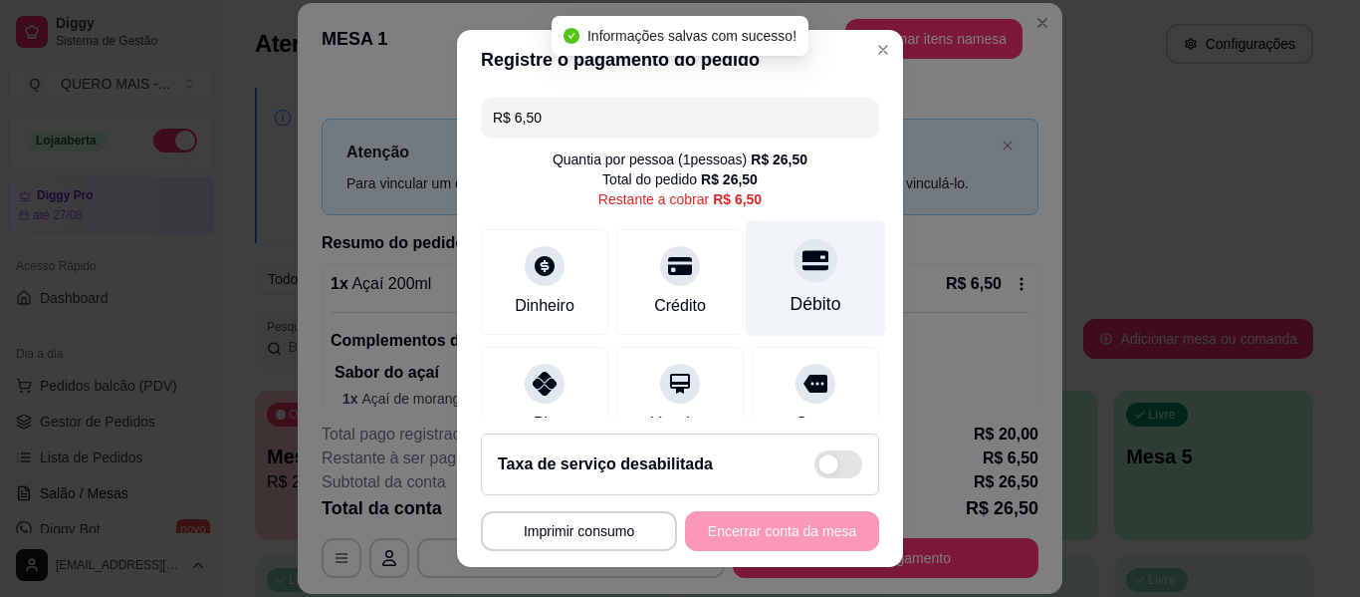
click at [803, 265] on icon at bounding box center [816, 260] width 26 height 26
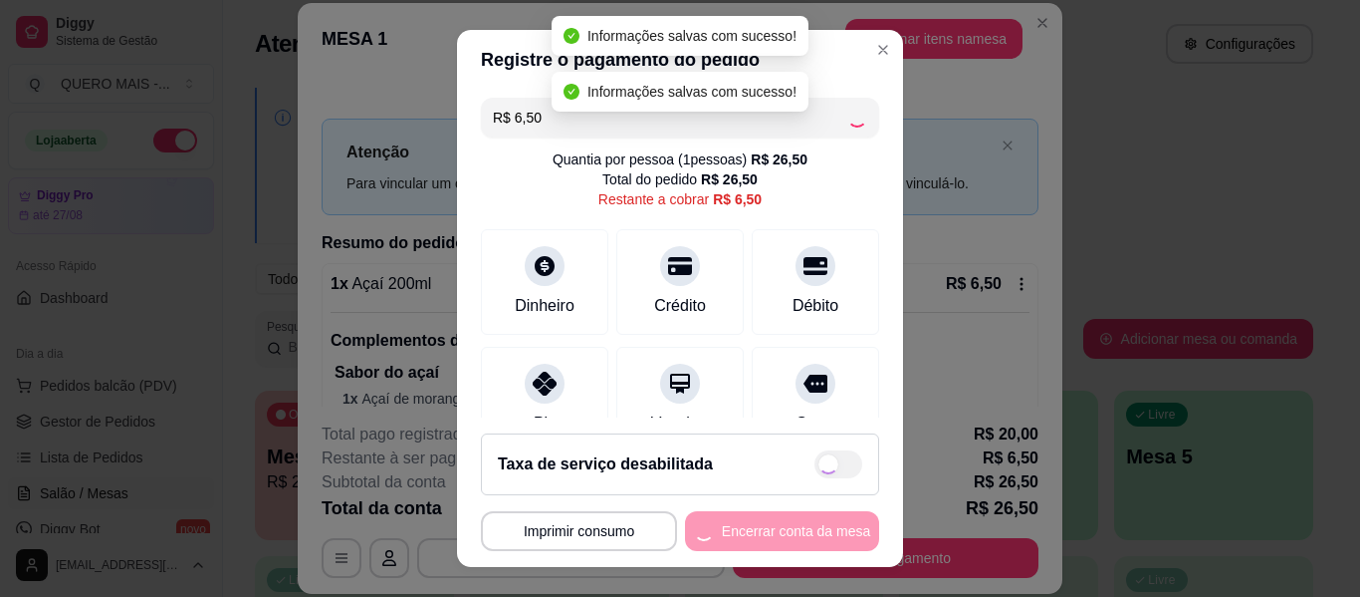
type input "R$ 0,00"
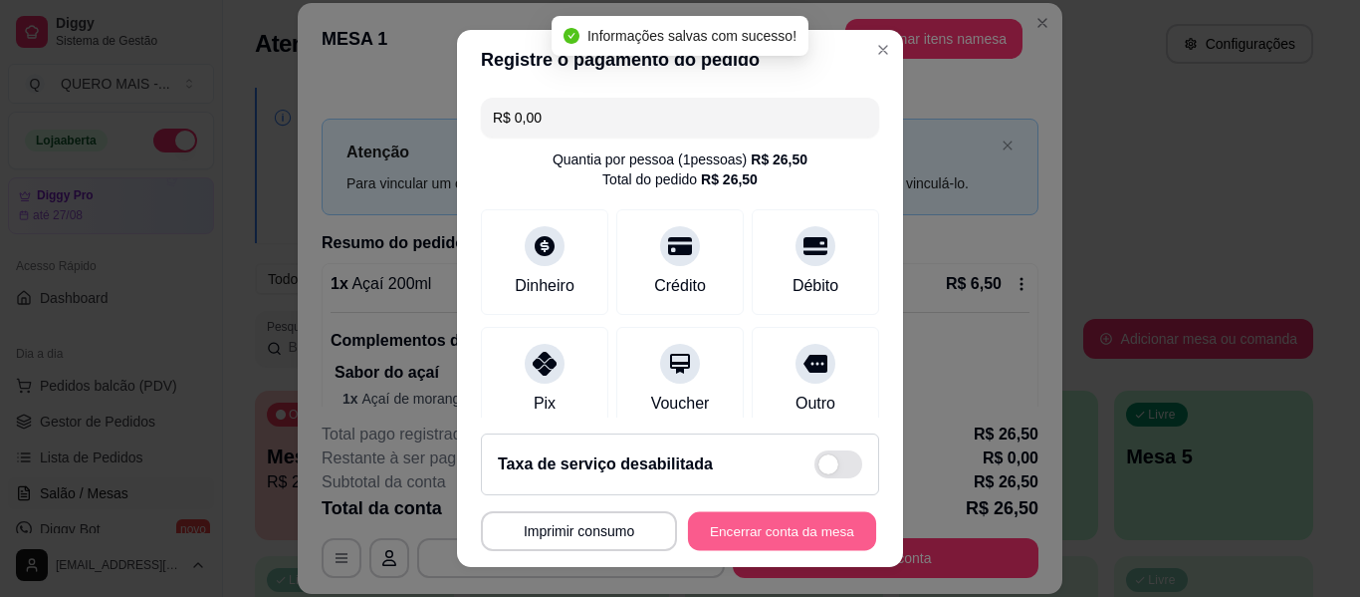
click at [741, 536] on button "Encerrar conta da mesa" at bounding box center [782, 531] width 188 height 39
